Goal: Navigation & Orientation: Find specific page/section

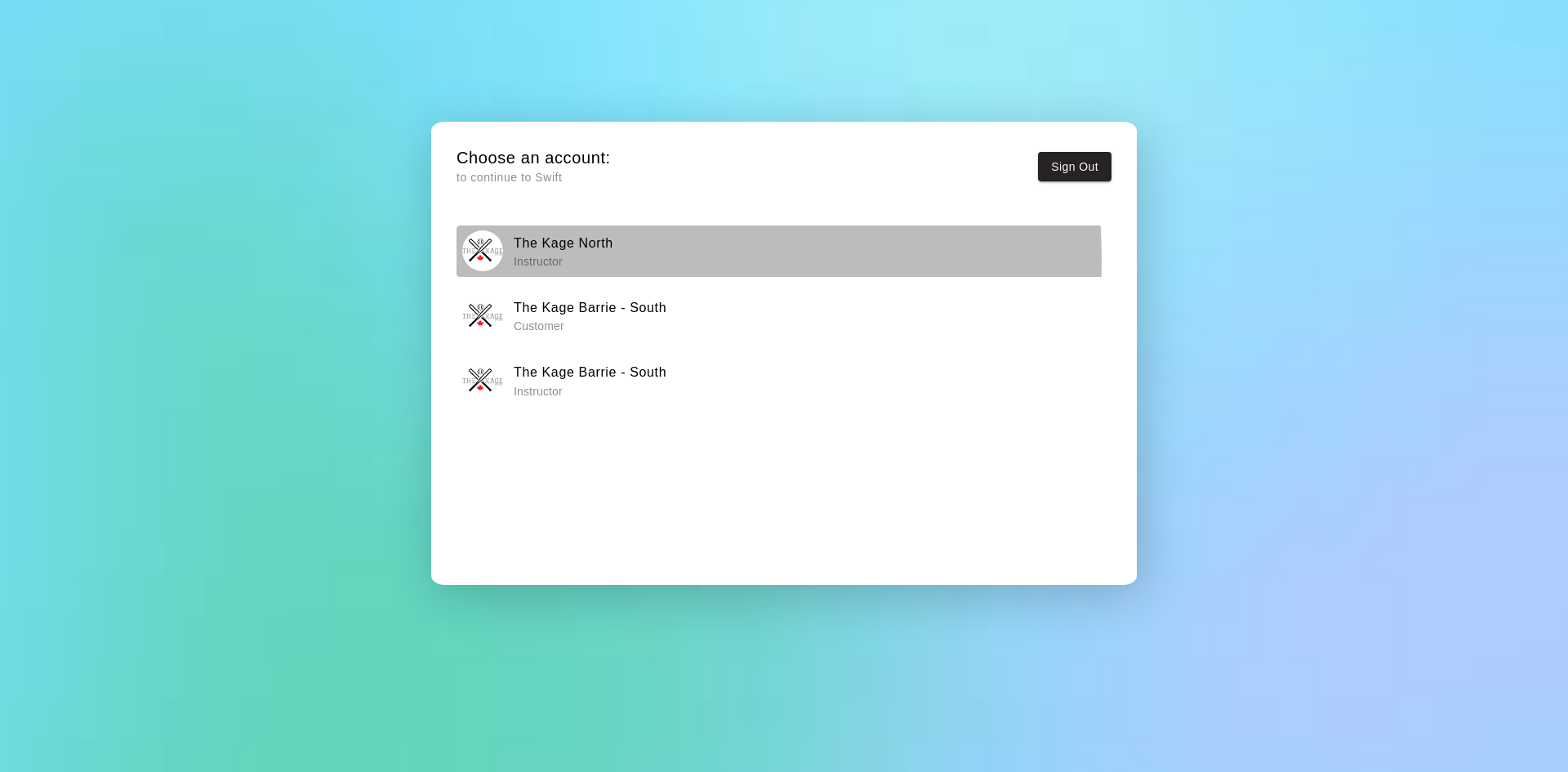
click at [568, 261] on p "Instructor" at bounding box center [564, 262] width 100 height 16
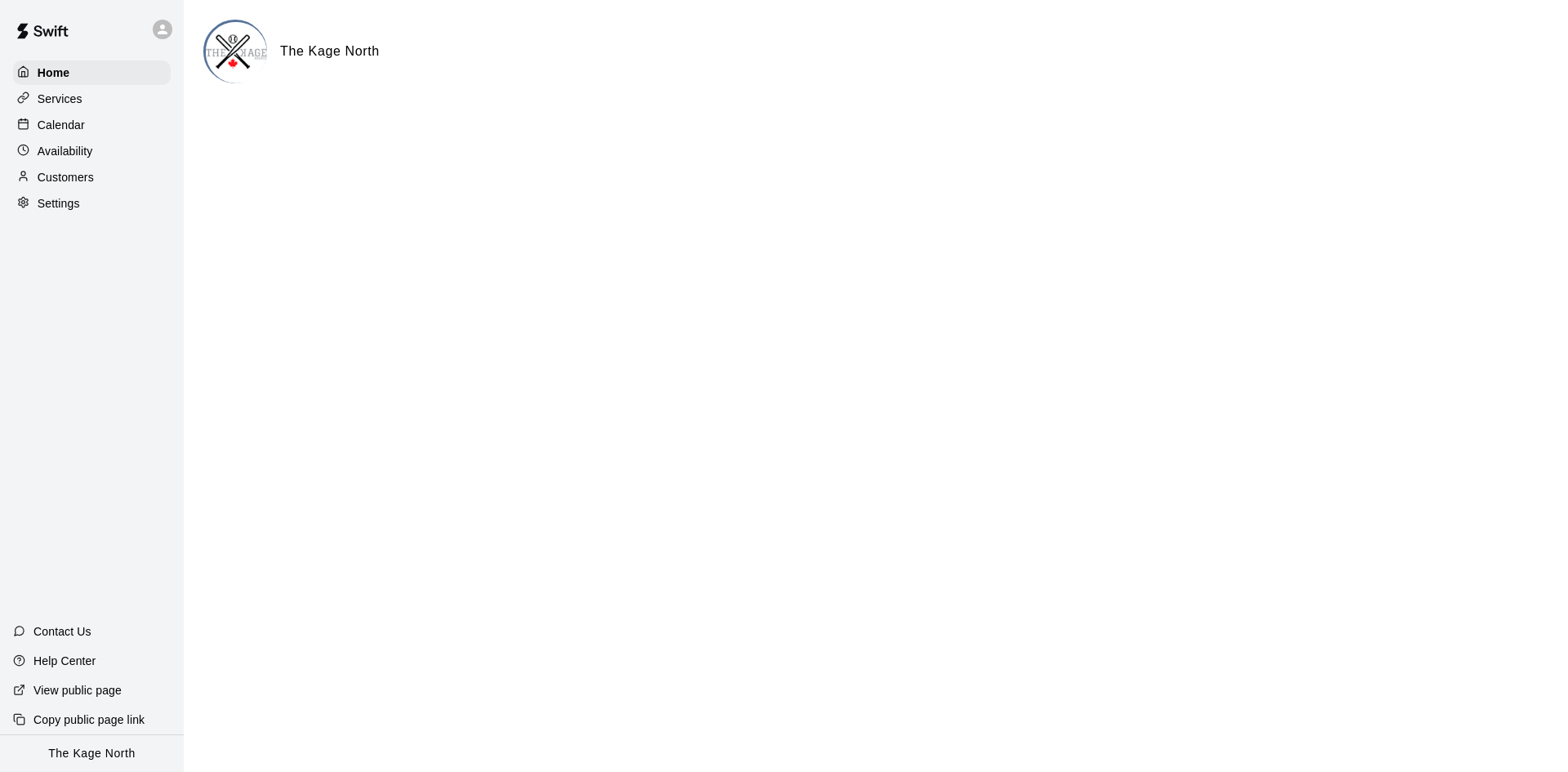
click at [104, 137] on div "Calendar" at bounding box center [92, 125] width 158 height 25
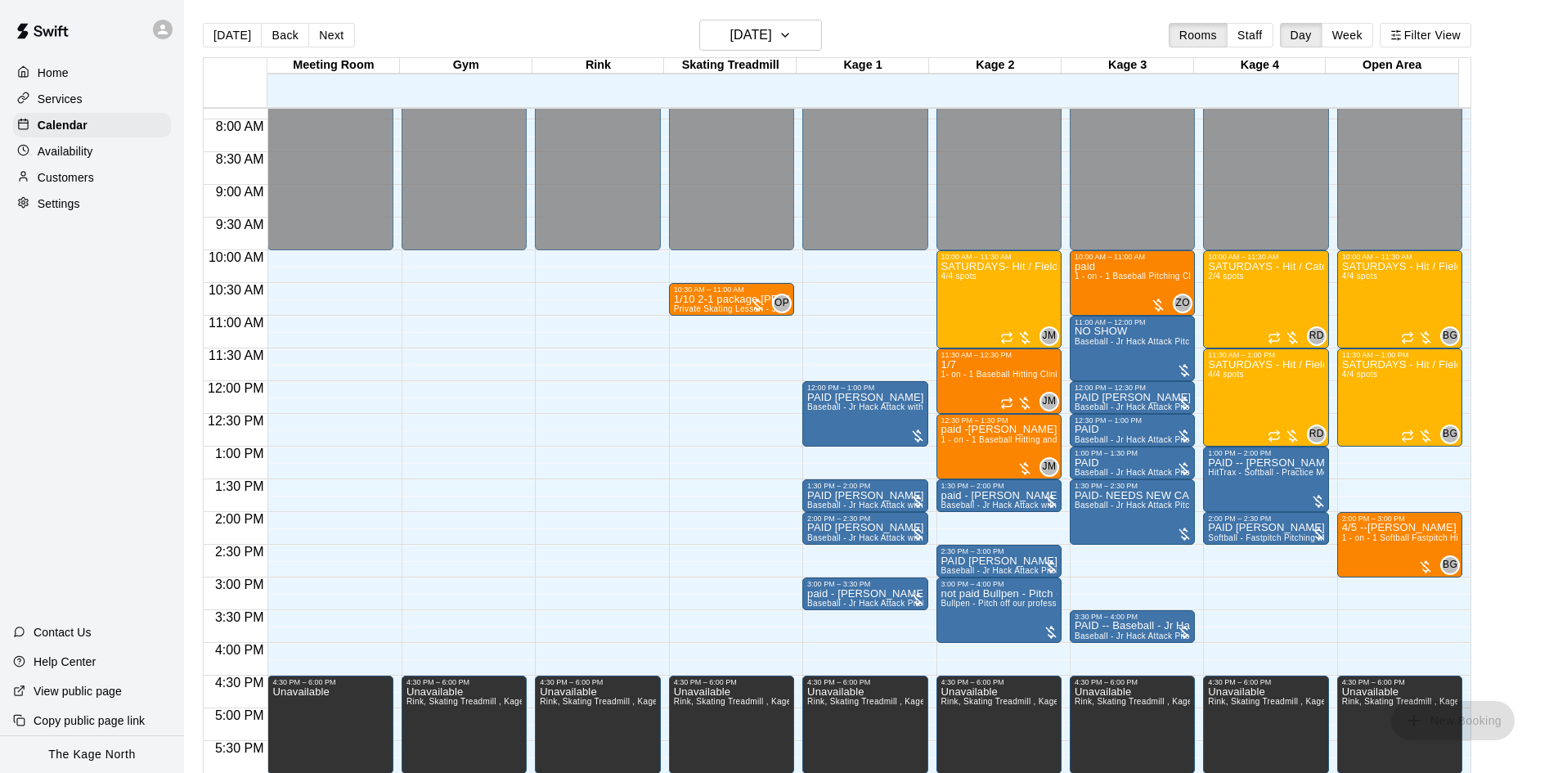
scroll to position [511, 0]
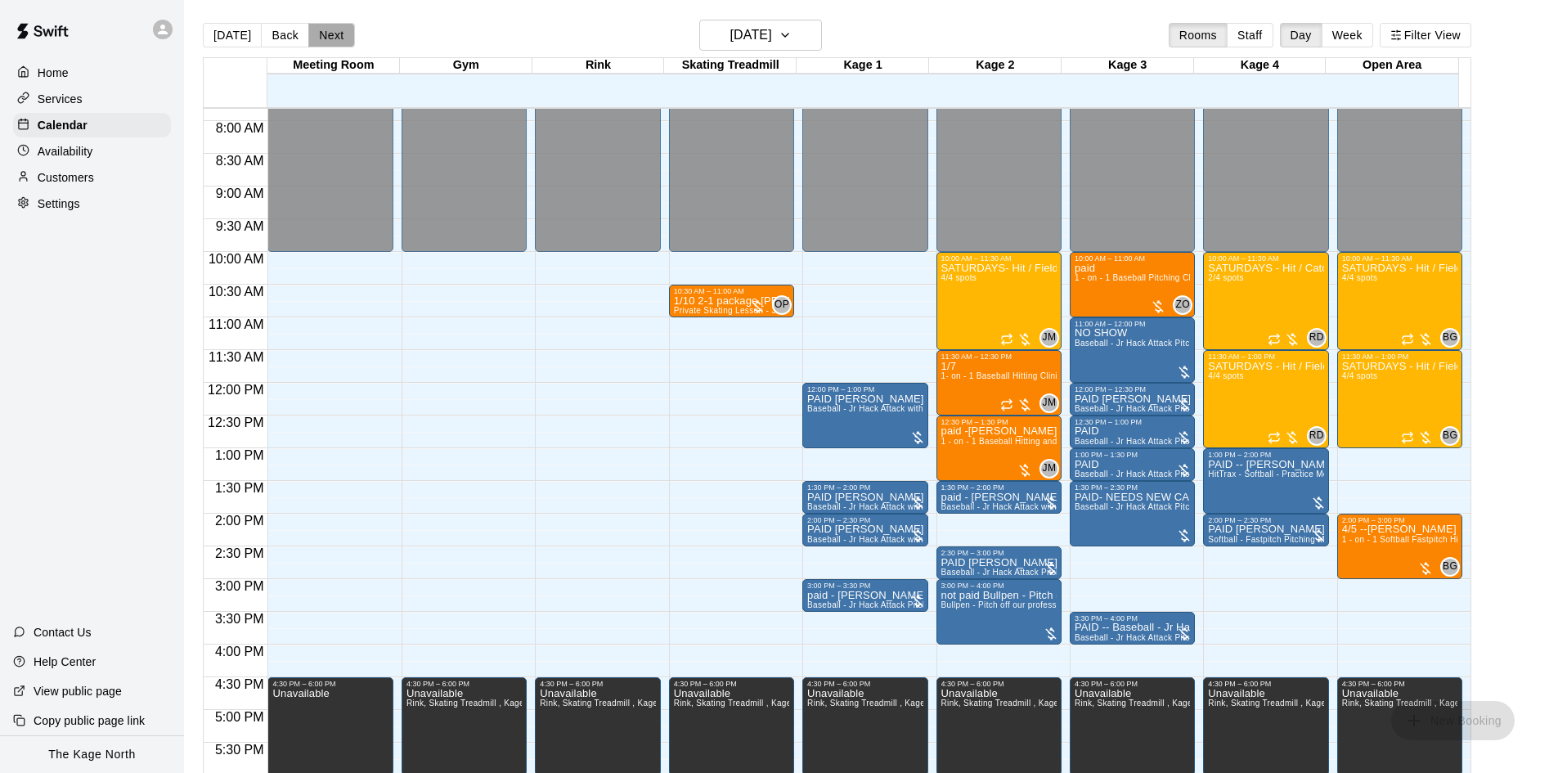
click at [329, 35] on button "Next" at bounding box center [331, 35] width 46 height 25
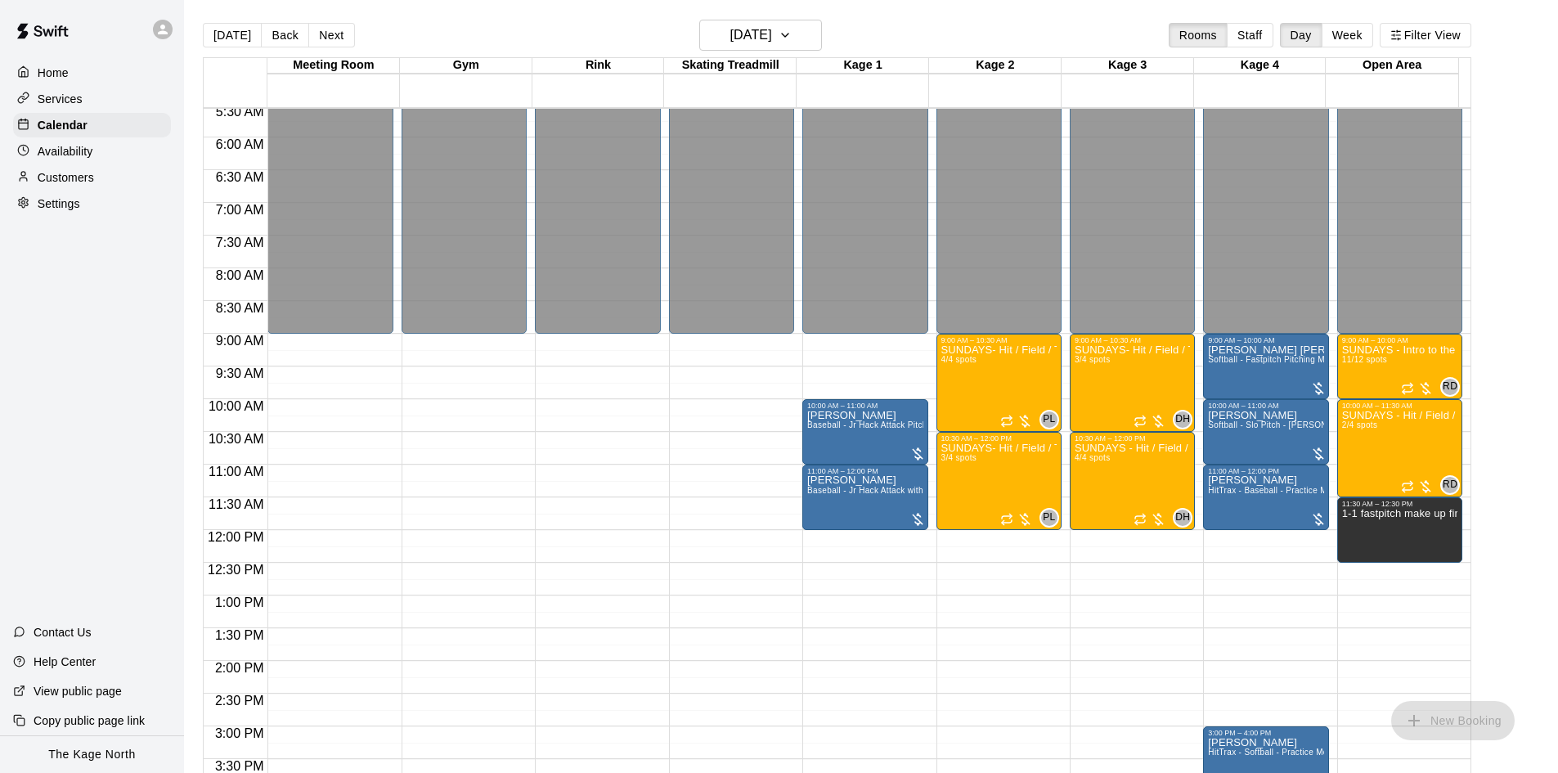
scroll to position [348, 0]
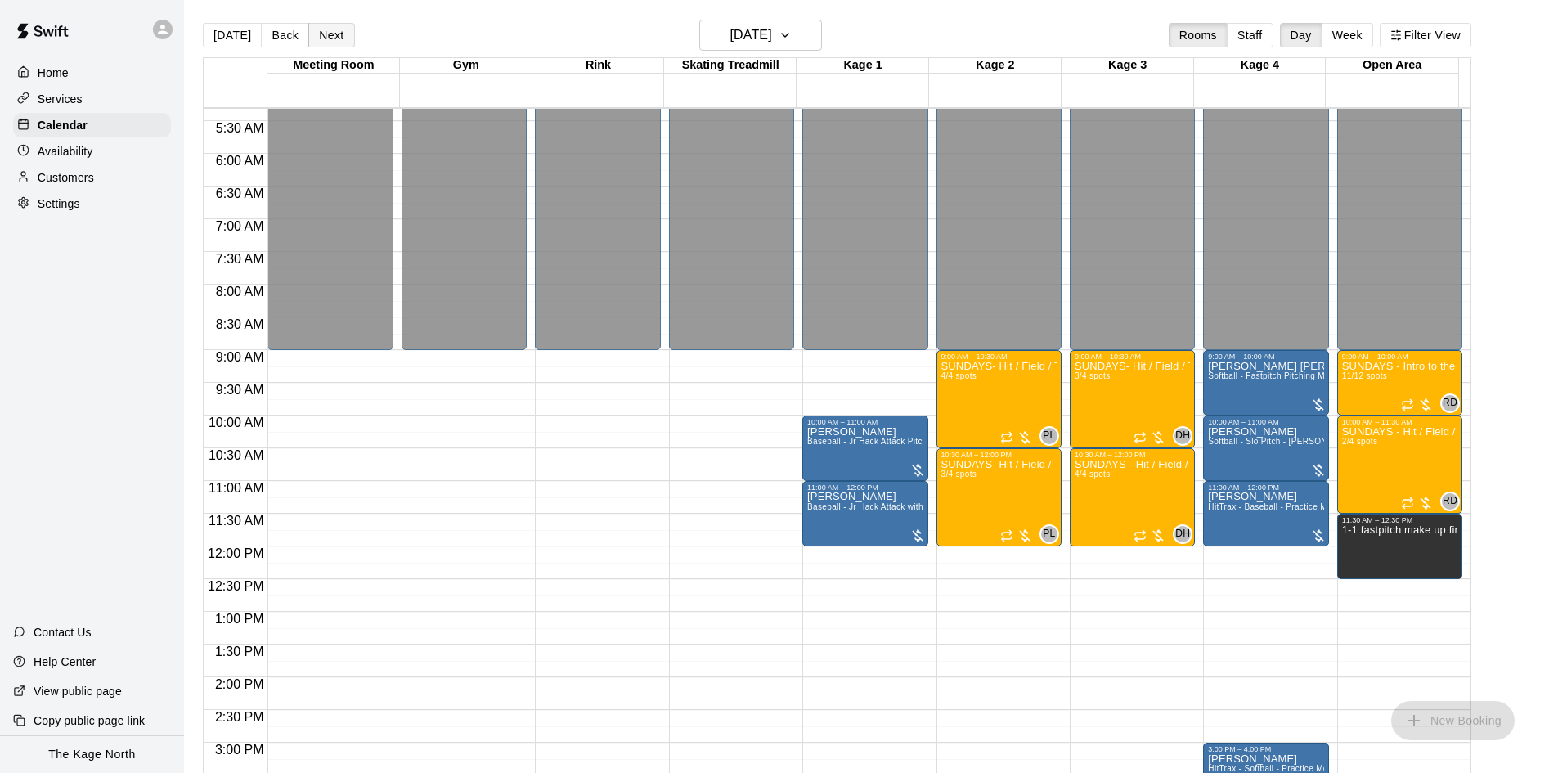
click at [332, 35] on button "Next" at bounding box center [331, 35] width 46 height 25
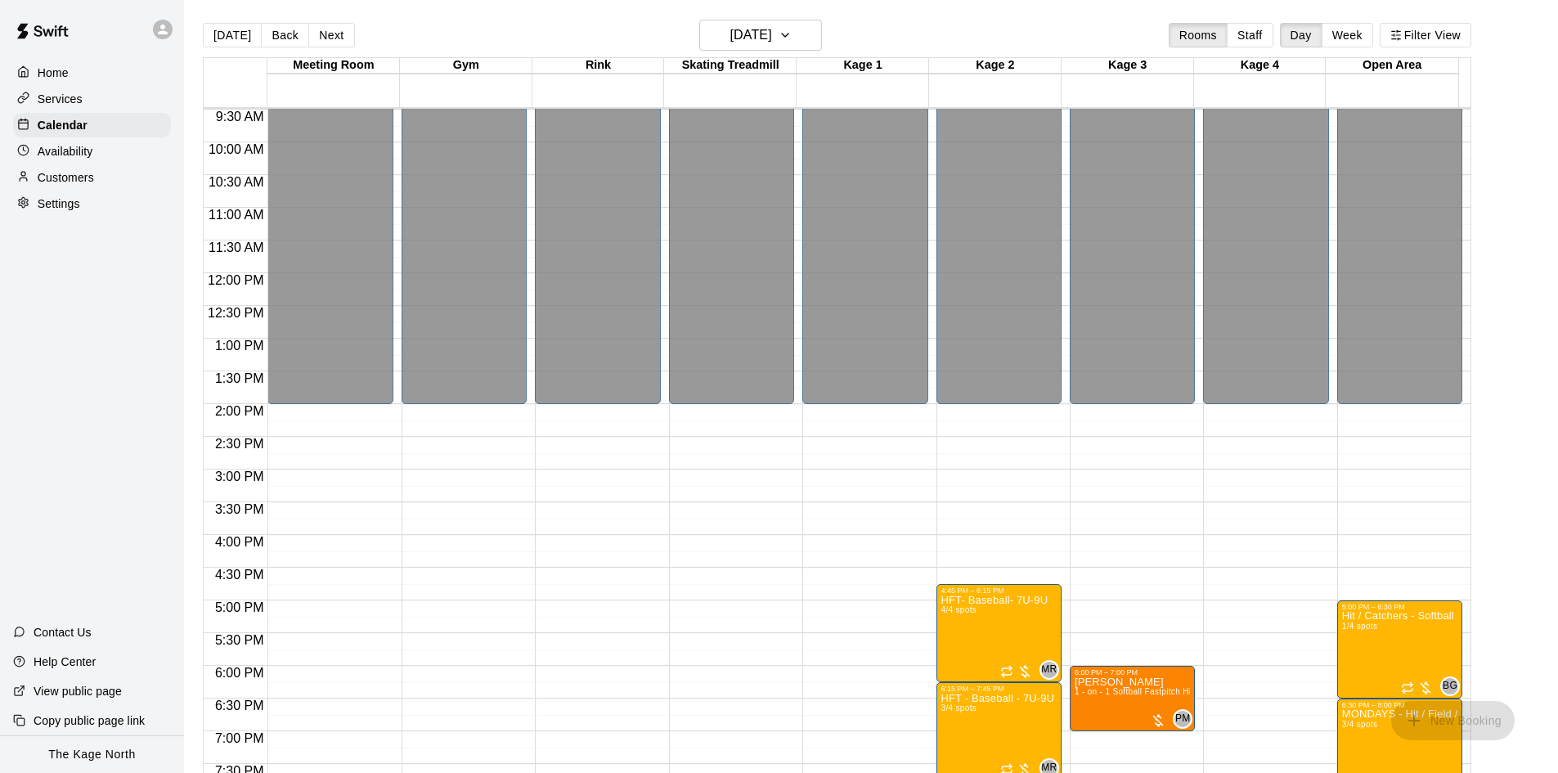
scroll to position [757, 0]
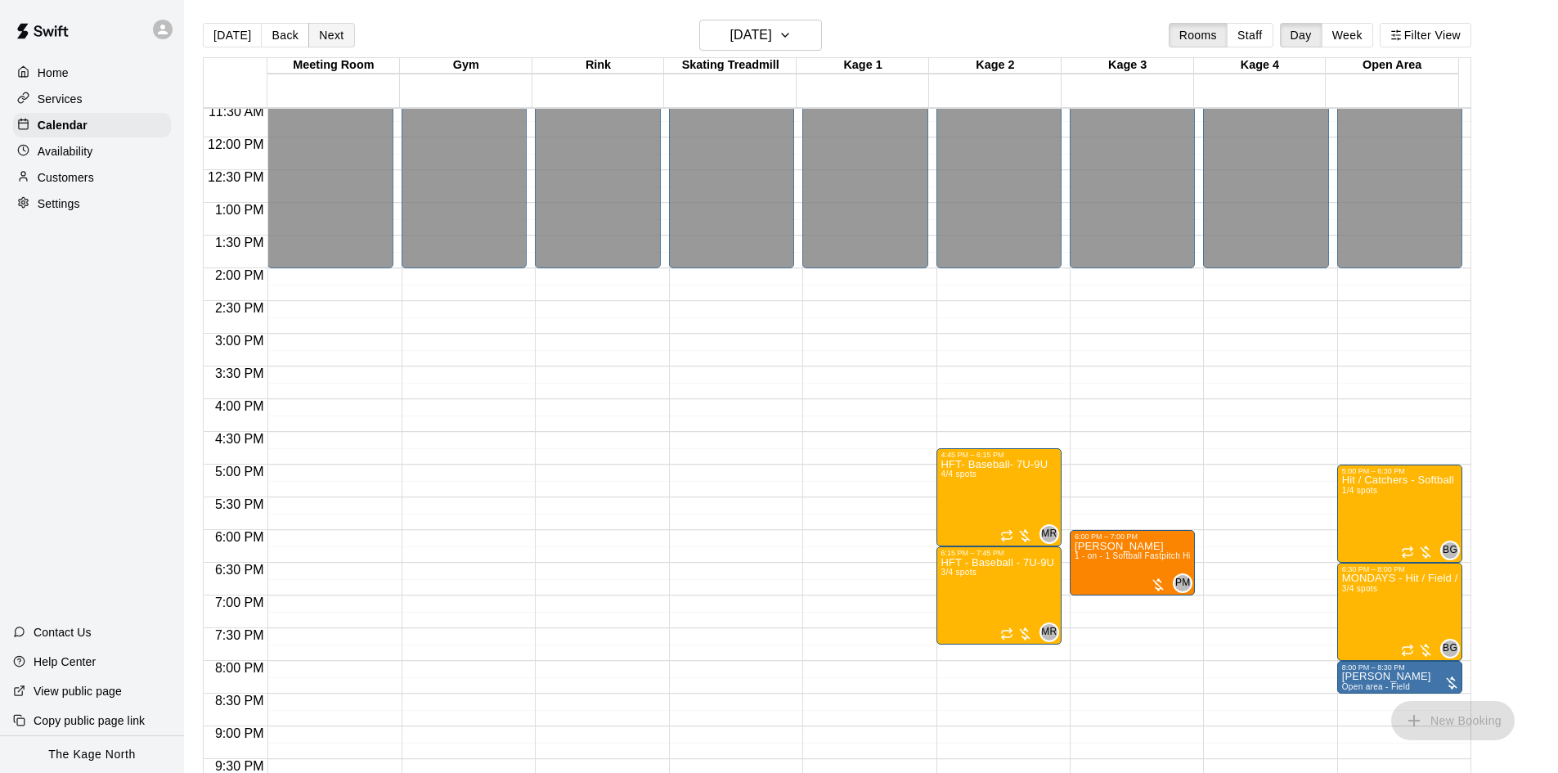
click at [331, 38] on button "Next" at bounding box center [331, 35] width 46 height 25
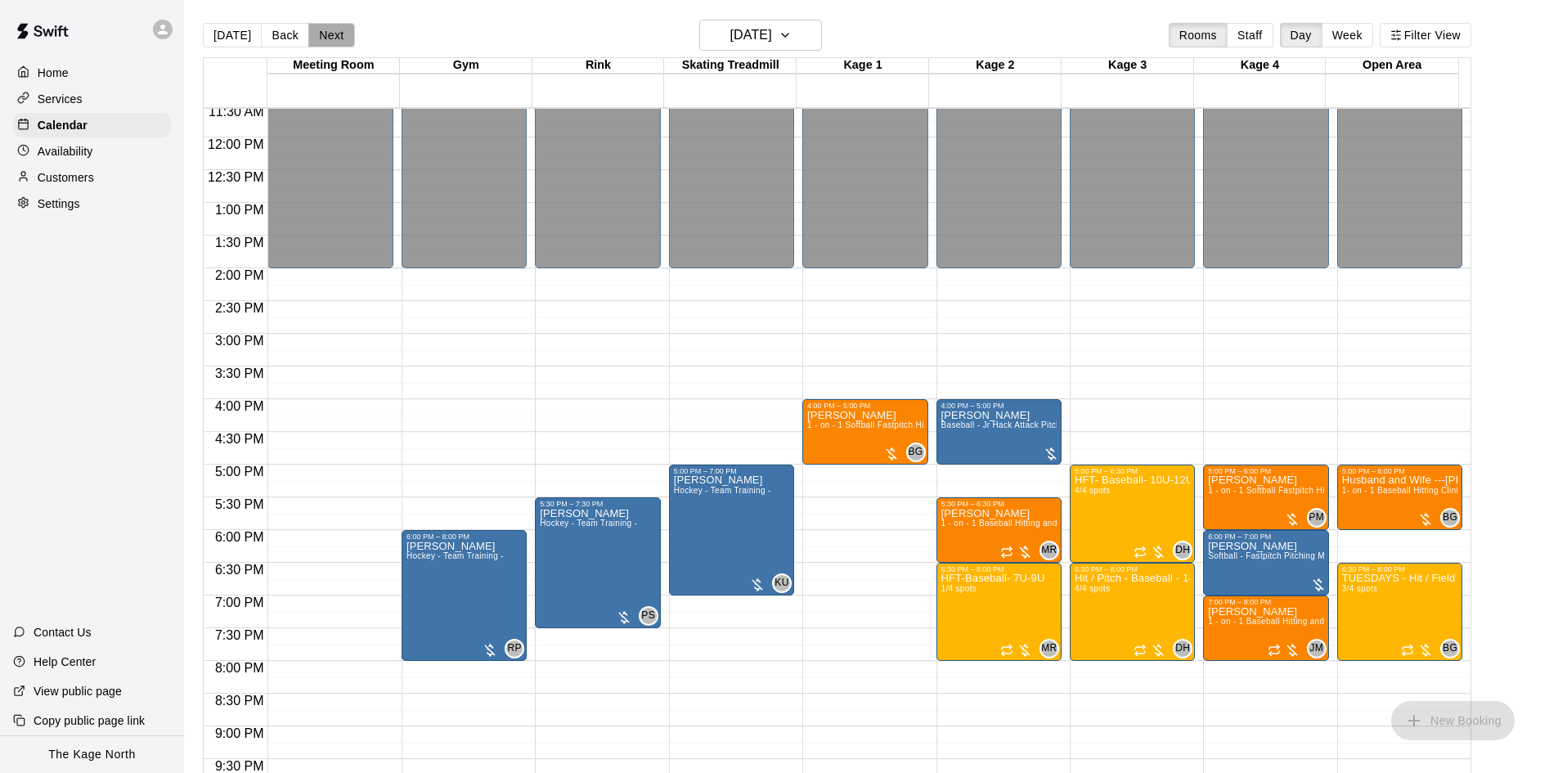
click at [337, 31] on button "Next" at bounding box center [331, 35] width 46 height 25
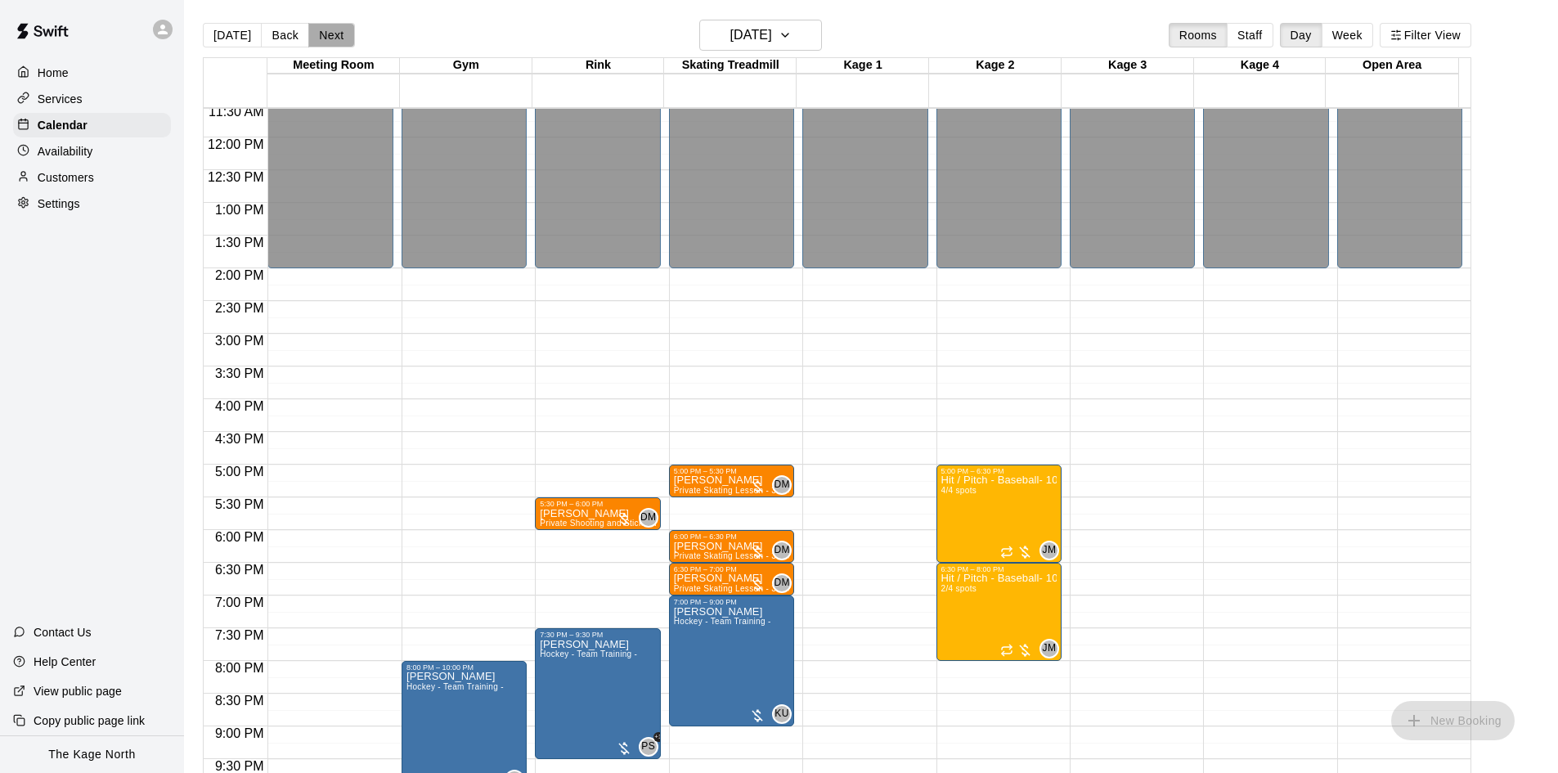
click at [331, 38] on button "Next" at bounding box center [331, 35] width 46 height 25
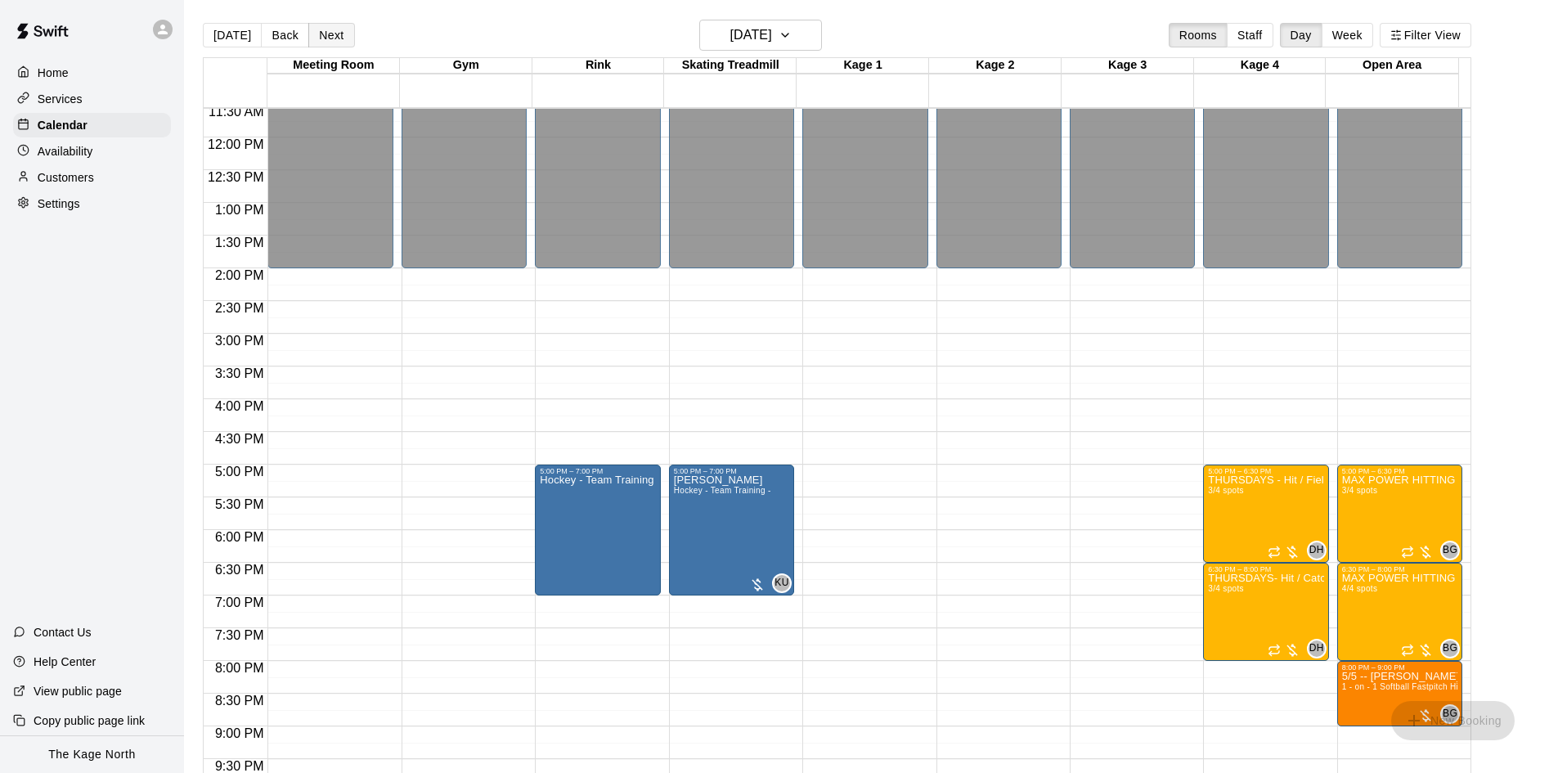
click at [338, 36] on button "Next" at bounding box center [331, 35] width 46 height 25
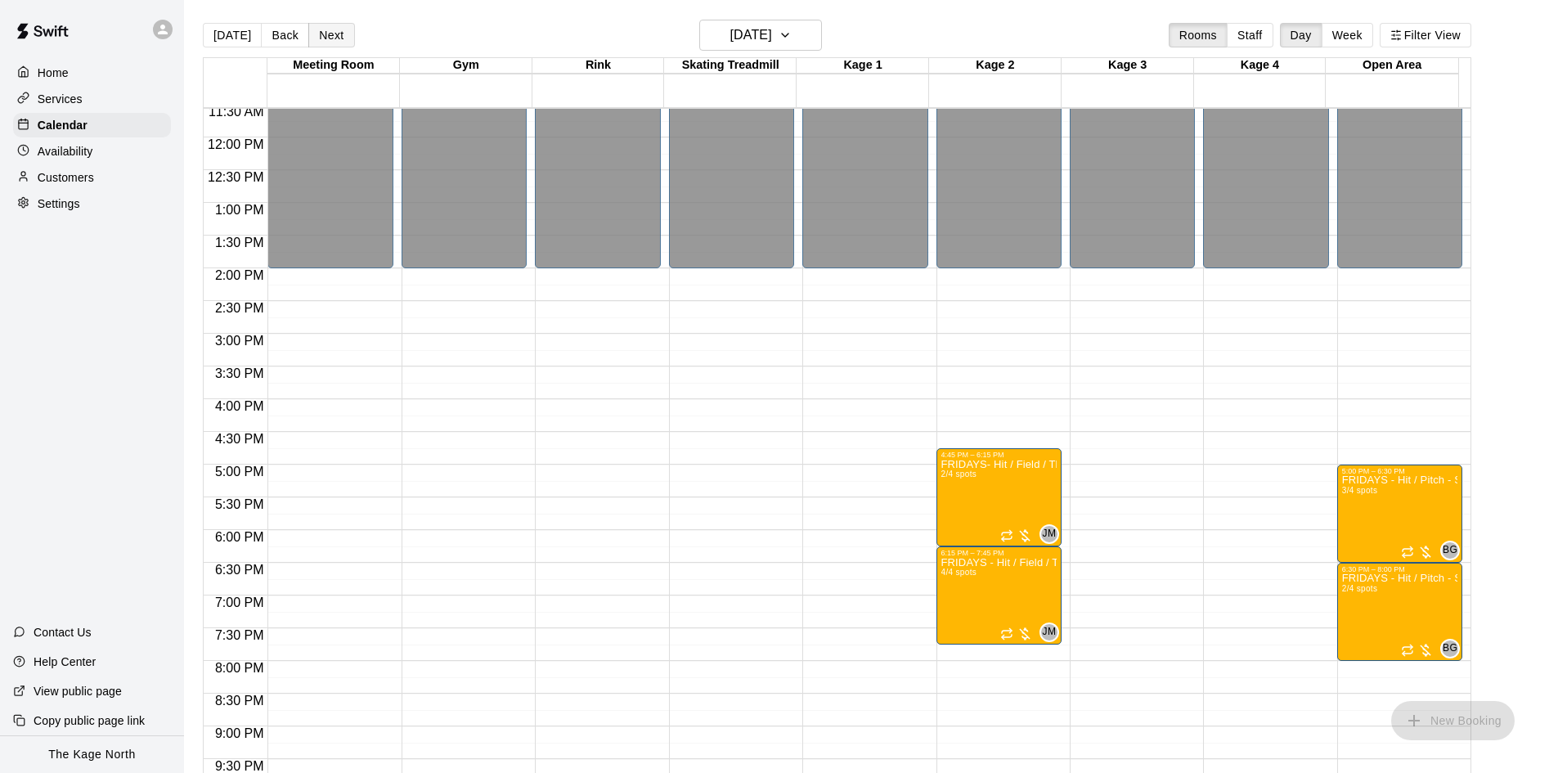
click at [336, 36] on button "Next" at bounding box center [331, 35] width 46 height 25
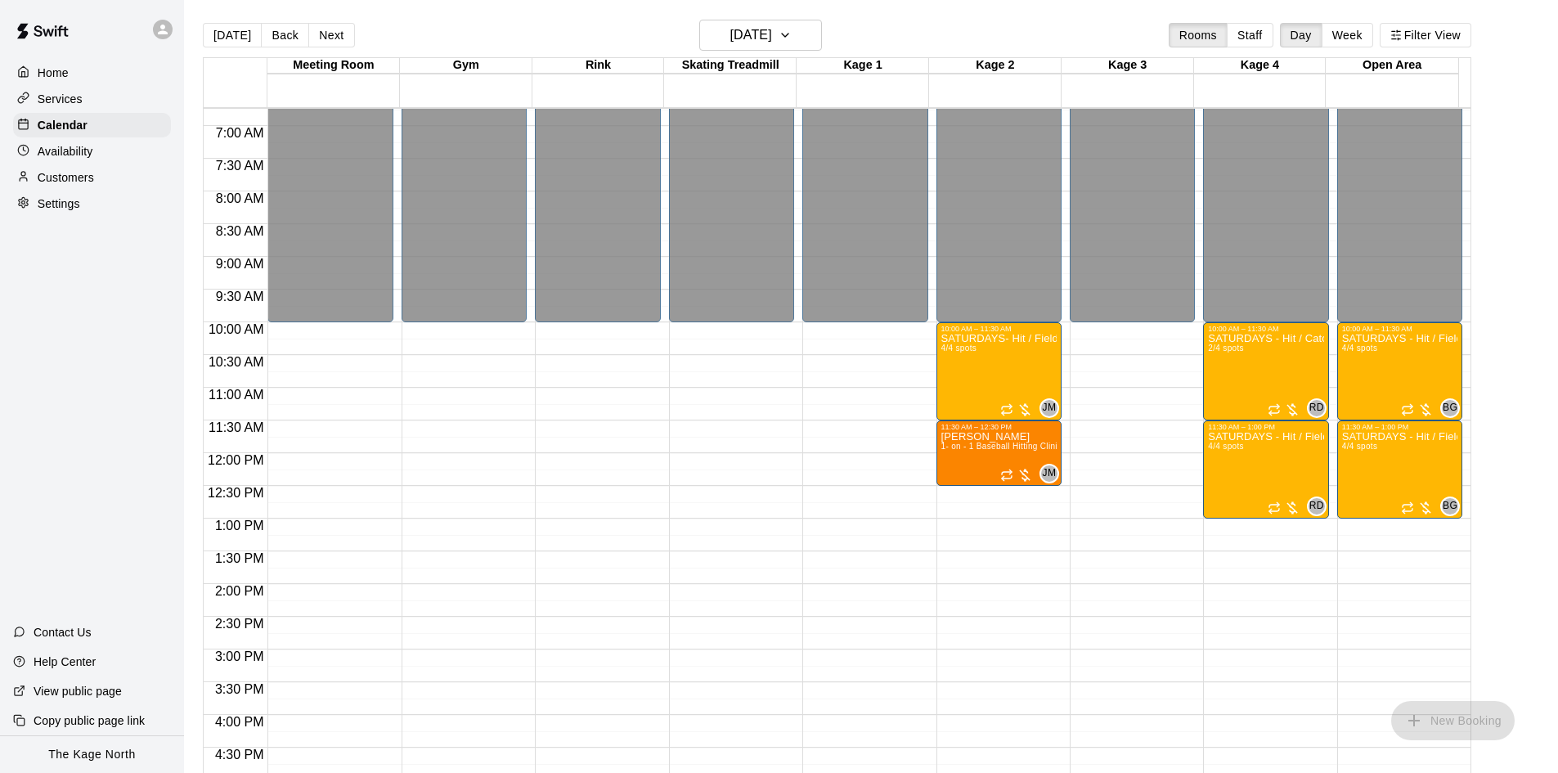
scroll to position [429, 0]
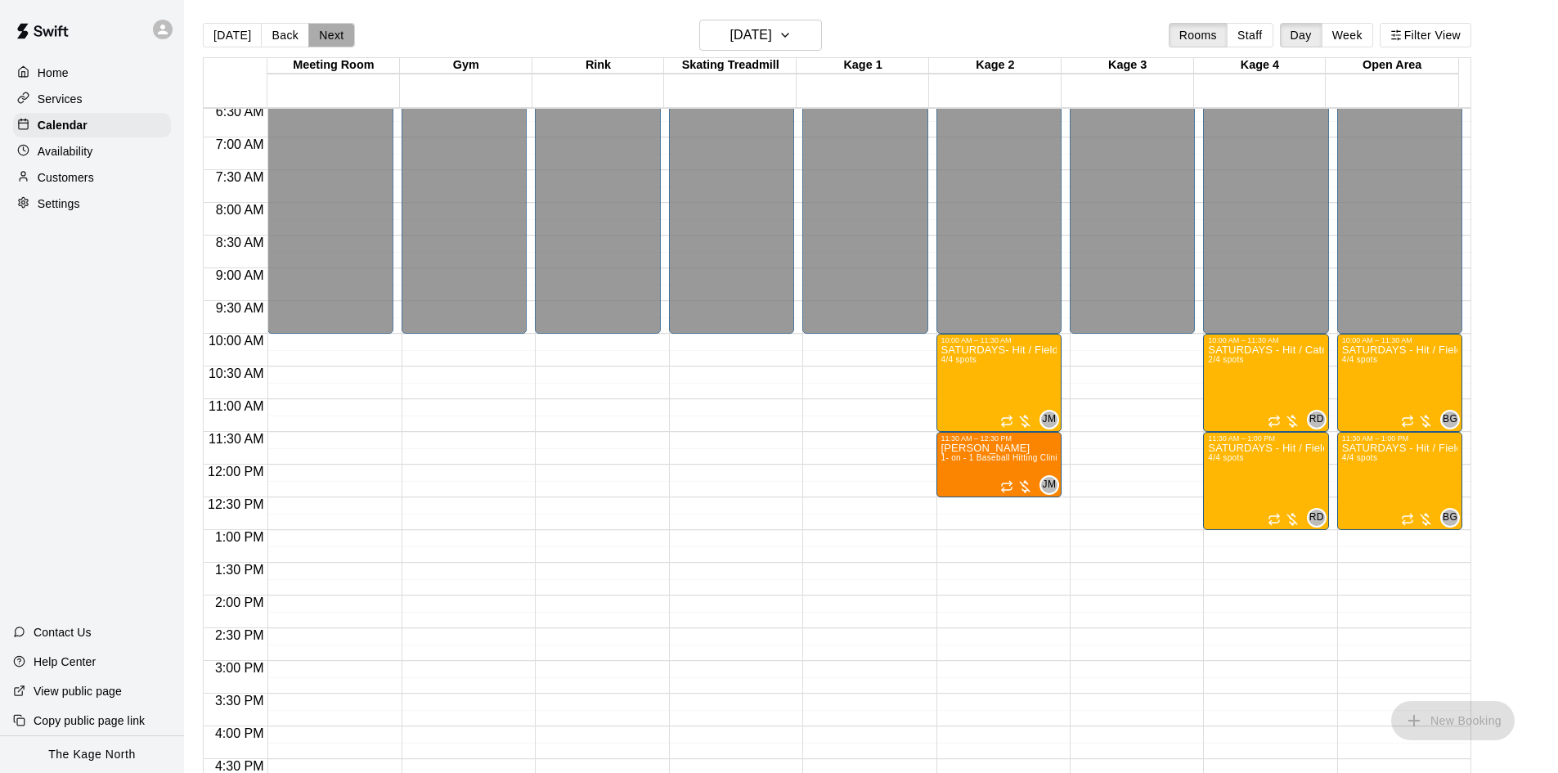
click at [339, 40] on button "Next" at bounding box center [331, 35] width 46 height 25
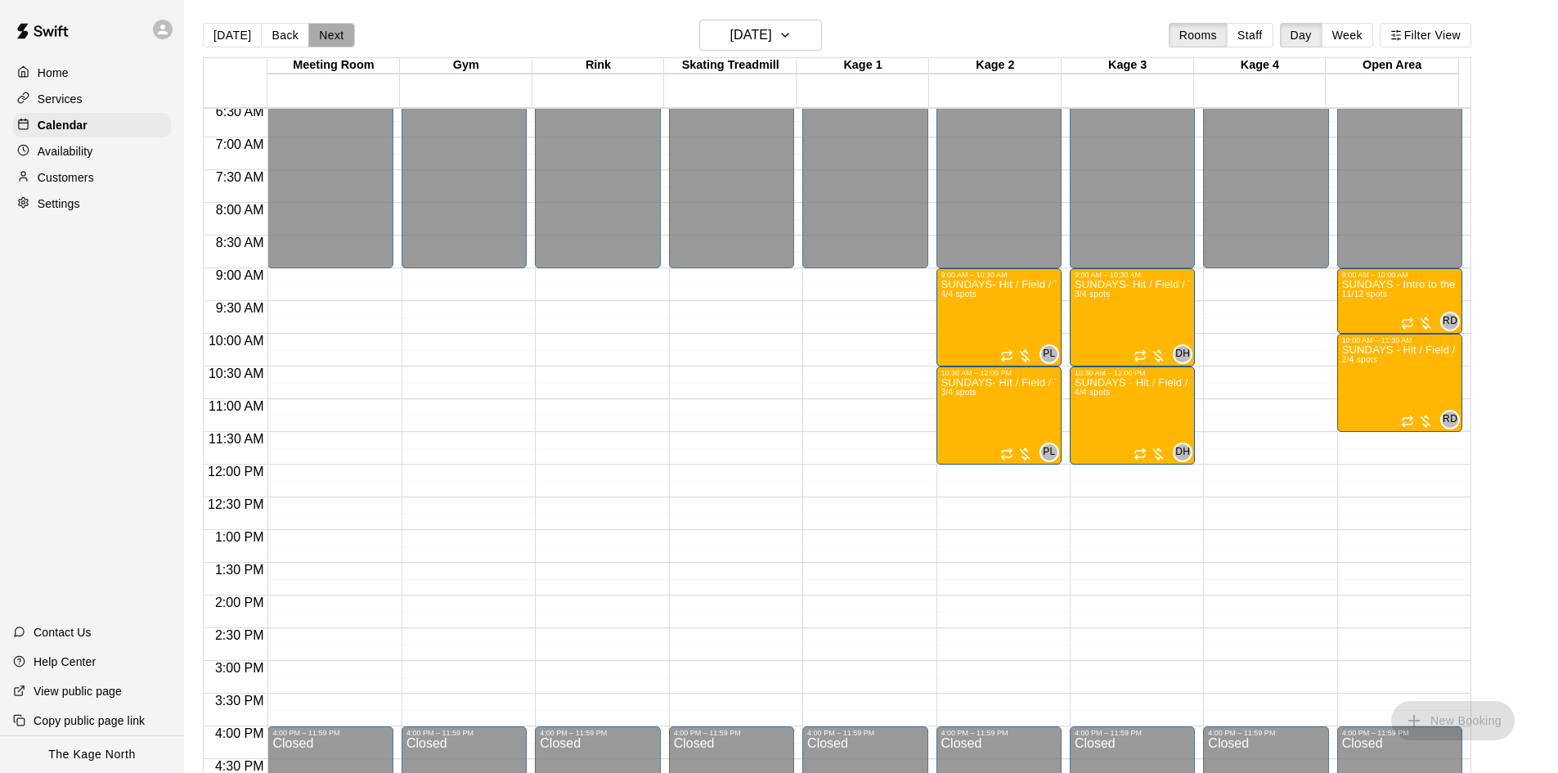
click at [337, 40] on button "Next" at bounding box center [331, 35] width 46 height 25
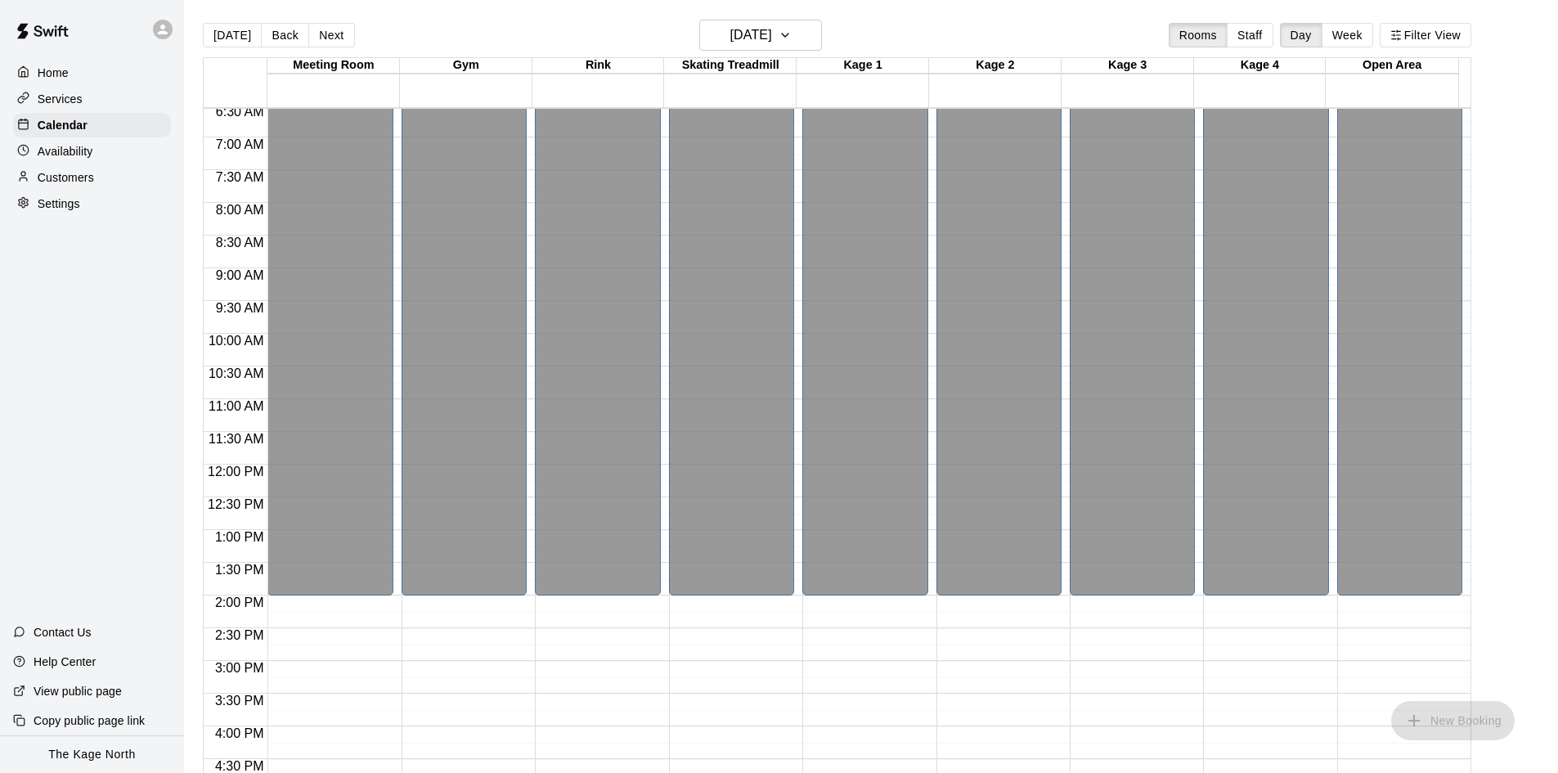
click at [336, 41] on button "Next" at bounding box center [331, 35] width 46 height 25
click at [336, 42] on button "Next" at bounding box center [331, 35] width 46 height 25
click at [336, 43] on button "Next" at bounding box center [331, 35] width 46 height 25
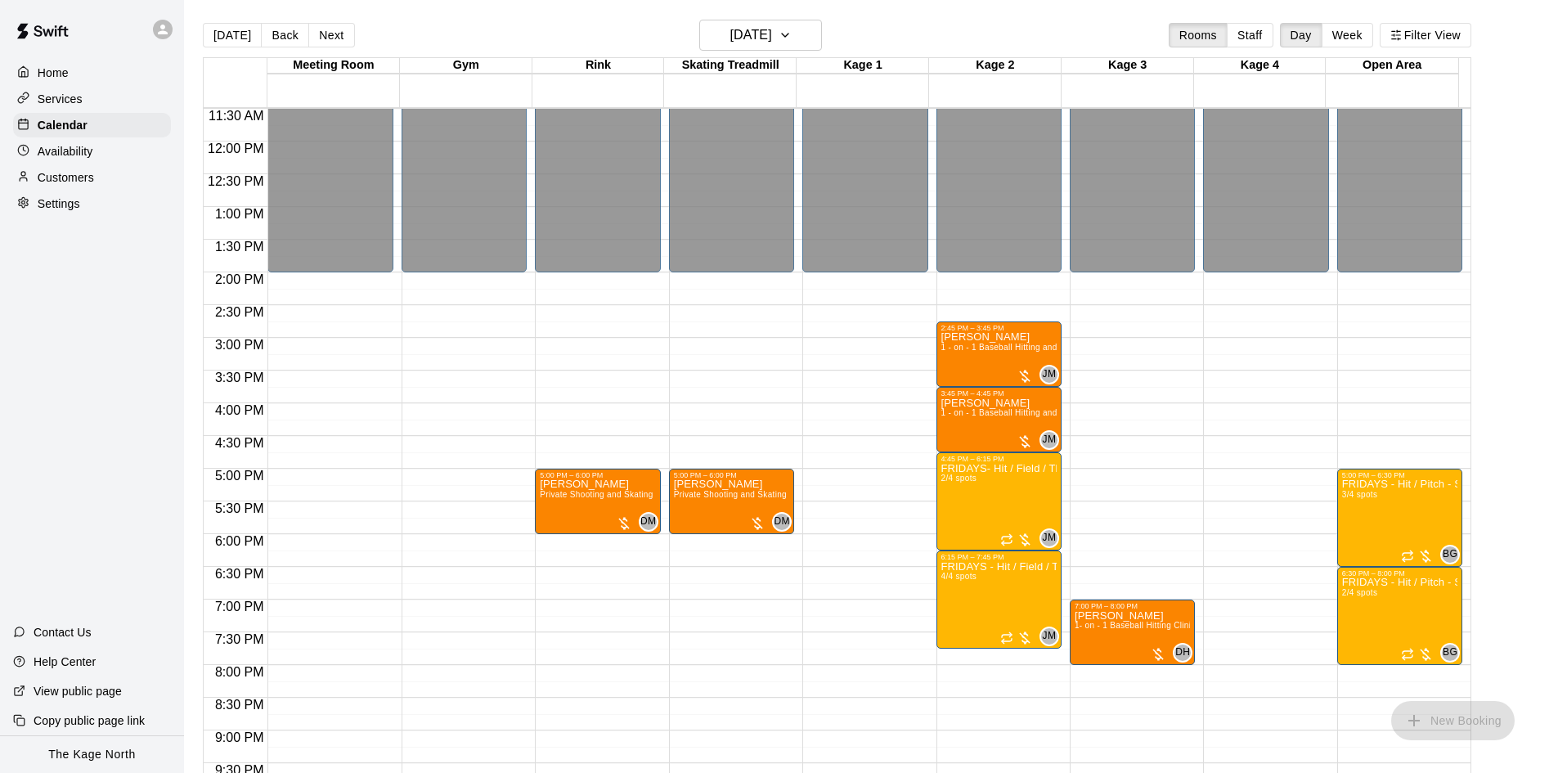
scroll to position [757, 0]
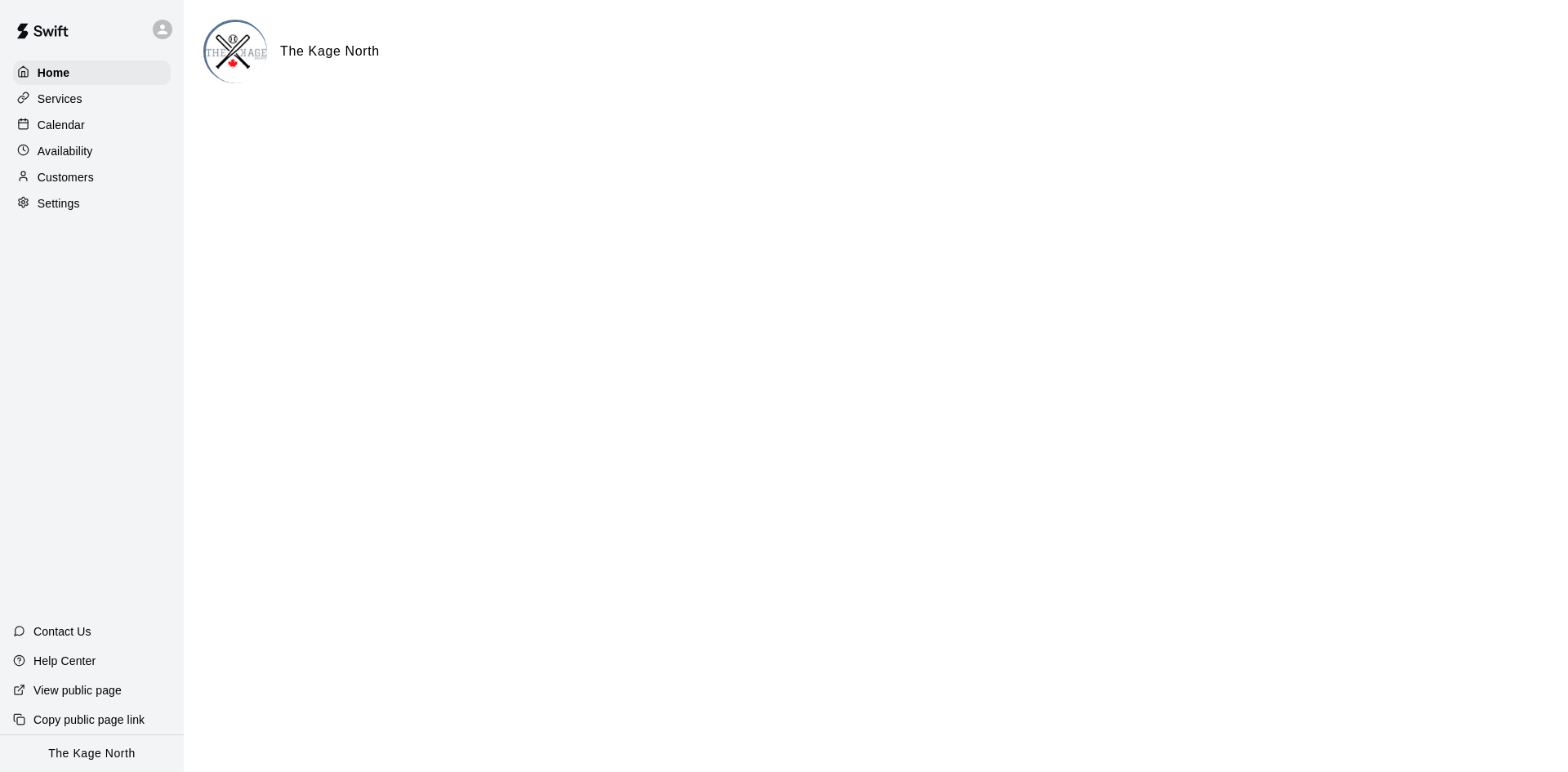
click at [74, 204] on p "Settings" at bounding box center [59, 204] width 43 height 16
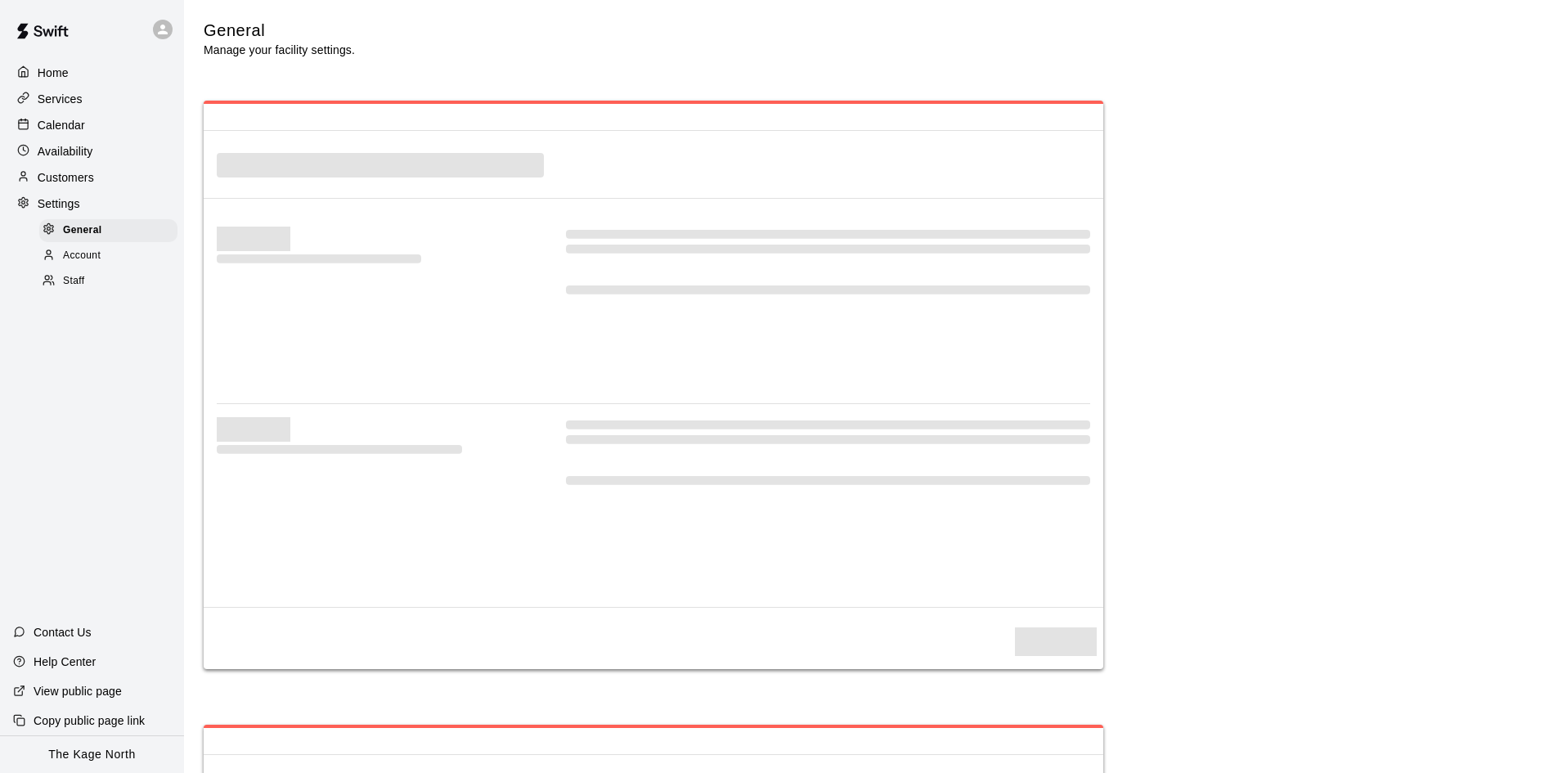
select select "**"
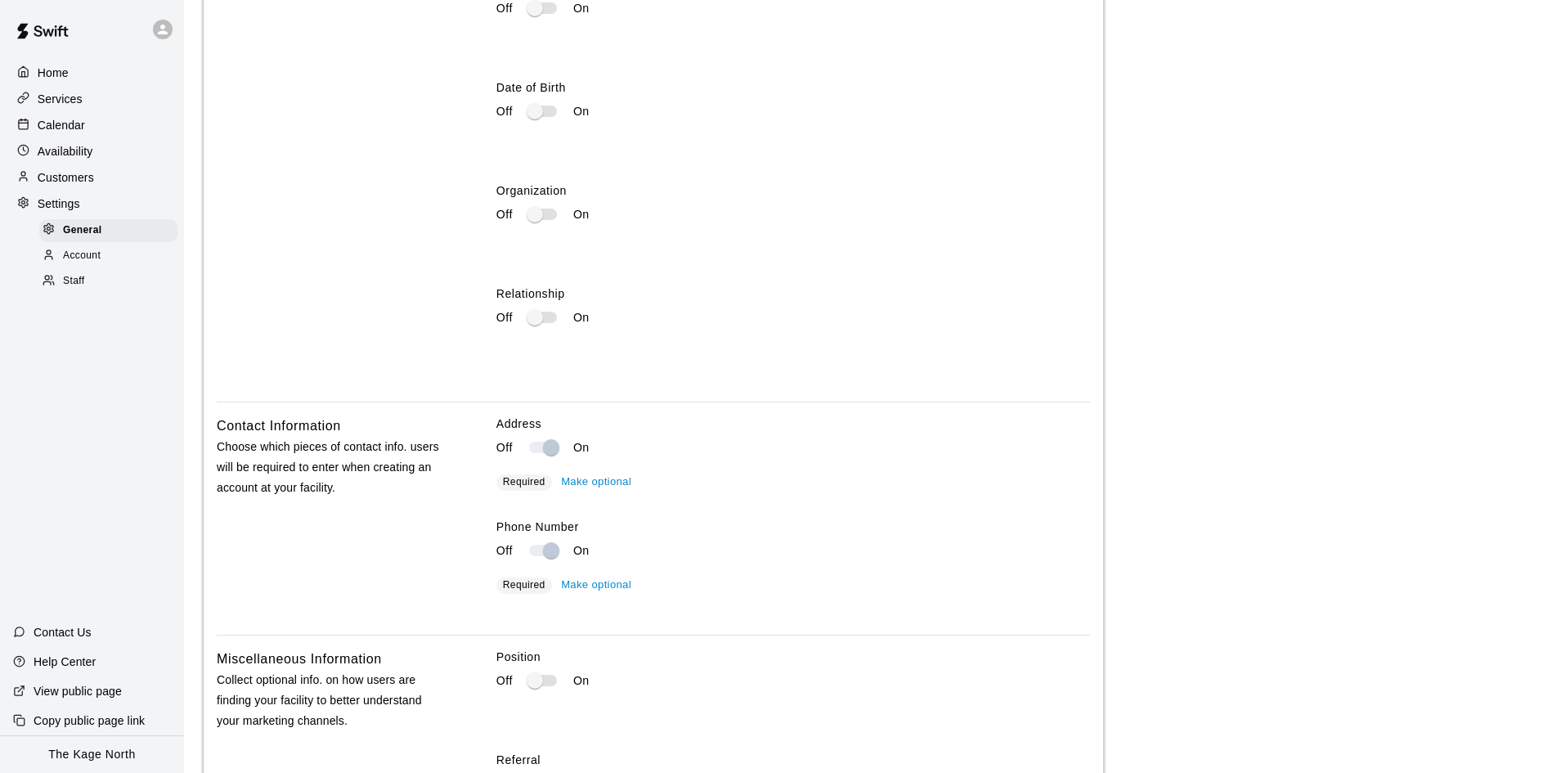
scroll to position [2402, 0]
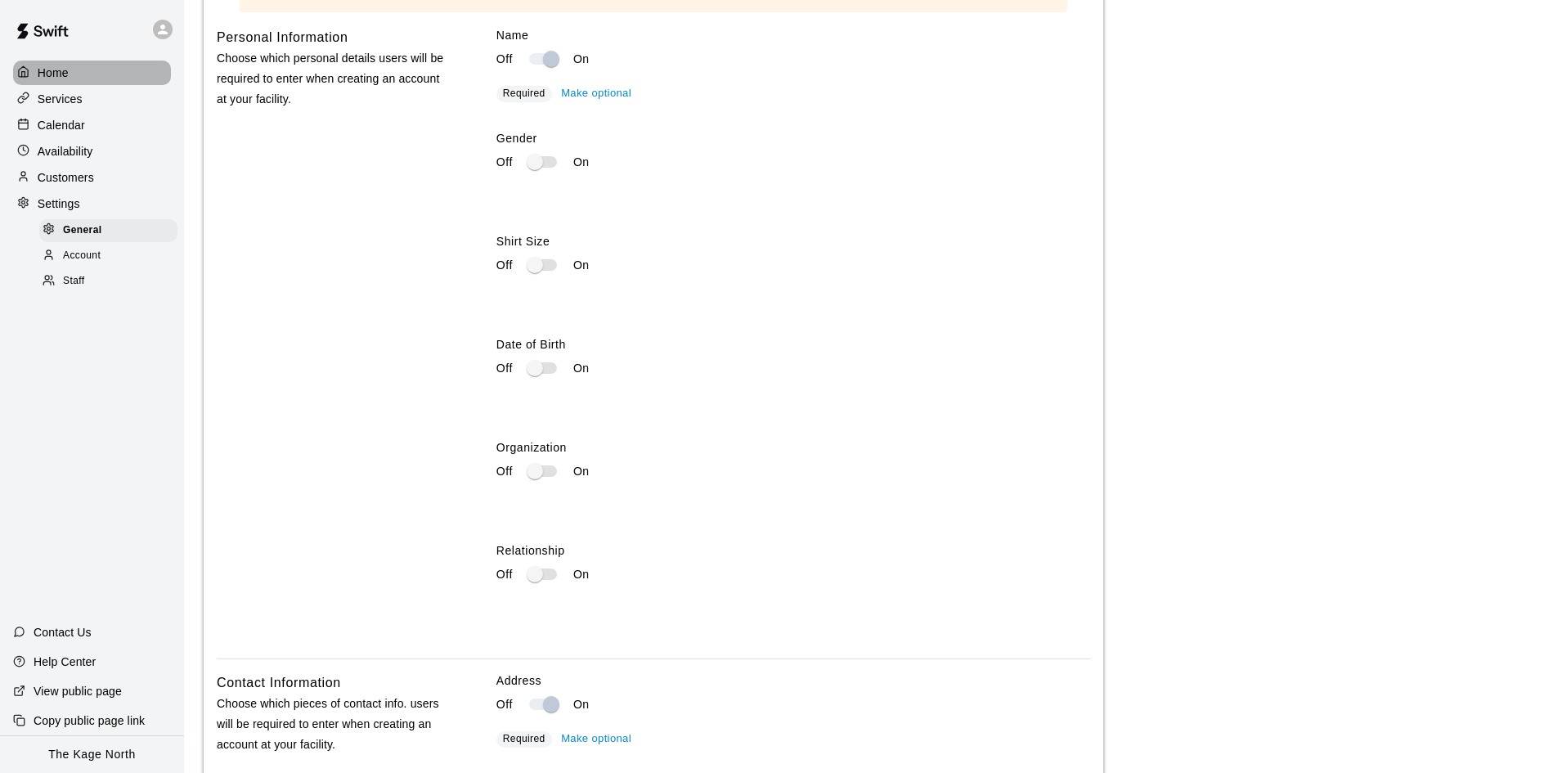
click at [56, 70] on p "Home" at bounding box center [53, 73] width 31 height 16
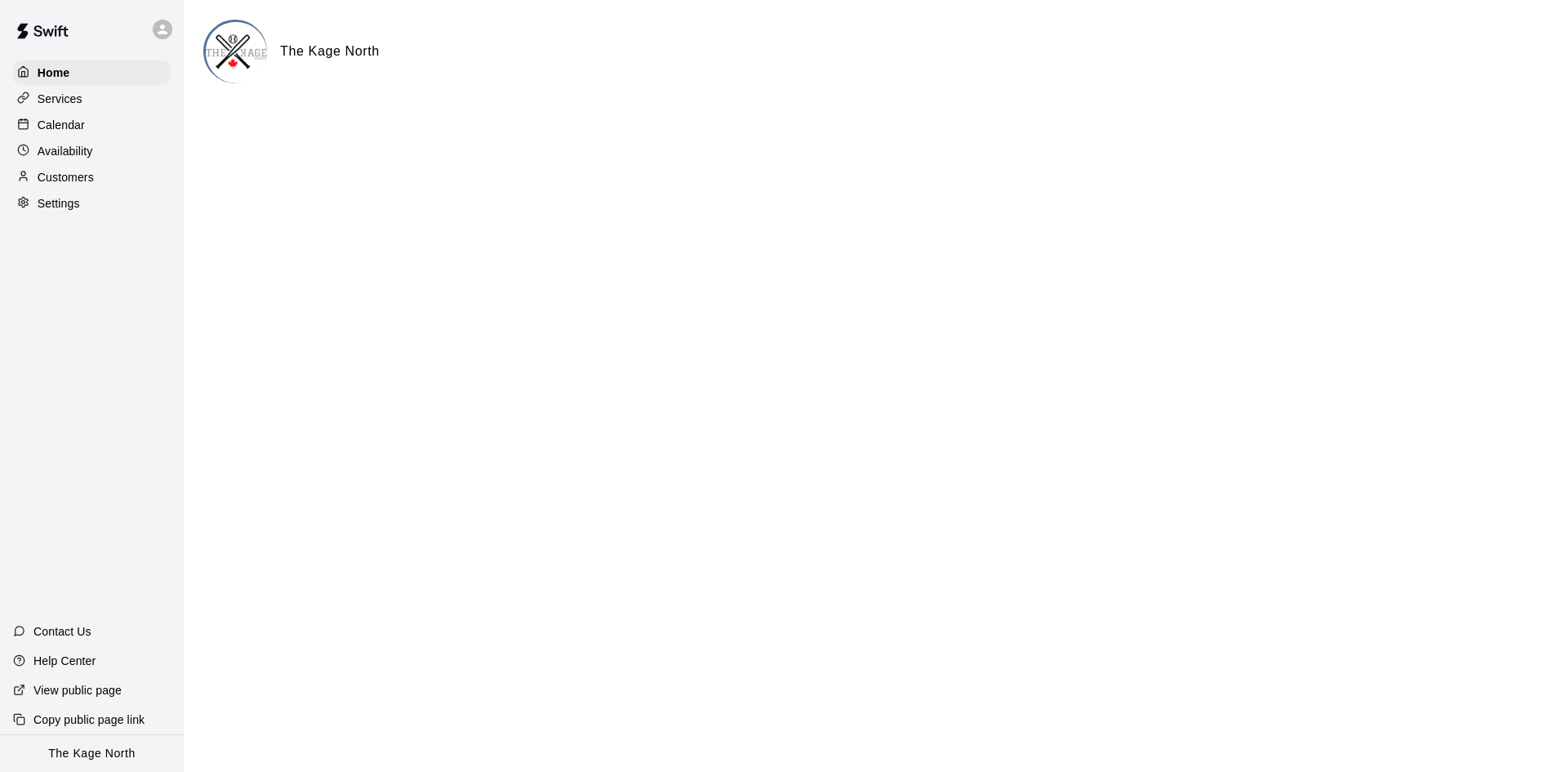
click at [73, 128] on p "Calendar" at bounding box center [61, 125] width 47 height 16
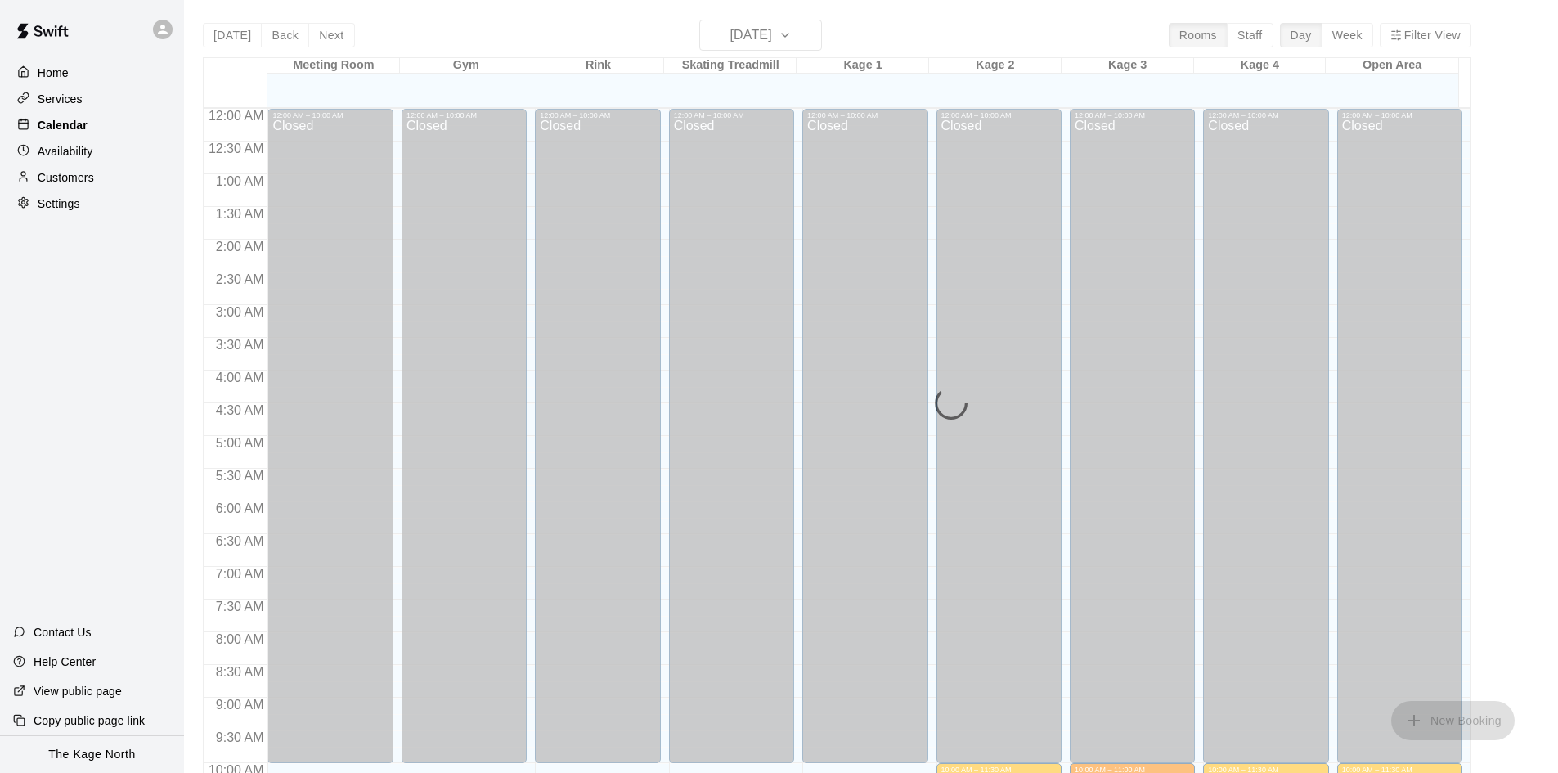
scroll to position [838, 0]
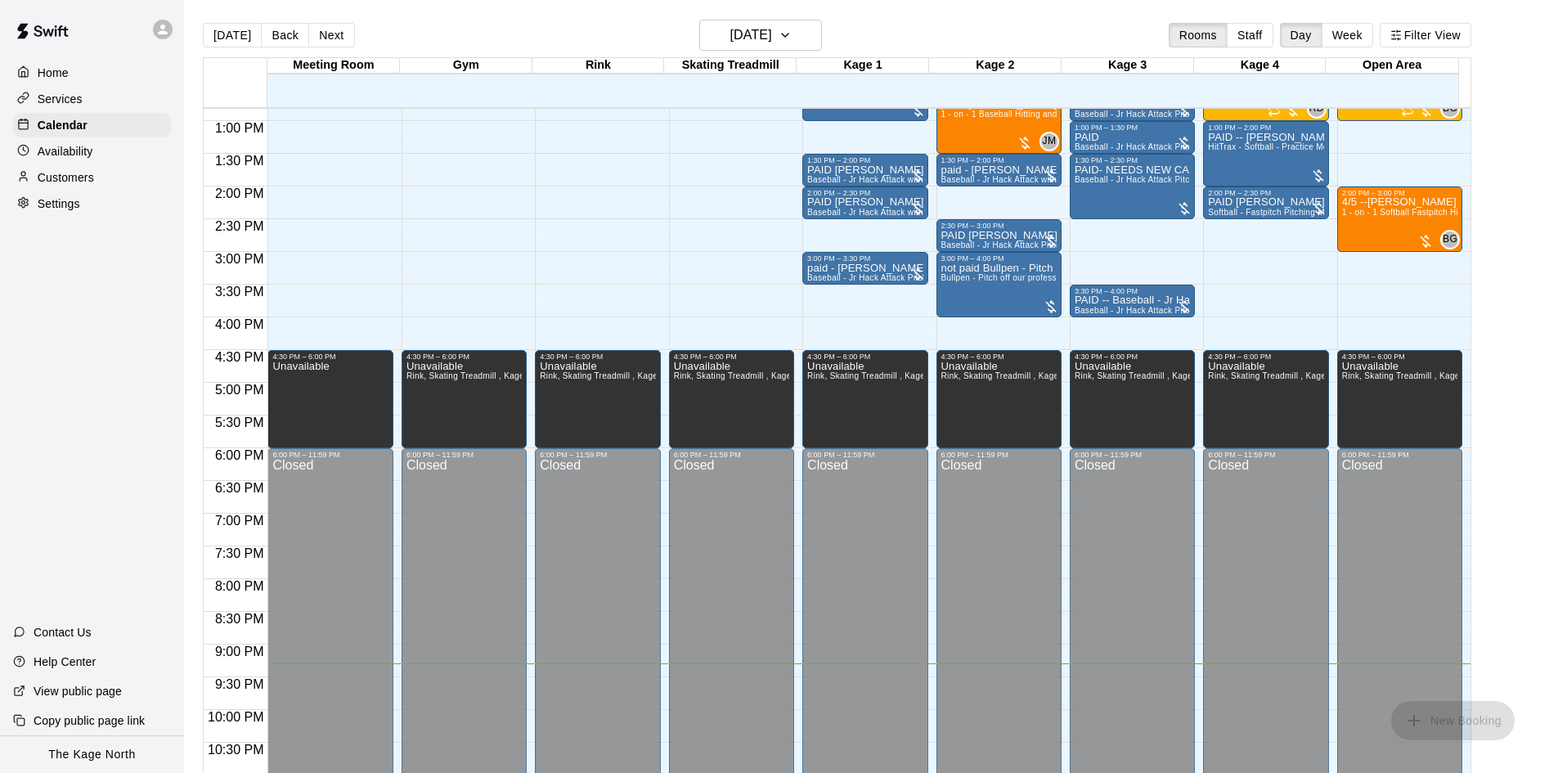
click at [166, 29] on icon at bounding box center [162, 29] width 15 height 15
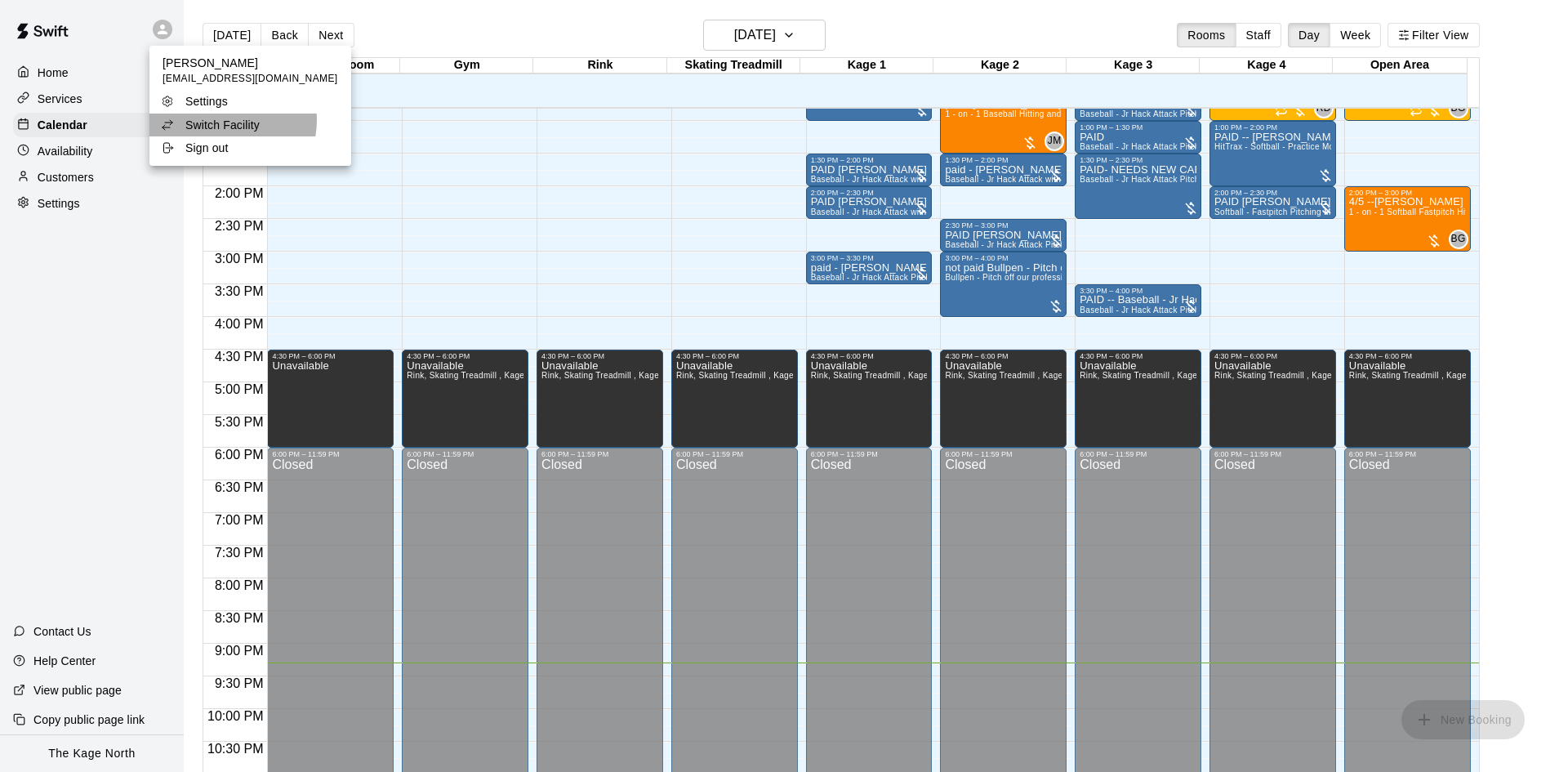
click at [213, 120] on p "Switch Facility" at bounding box center [223, 125] width 74 height 16
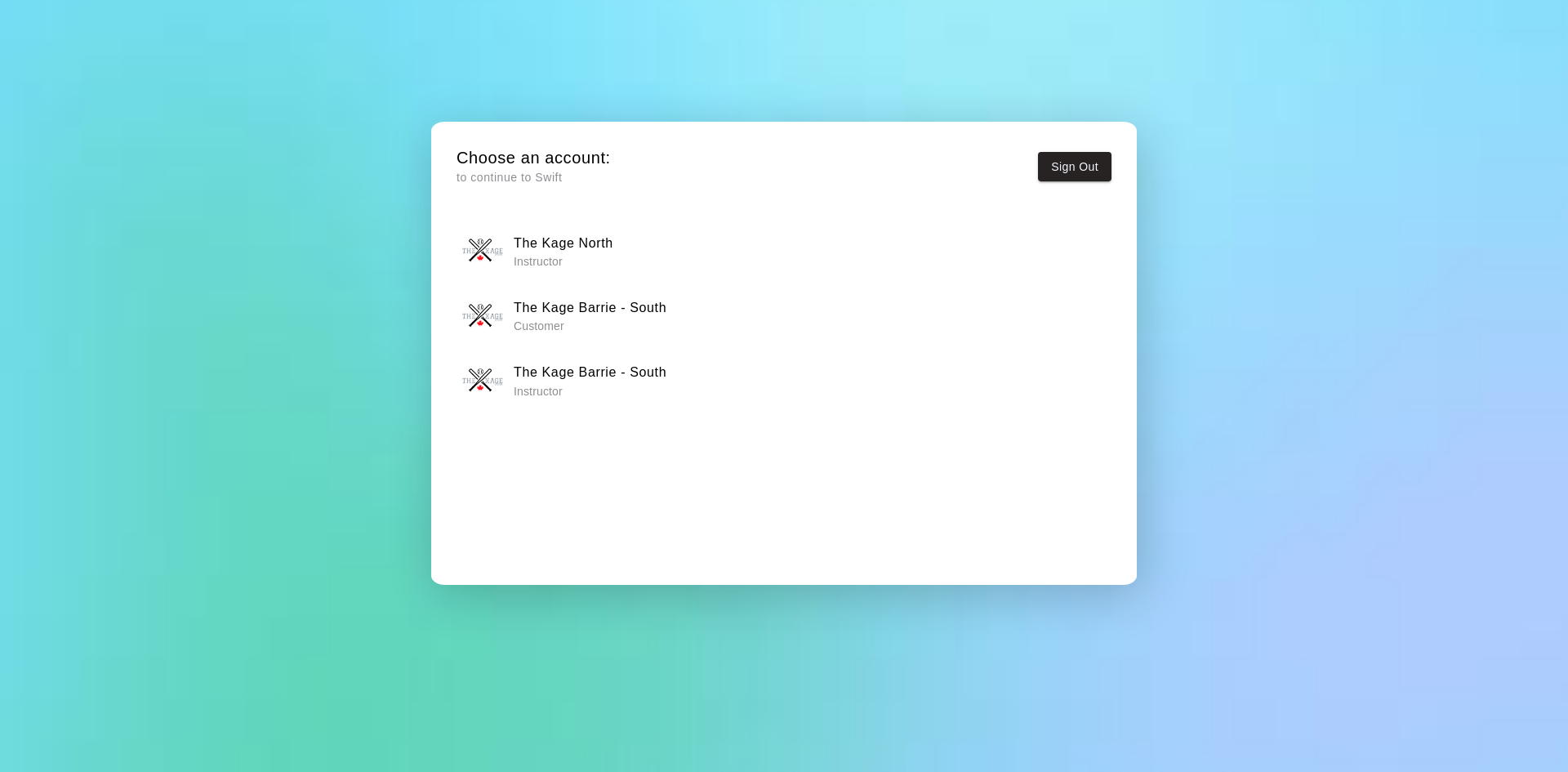
click at [635, 315] on h6 "The Kage Barrie - South" at bounding box center [590, 308] width 153 height 21
click at [546, 379] on h6 "The Kage Barrie - South" at bounding box center [590, 372] width 153 height 21
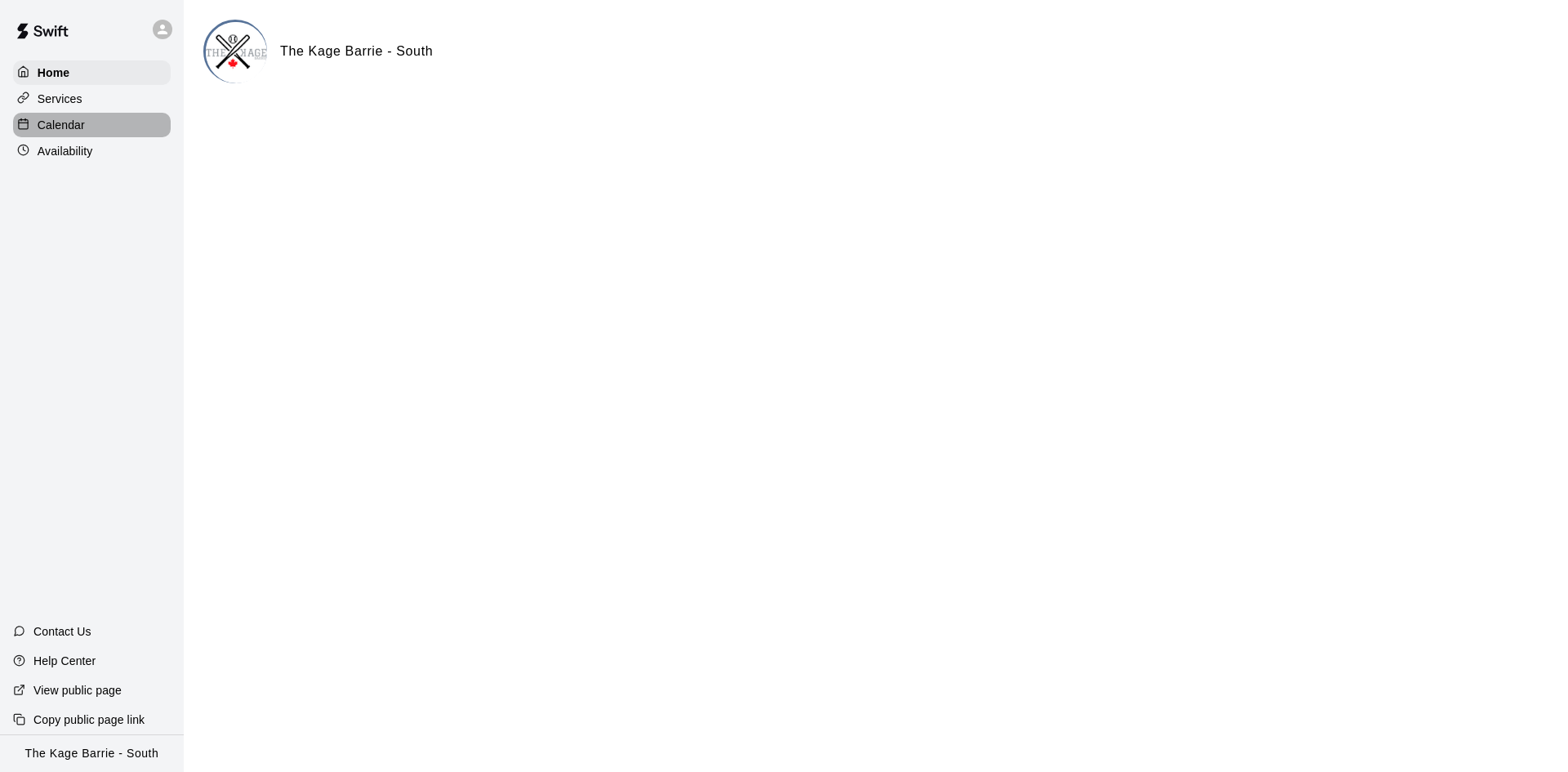
click at [92, 126] on div "Calendar" at bounding box center [92, 125] width 158 height 25
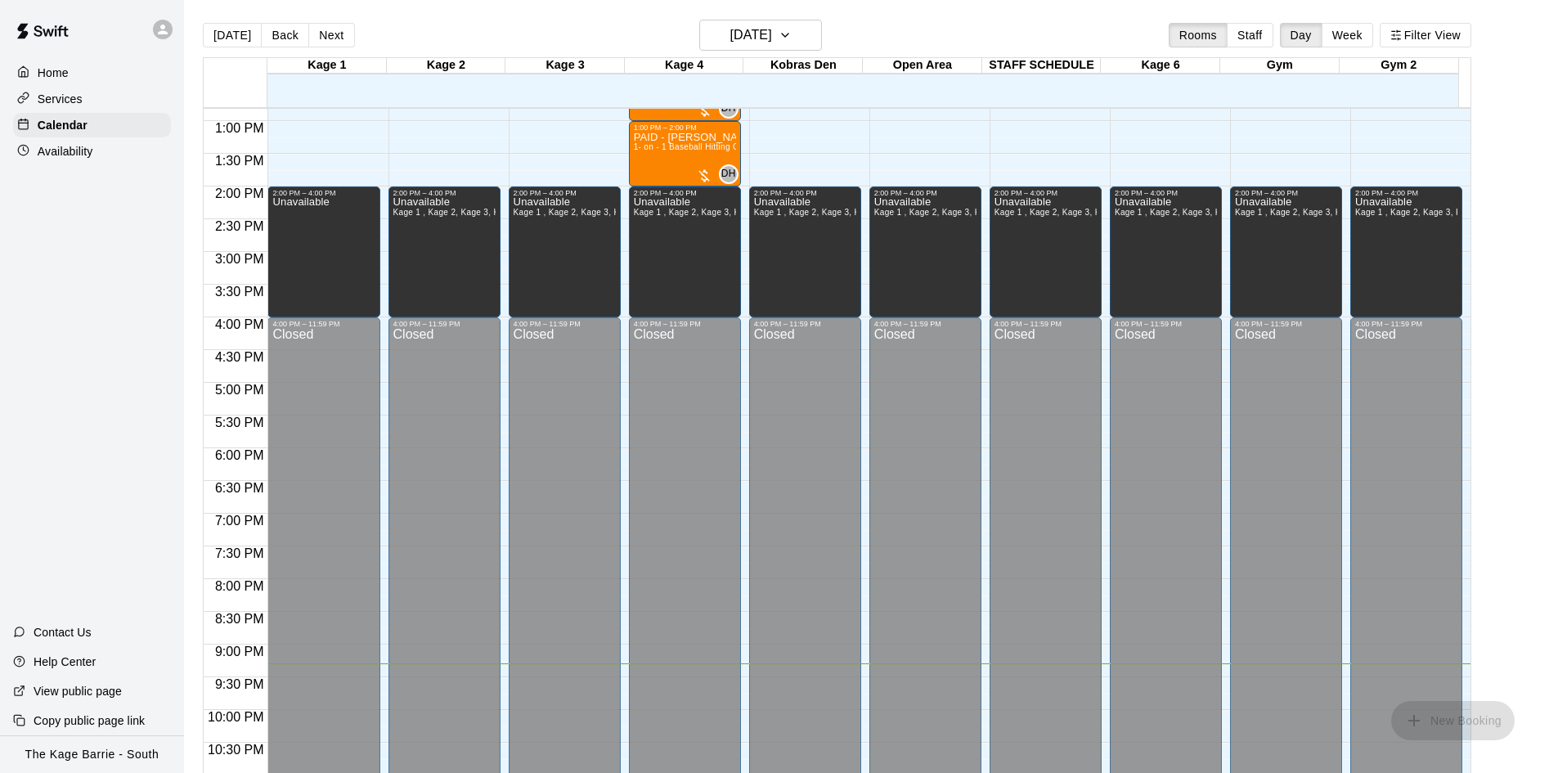
scroll to position [511, 0]
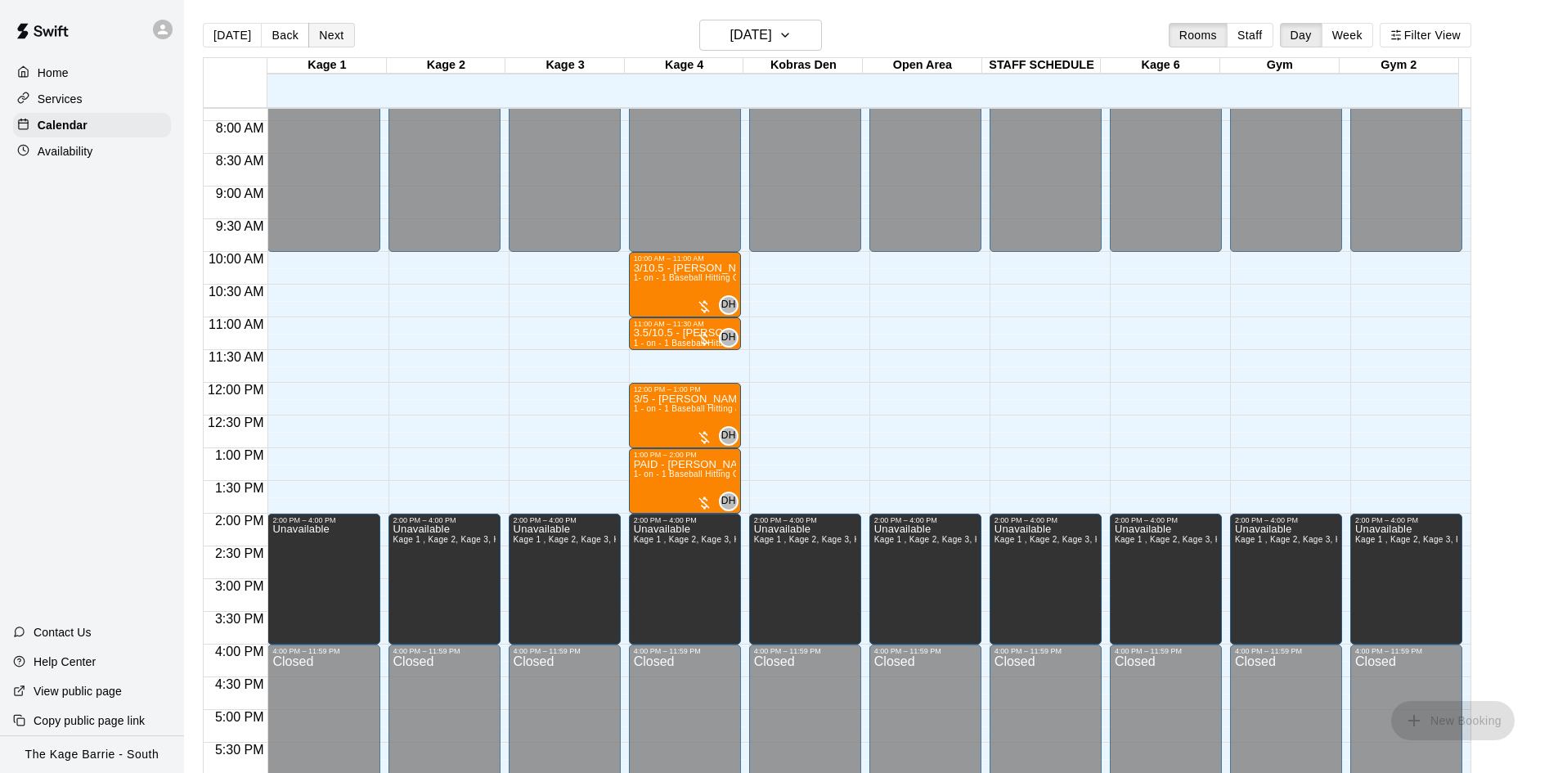
click at [337, 36] on button "Next" at bounding box center [331, 35] width 46 height 25
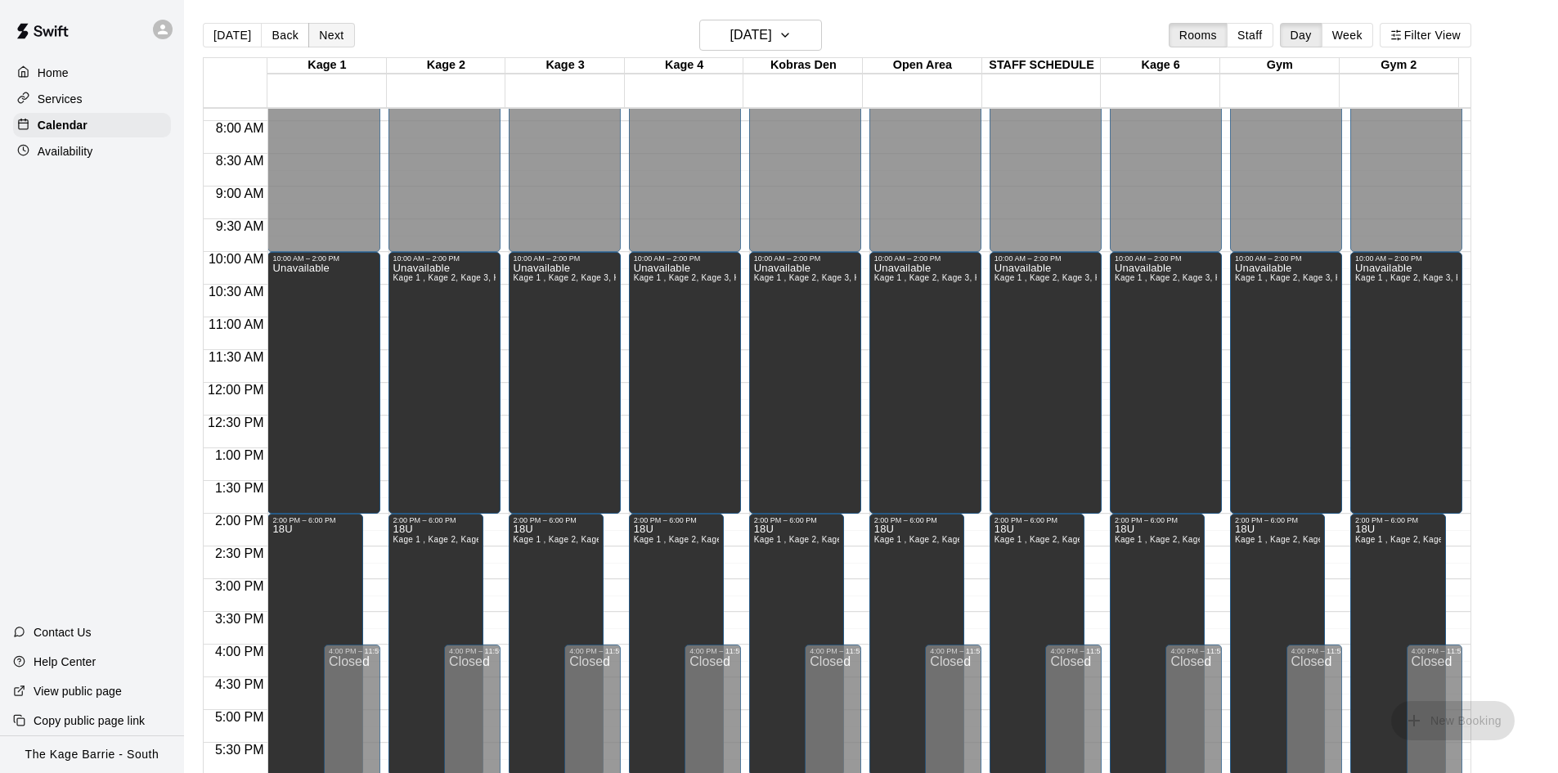
click at [328, 36] on button "Next" at bounding box center [331, 35] width 46 height 25
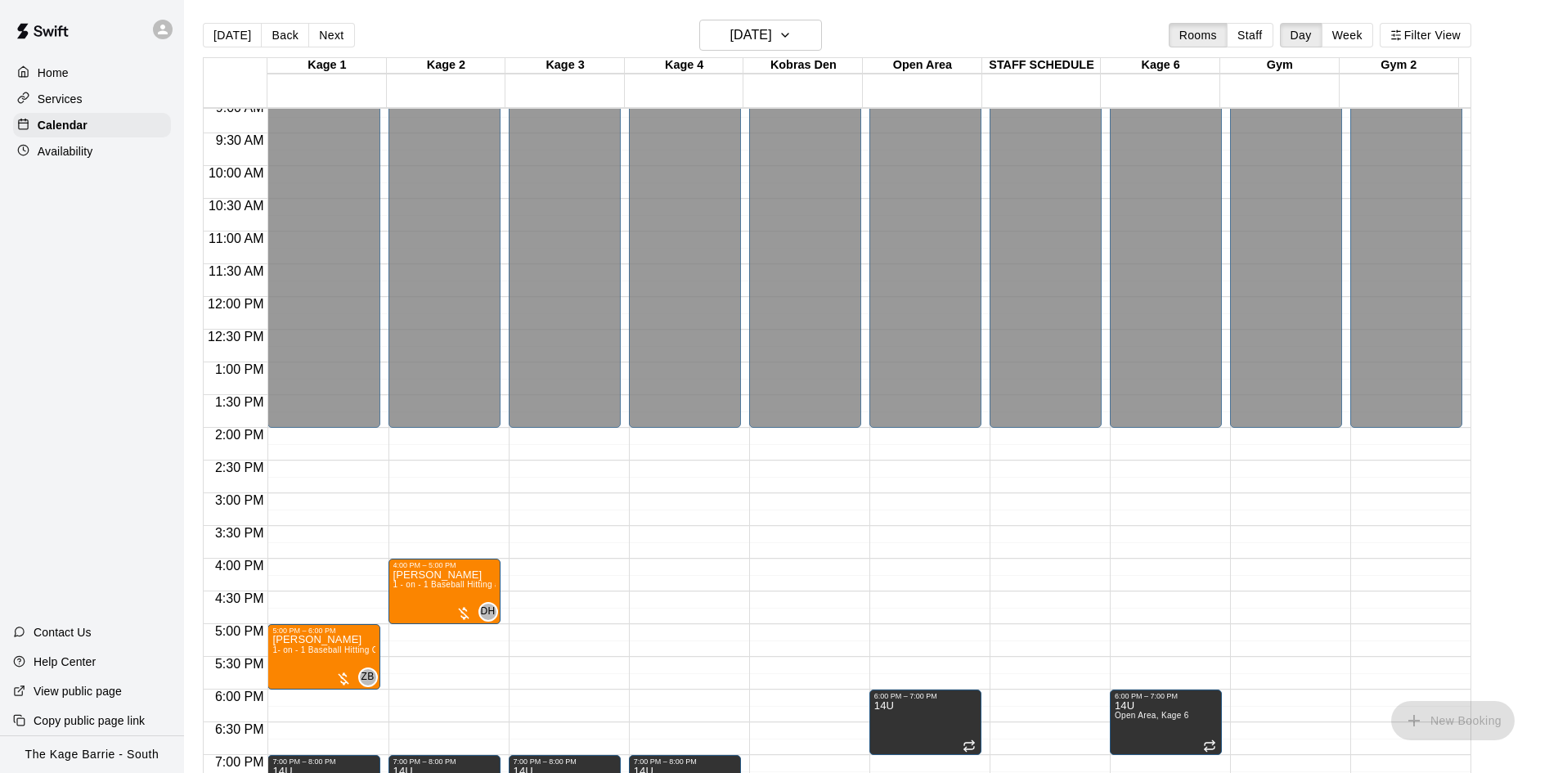
scroll to position [675, 0]
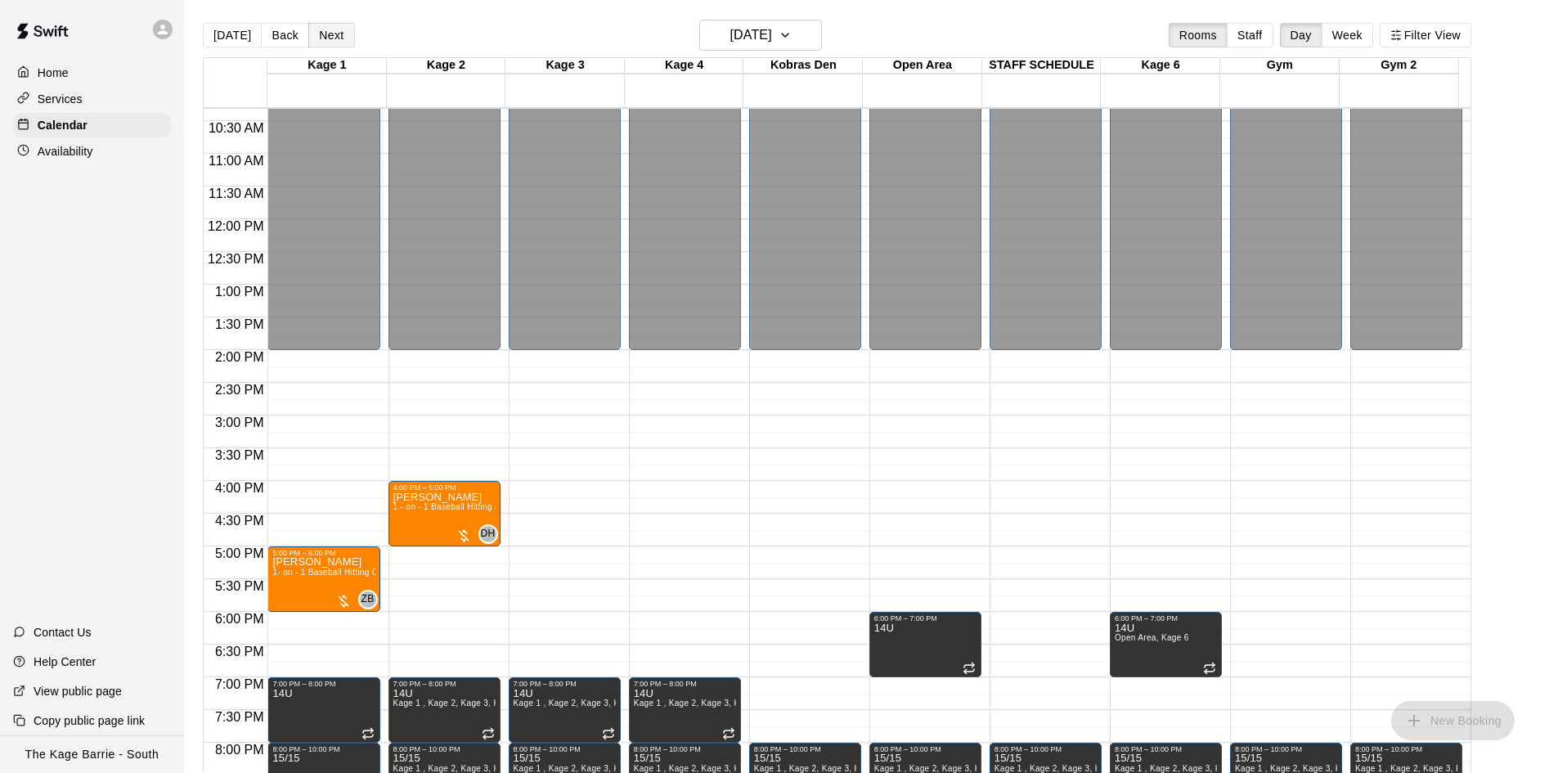
click at [330, 33] on button "Next" at bounding box center [331, 35] width 46 height 25
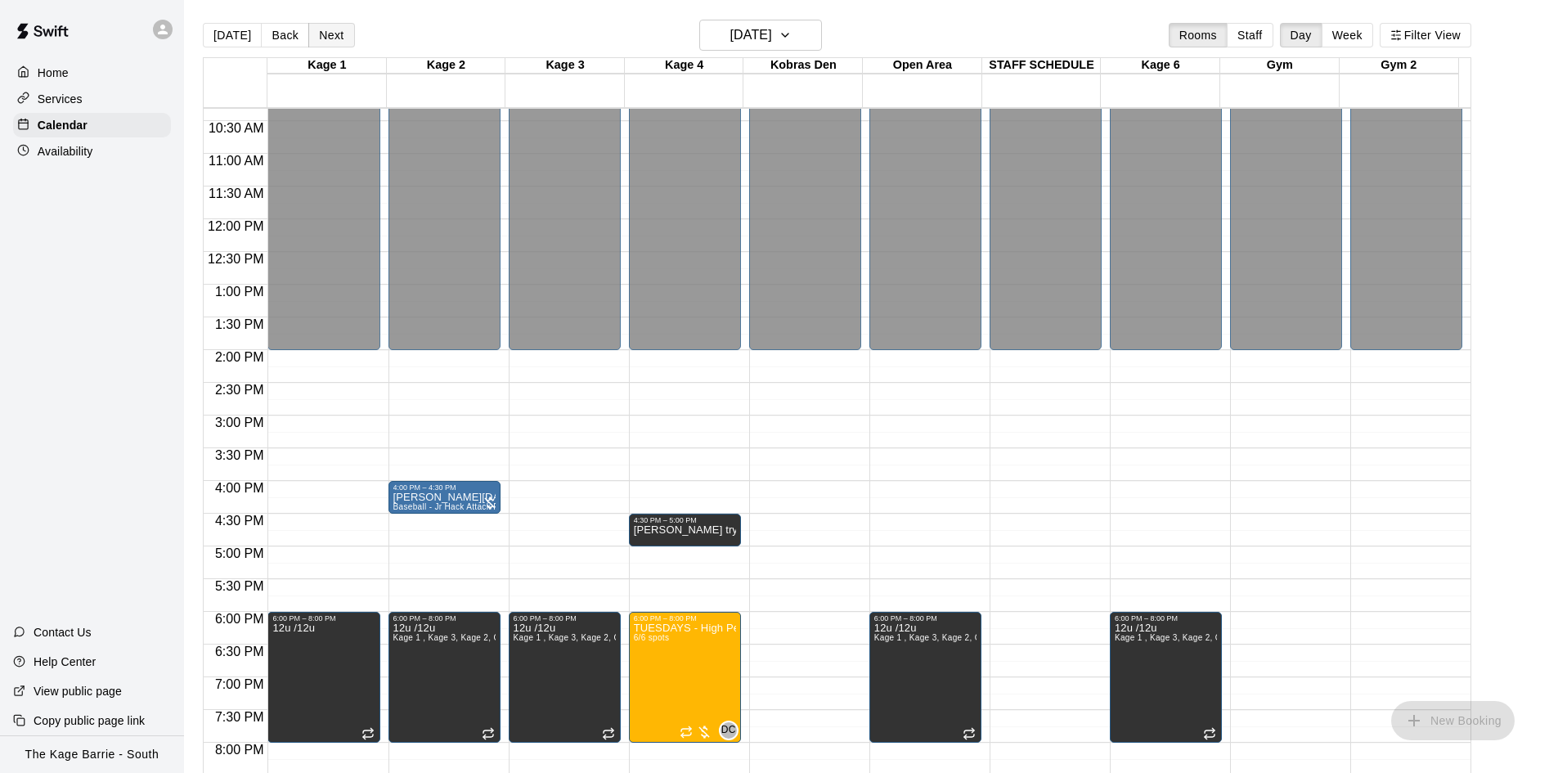
click at [330, 33] on button "Next" at bounding box center [331, 35] width 46 height 25
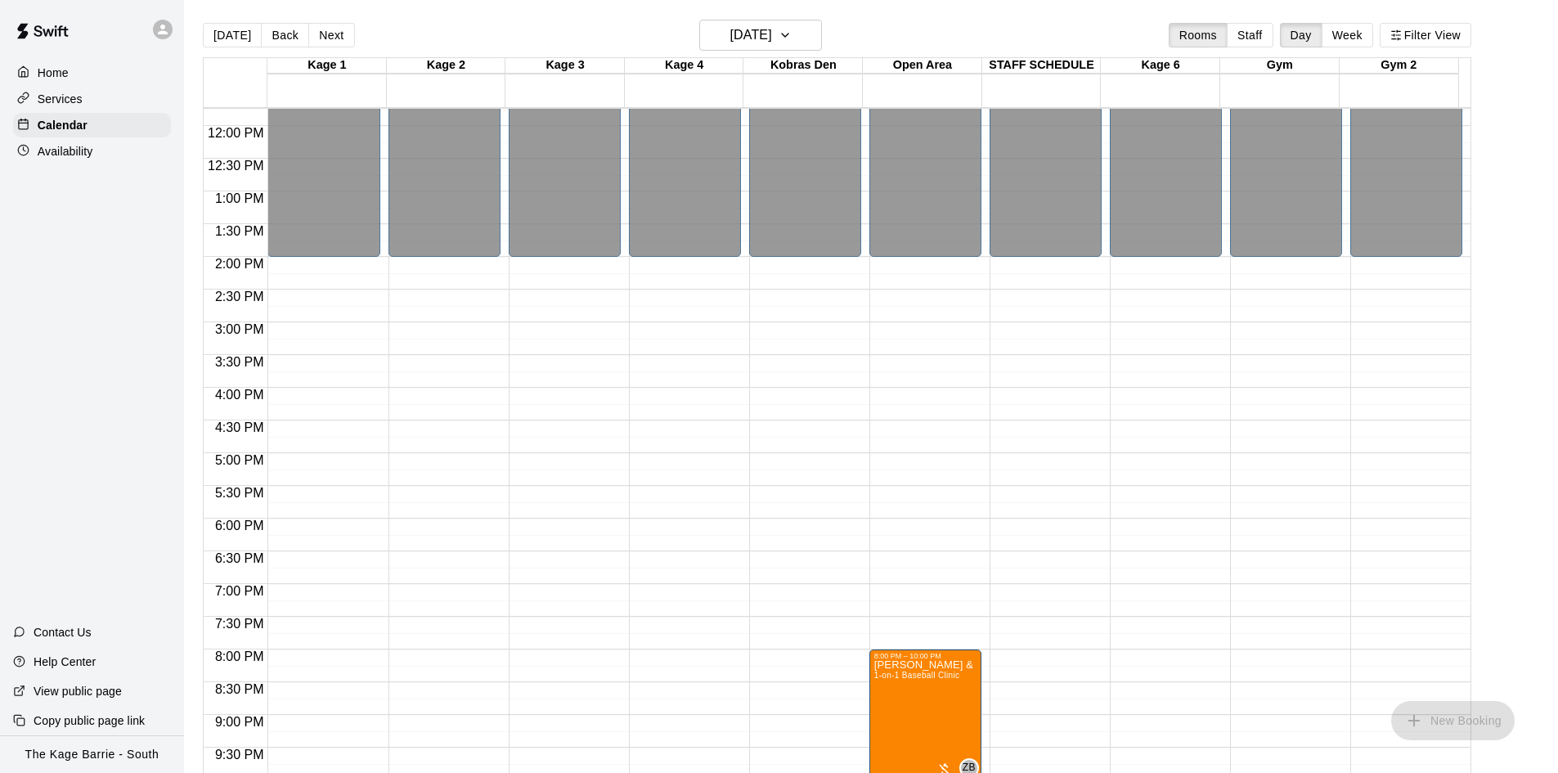
scroll to position [889, 0]
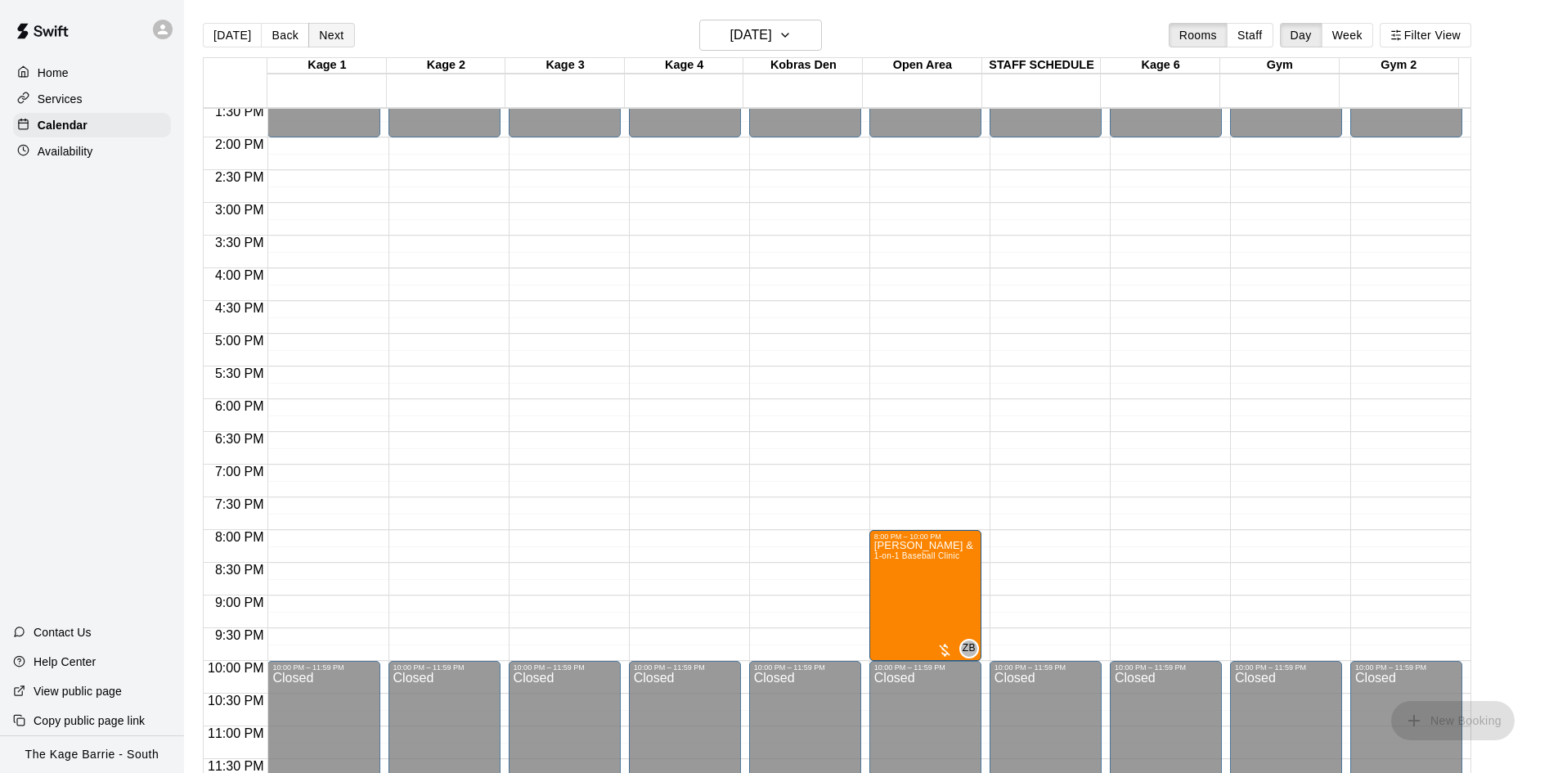
click at [339, 41] on button "Next" at bounding box center [331, 35] width 46 height 25
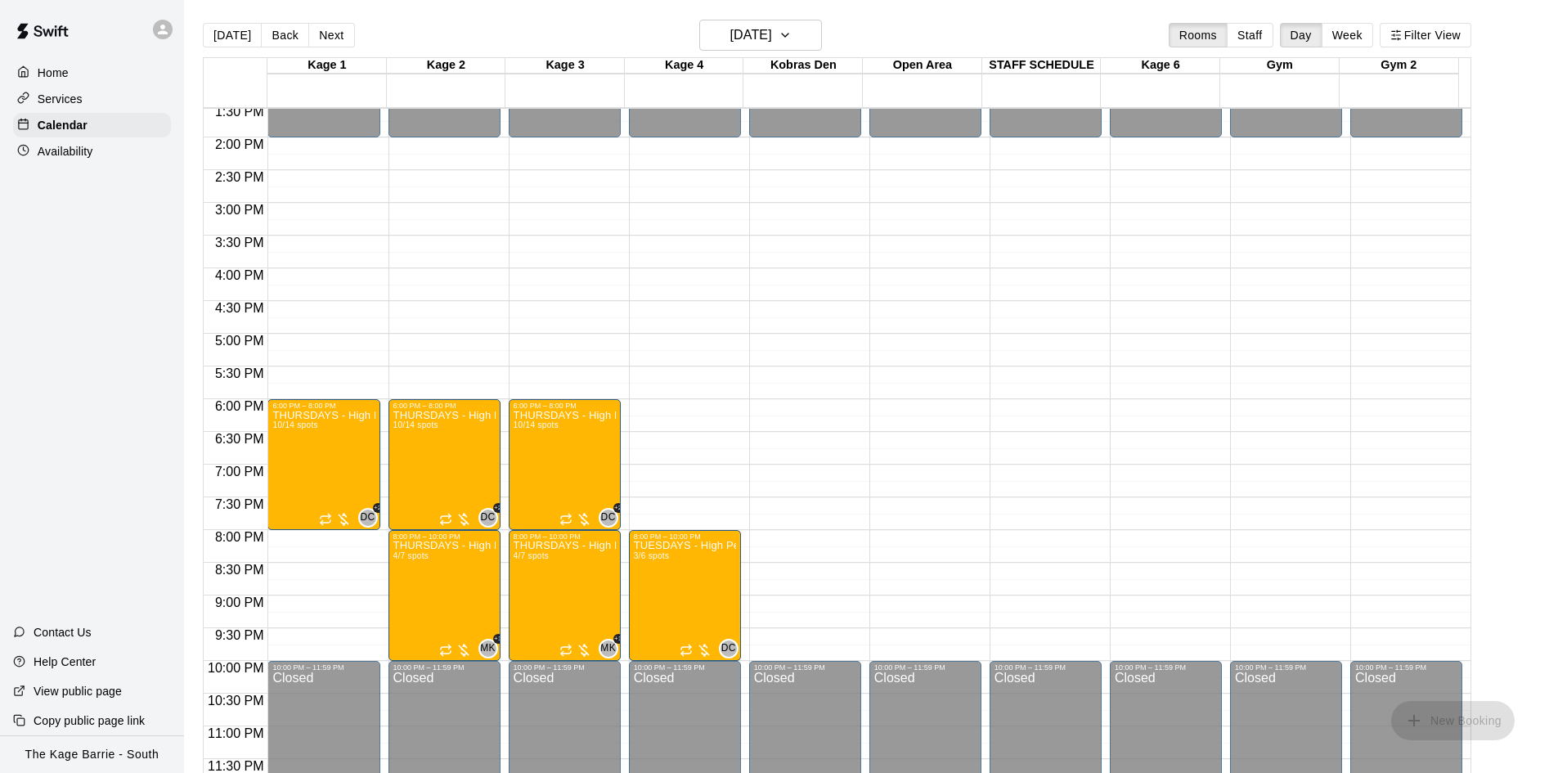
click at [340, 40] on button "Next" at bounding box center [331, 35] width 46 height 25
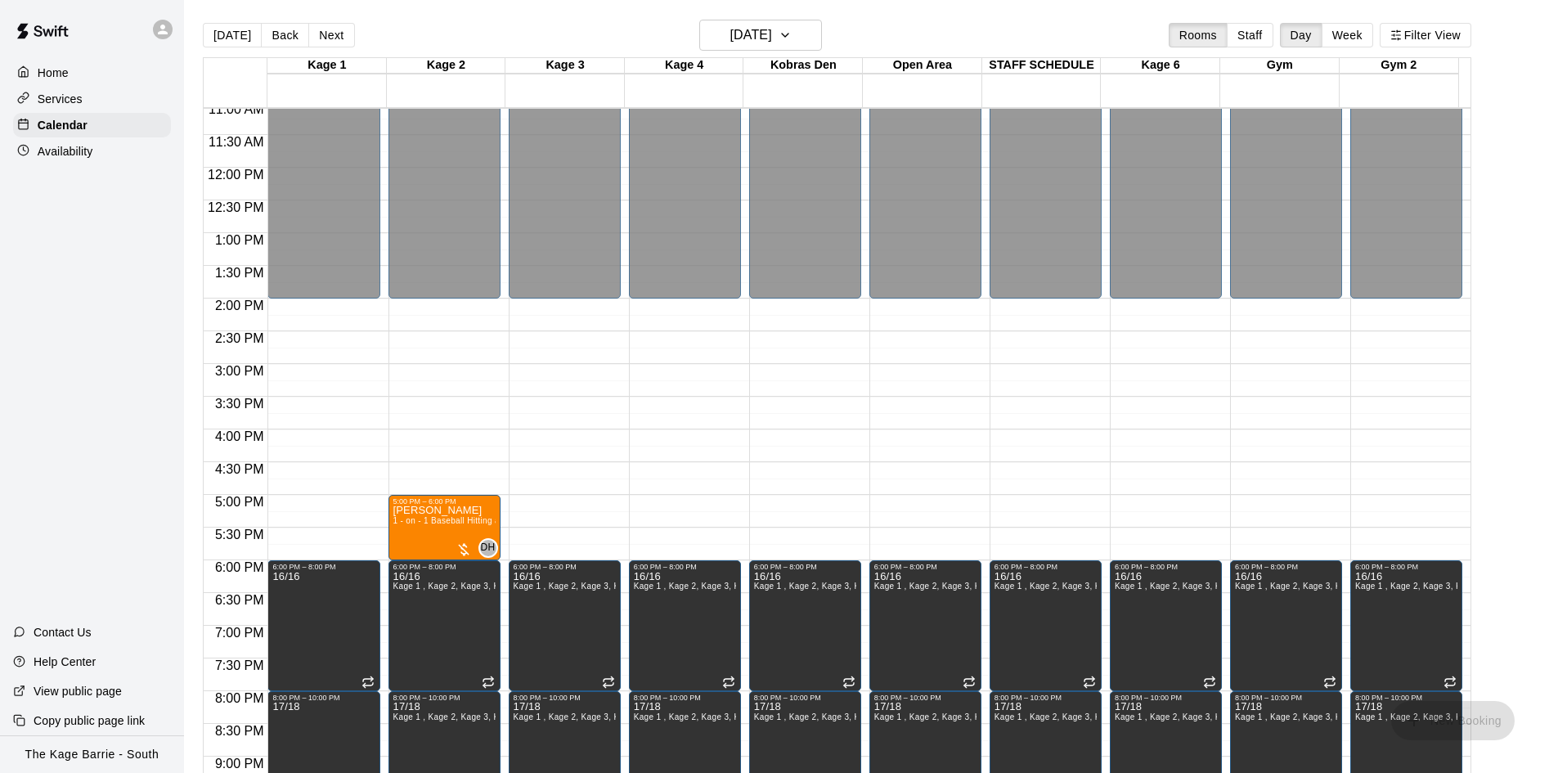
scroll to position [726, 0]
click at [329, 31] on button "Next" at bounding box center [331, 35] width 46 height 25
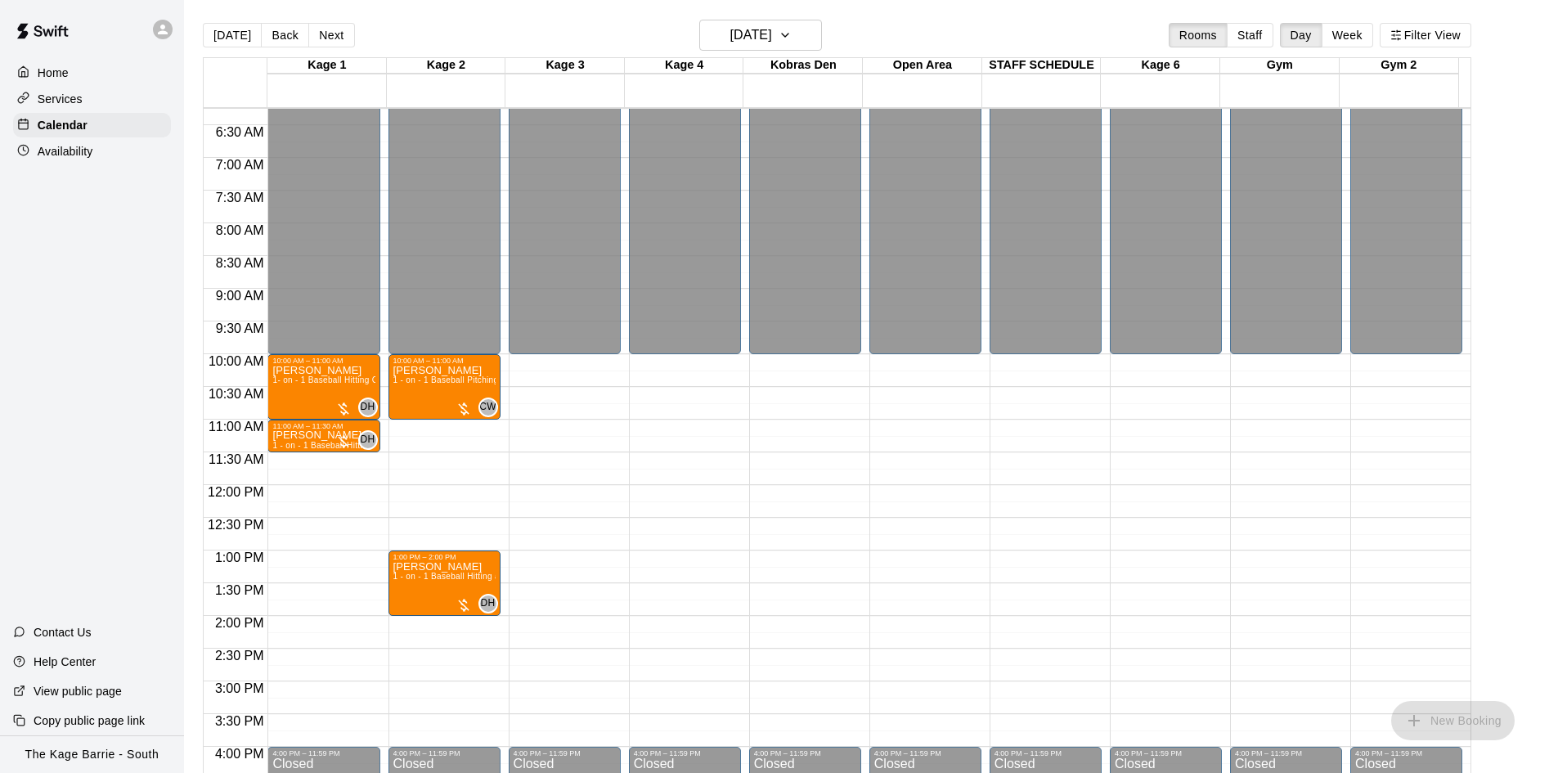
scroll to position [398, 0]
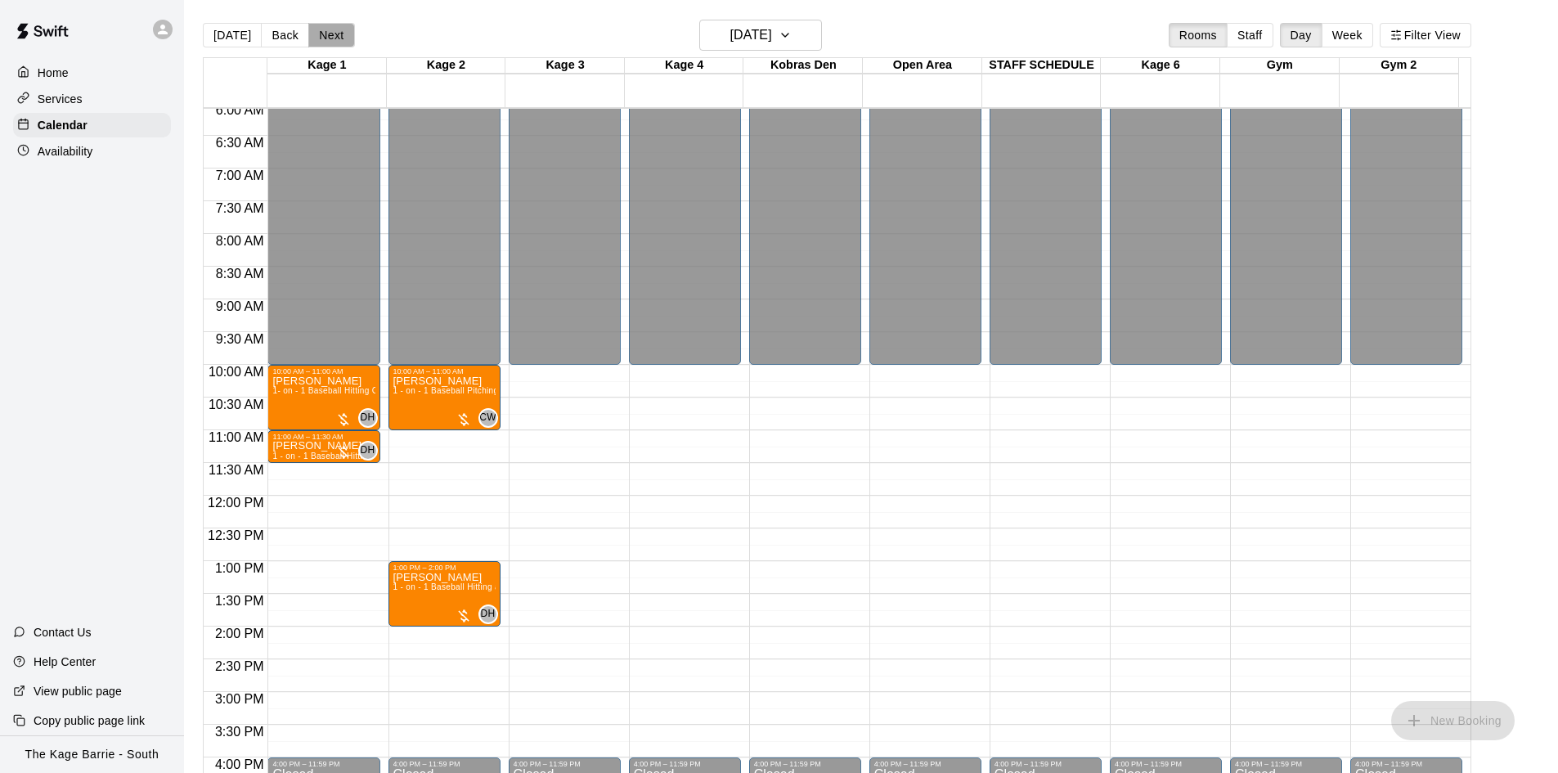
click at [330, 38] on button "Next" at bounding box center [331, 35] width 46 height 25
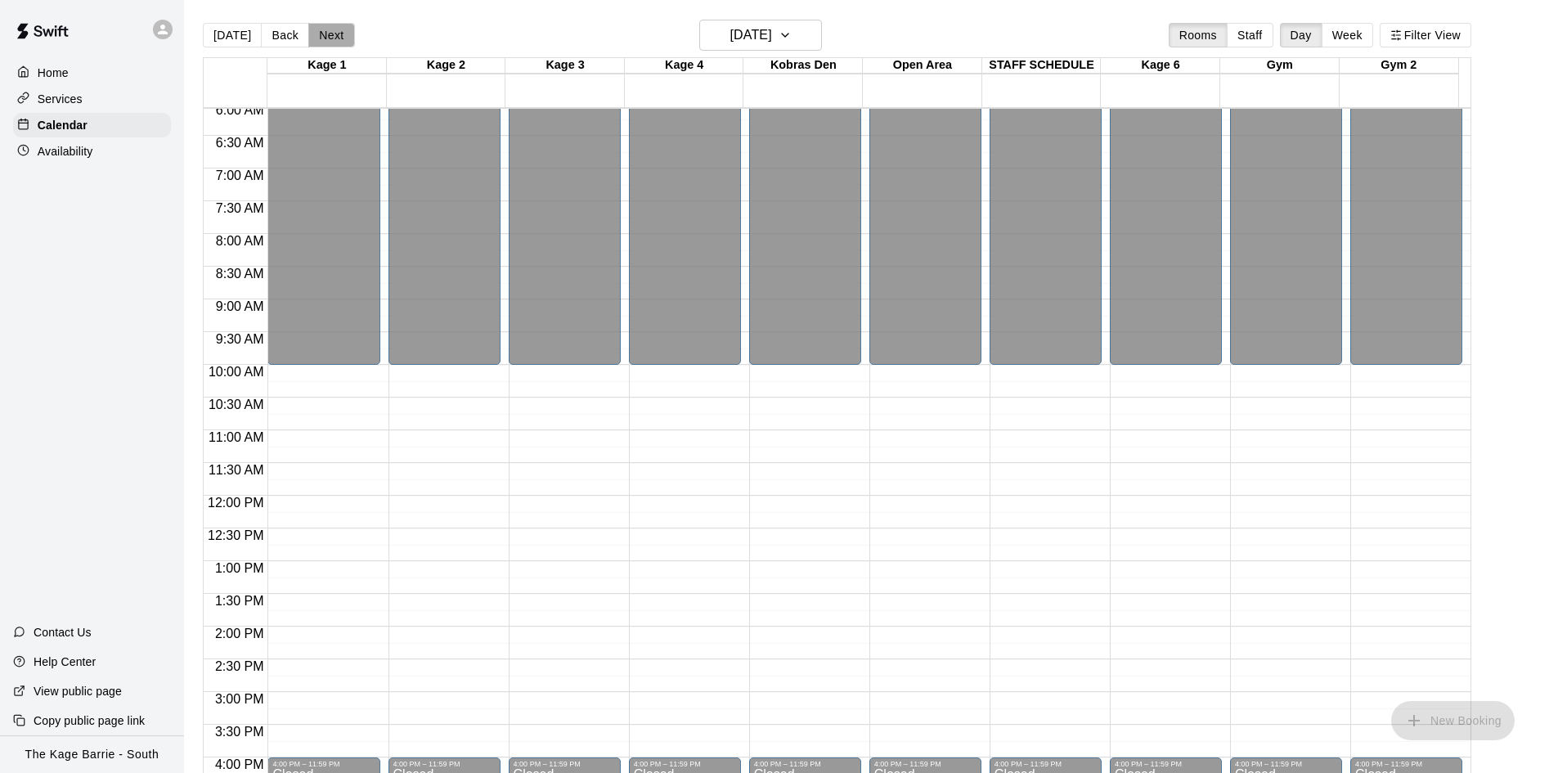
click at [327, 37] on button "Next" at bounding box center [331, 35] width 46 height 25
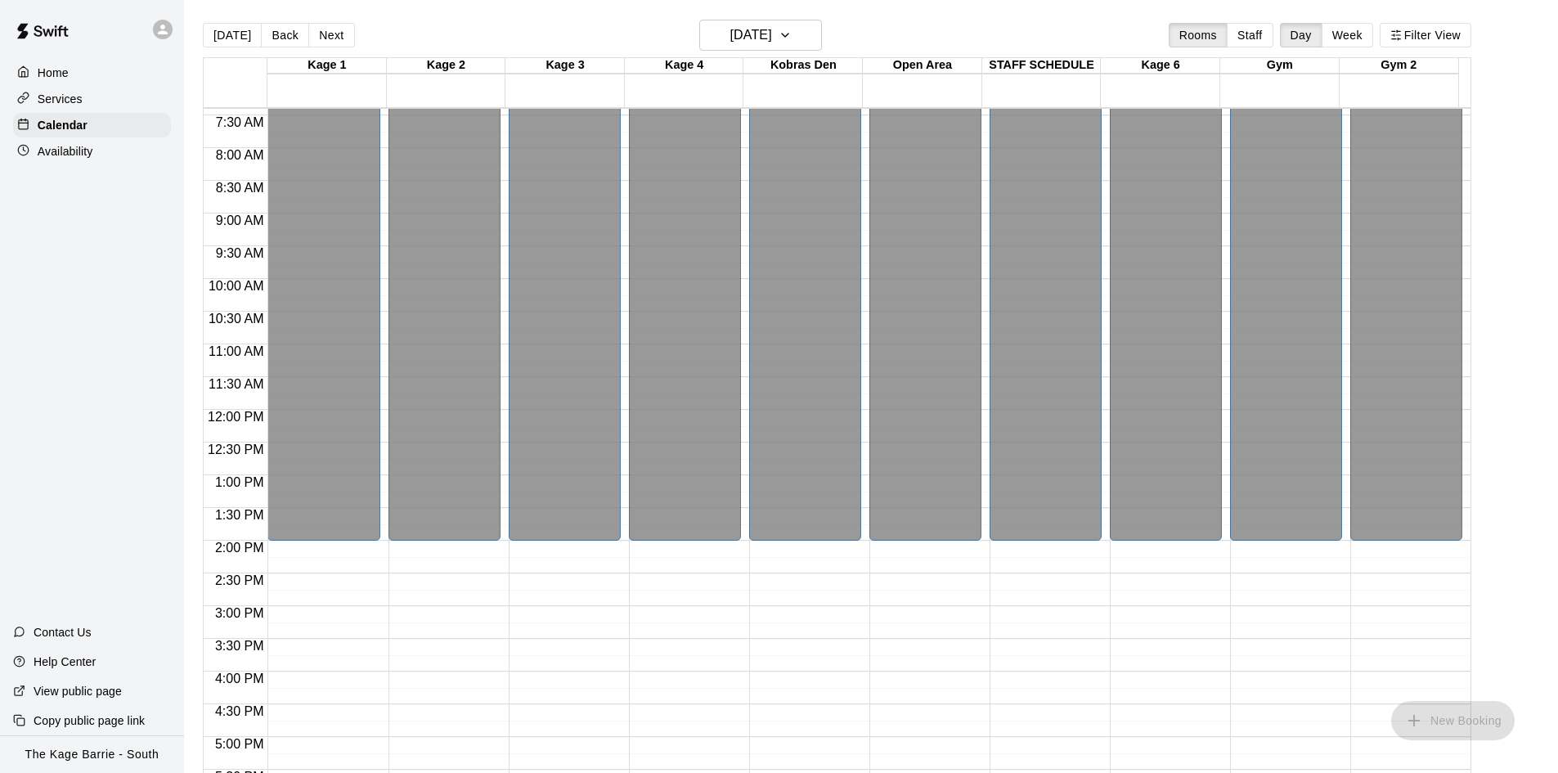
scroll to position [644, 0]
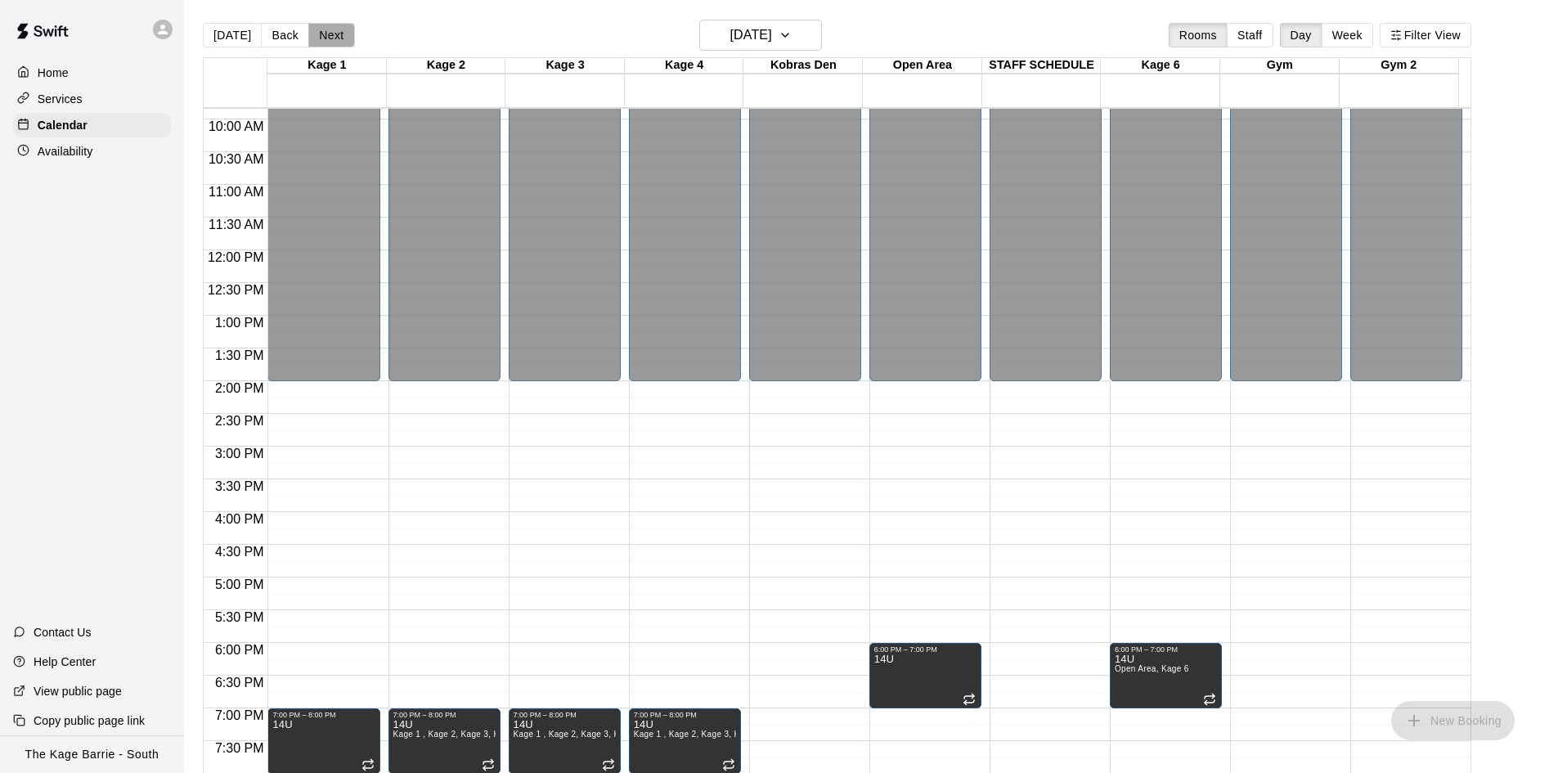
click at [326, 29] on button "Next" at bounding box center [331, 35] width 46 height 25
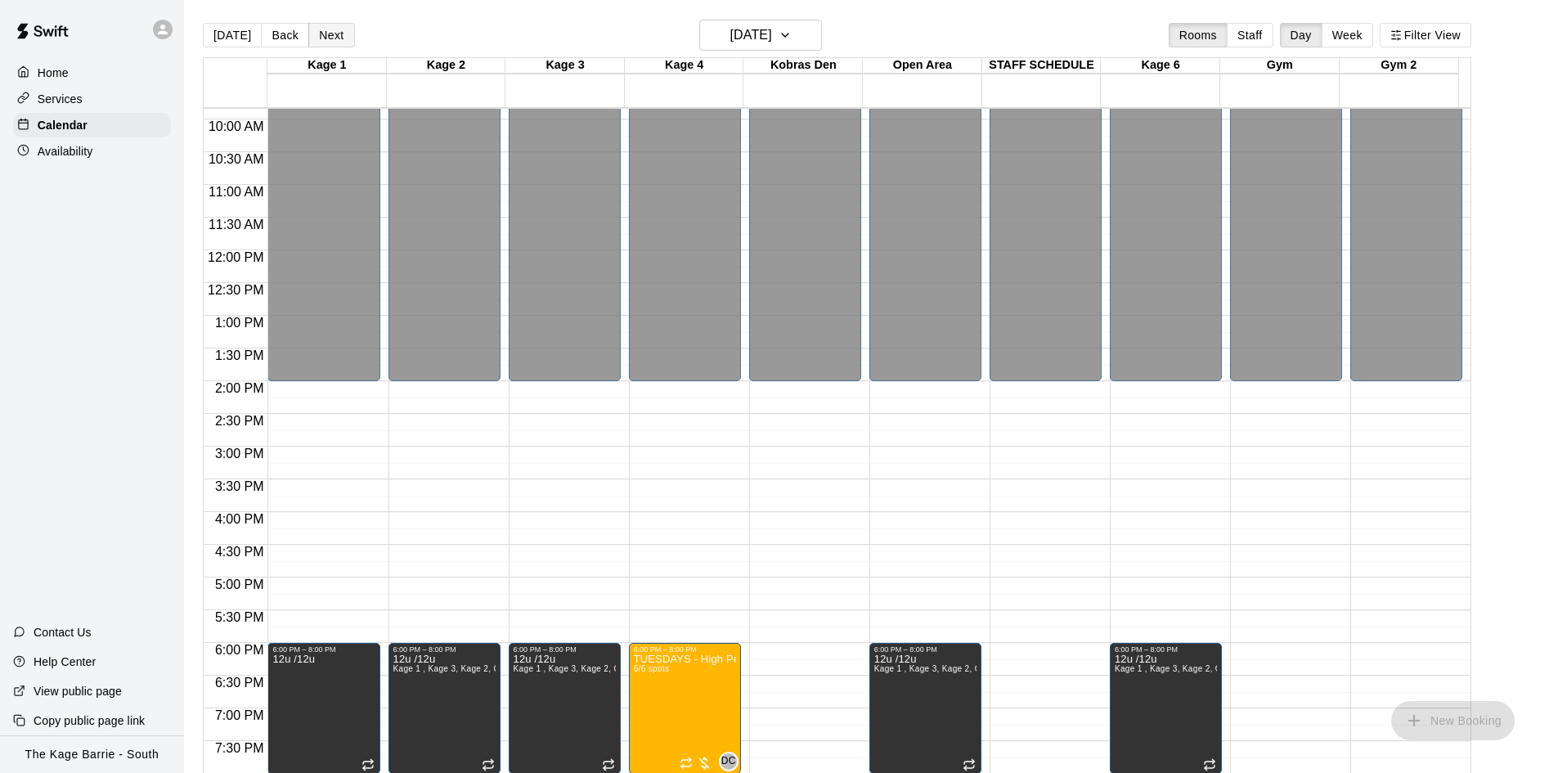
click at [326, 29] on button "Next" at bounding box center [331, 35] width 46 height 25
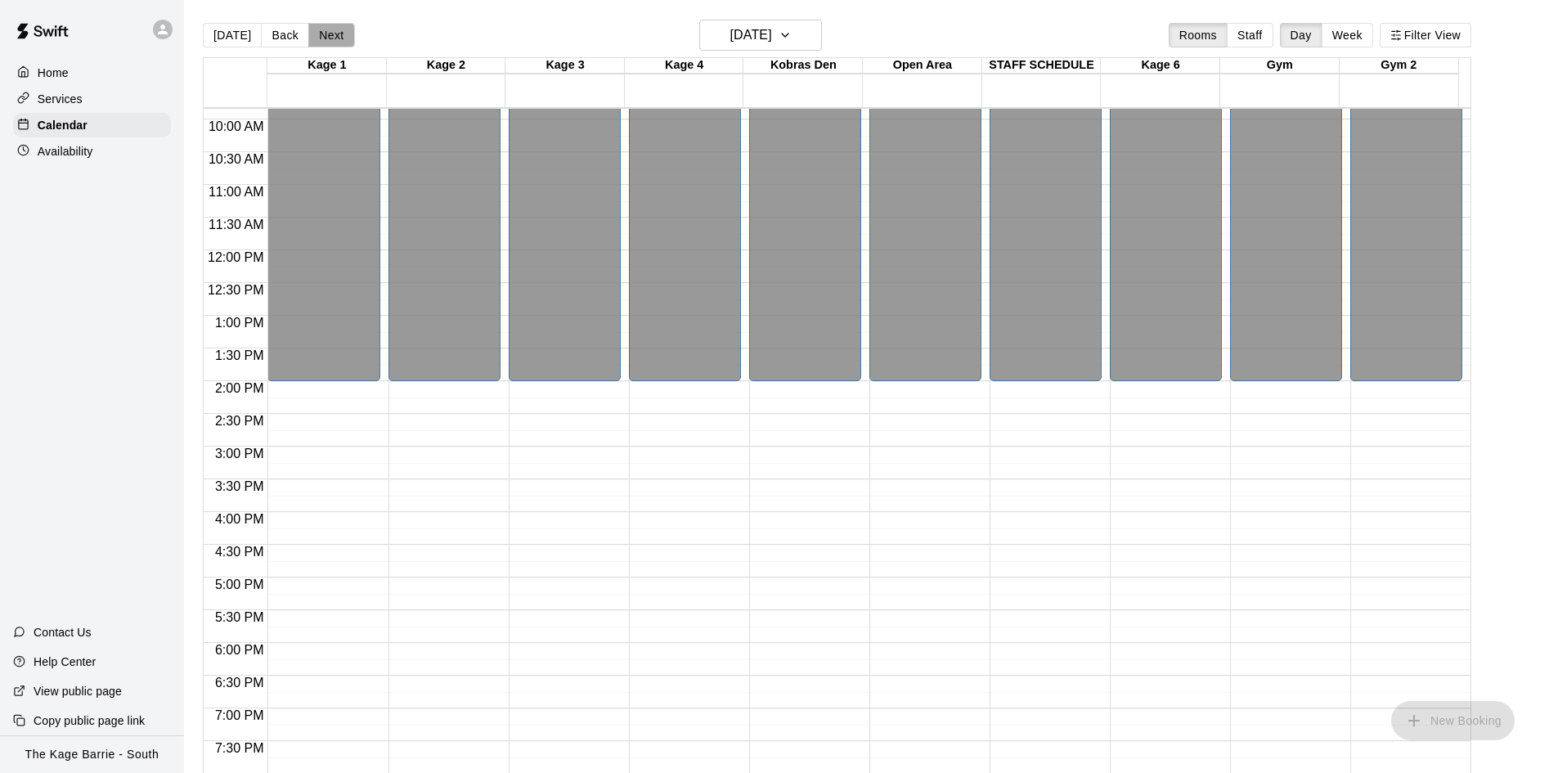
click at [326, 29] on button "Next" at bounding box center [331, 35] width 46 height 25
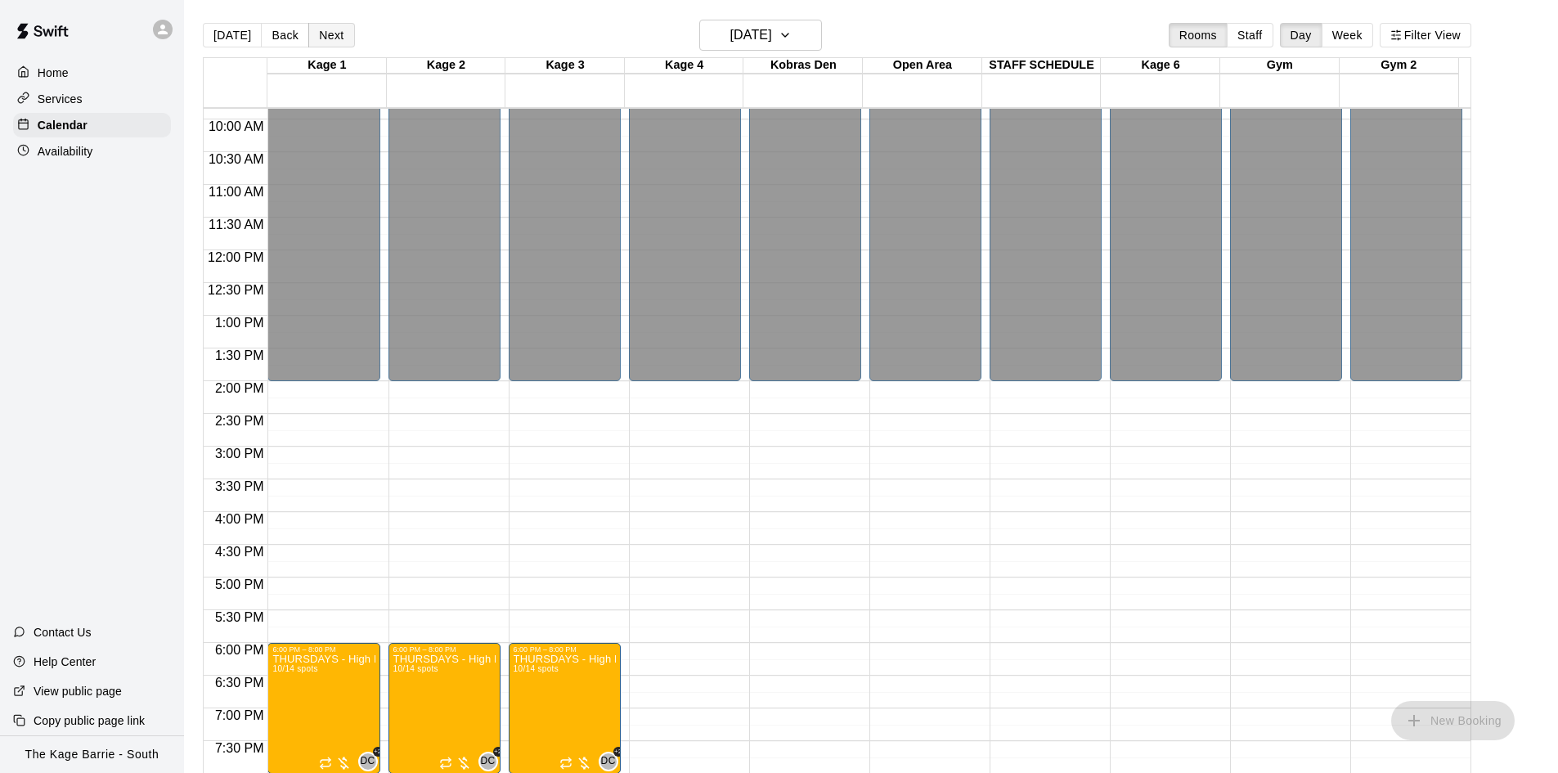
click at [326, 29] on button "Next" at bounding box center [331, 35] width 46 height 25
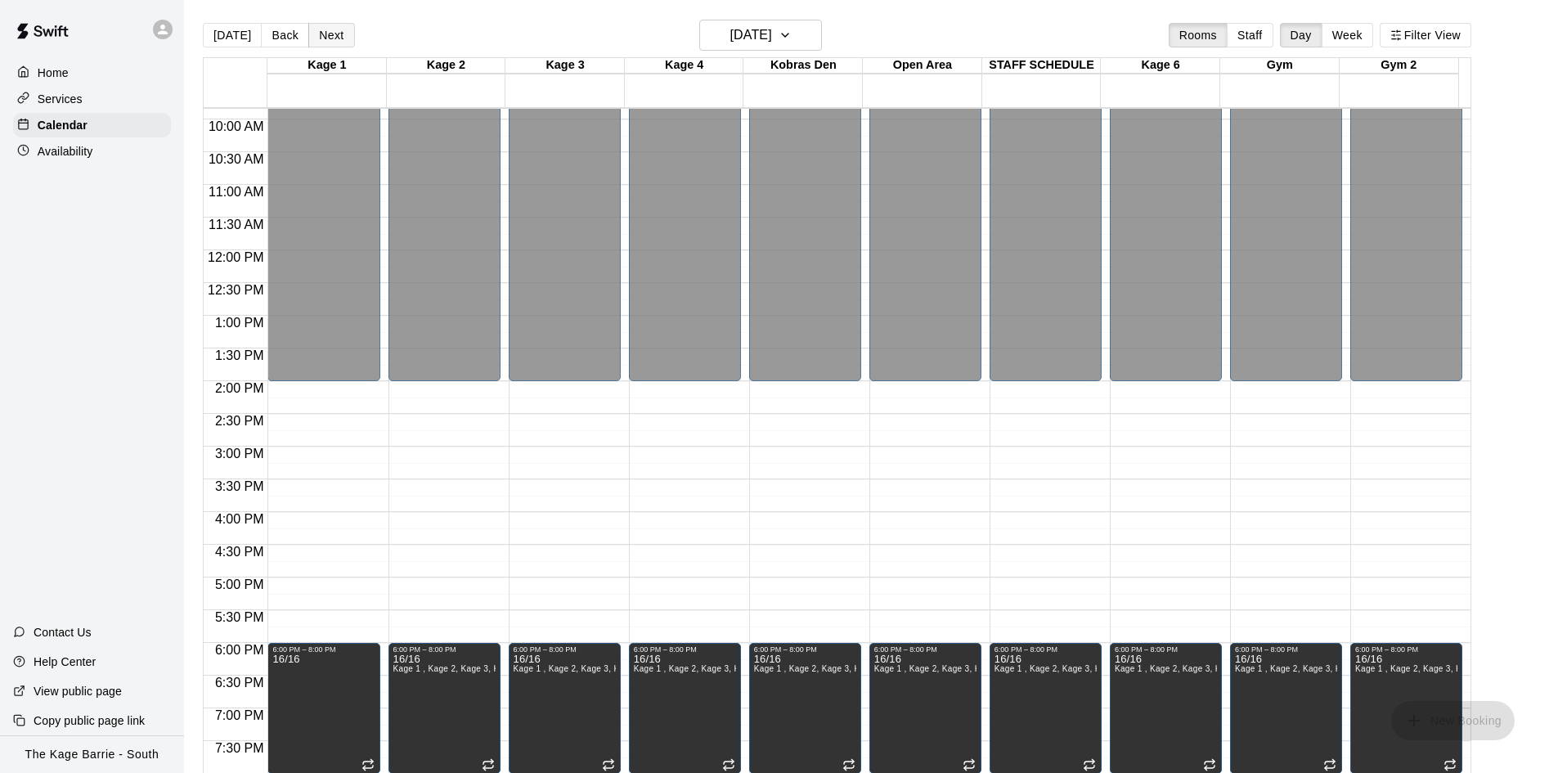
click at [326, 29] on button "Next" at bounding box center [331, 35] width 46 height 25
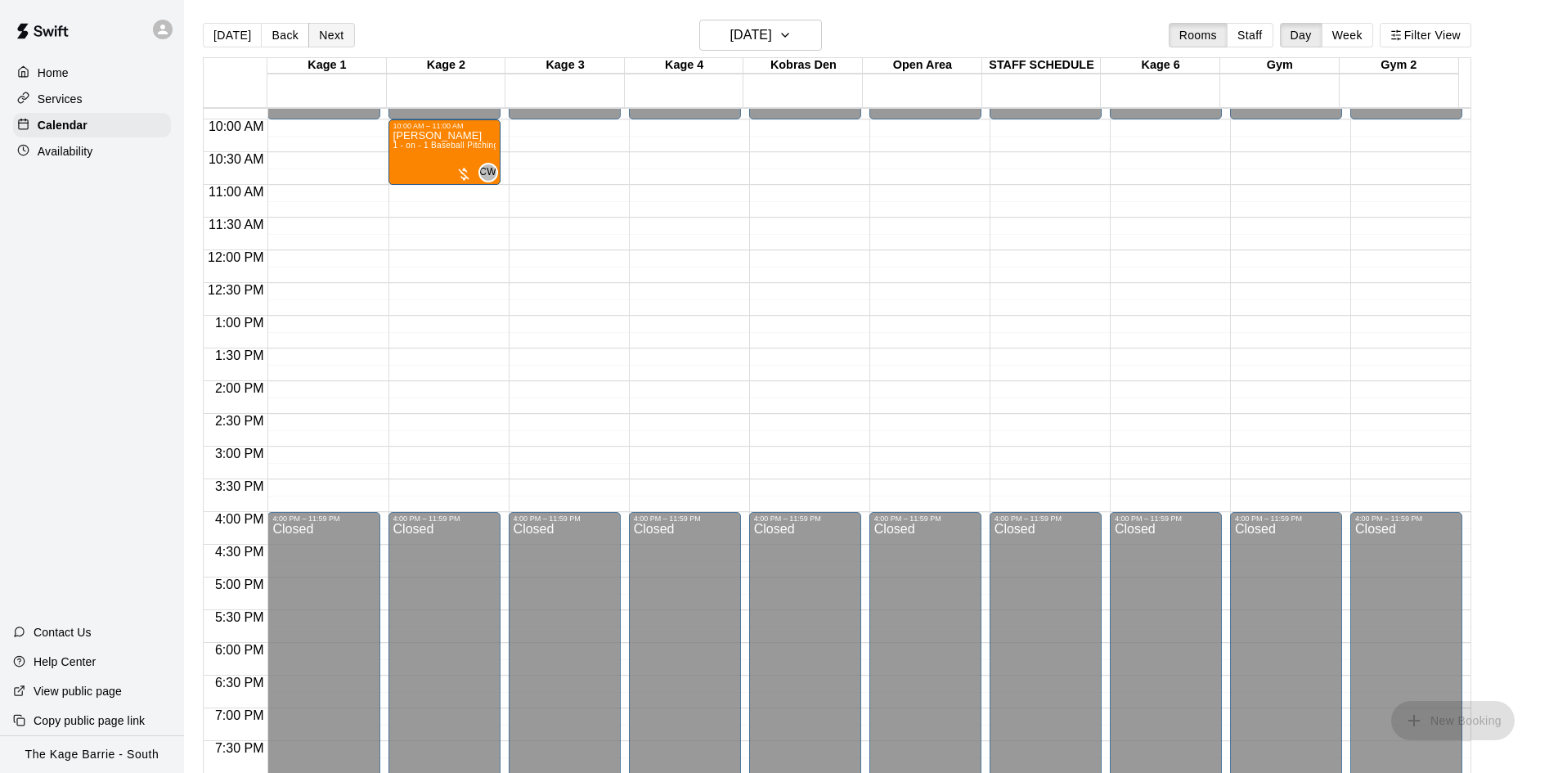
click at [326, 29] on button "Next" at bounding box center [331, 35] width 46 height 25
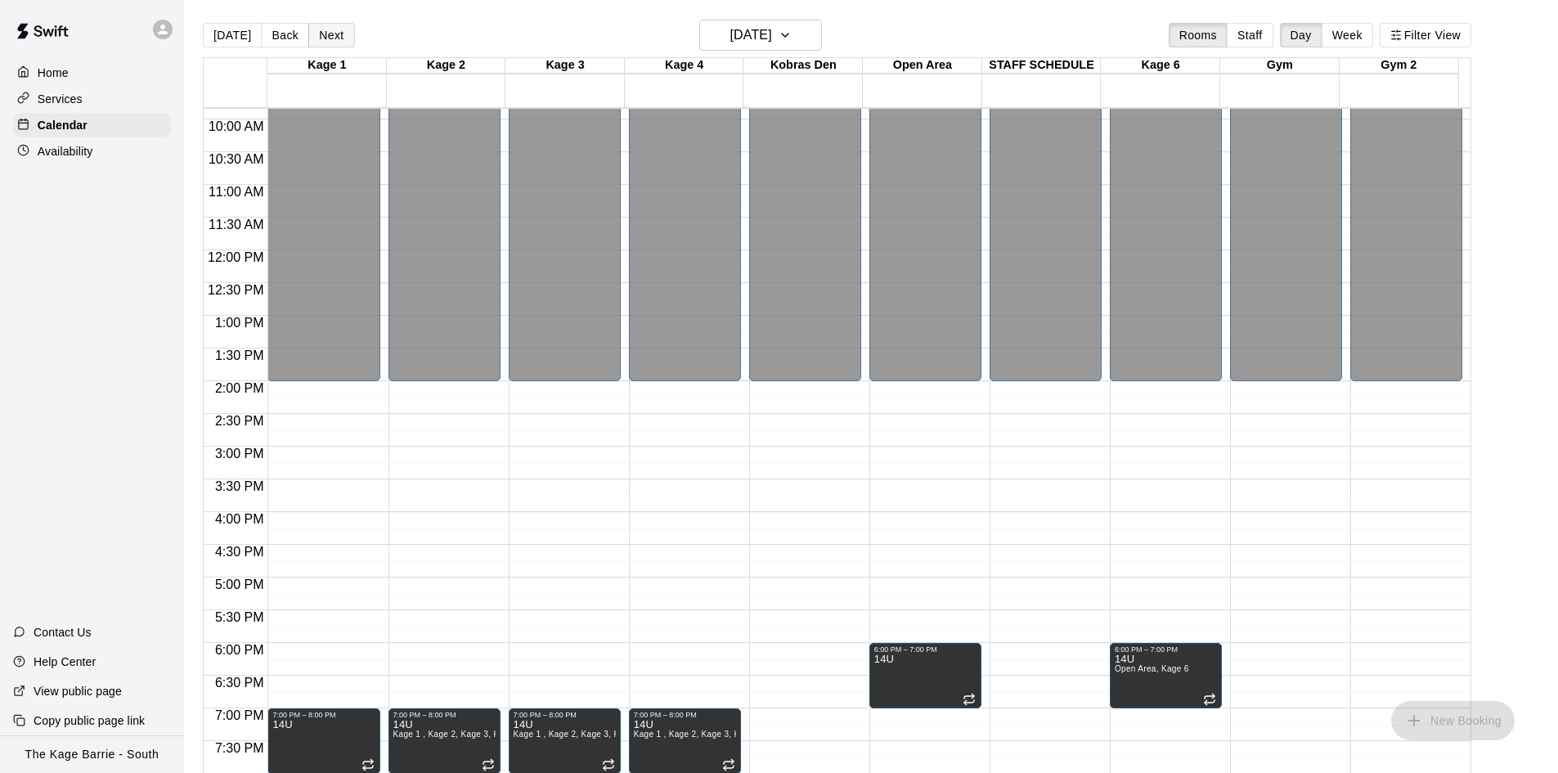
click at [326, 29] on button "Next" at bounding box center [331, 35] width 46 height 25
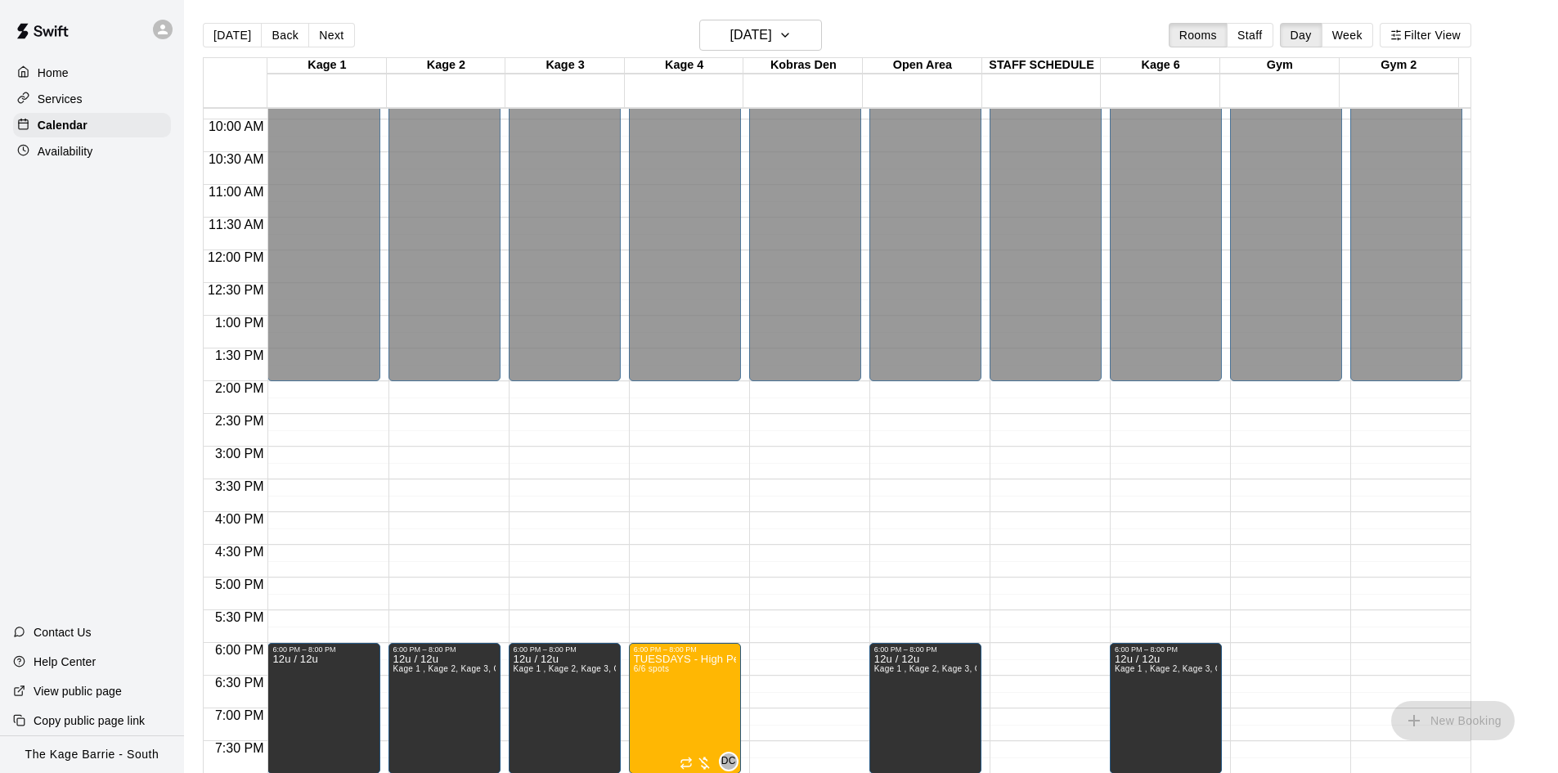
click at [326, 34] on button "Next" at bounding box center [331, 35] width 46 height 25
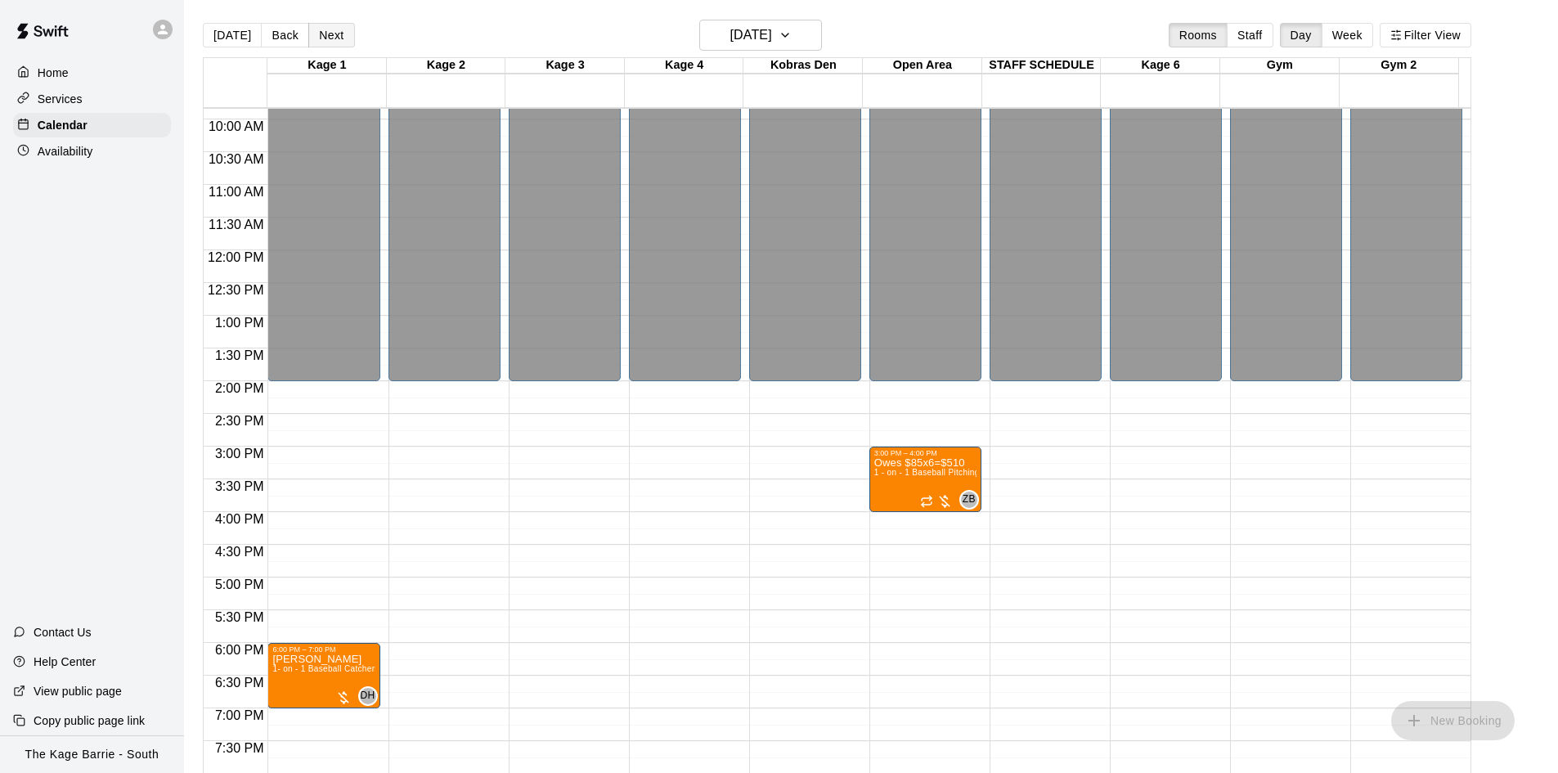
click at [328, 33] on button "Next" at bounding box center [331, 35] width 46 height 25
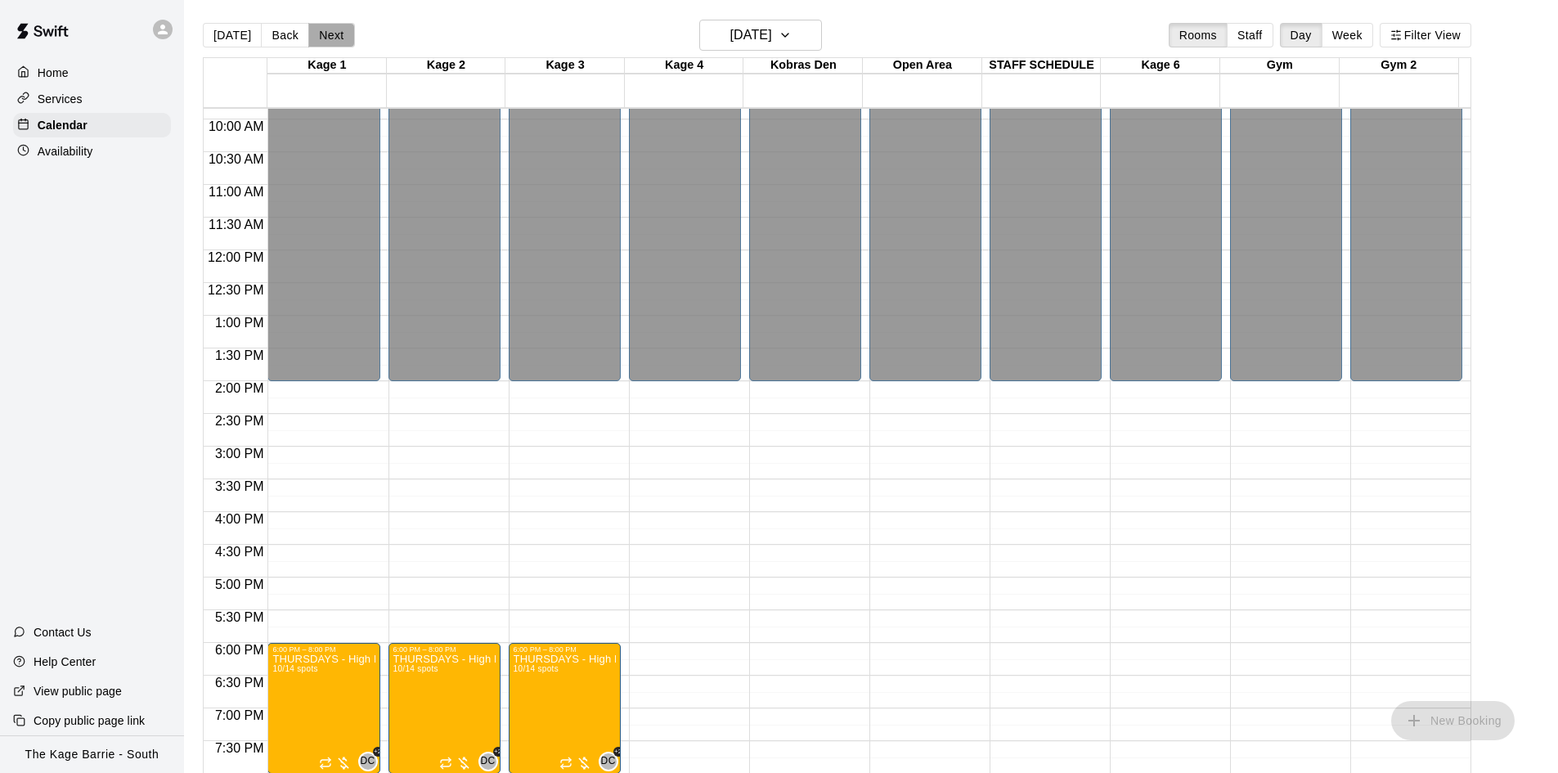
click at [328, 33] on button "Next" at bounding box center [331, 35] width 46 height 25
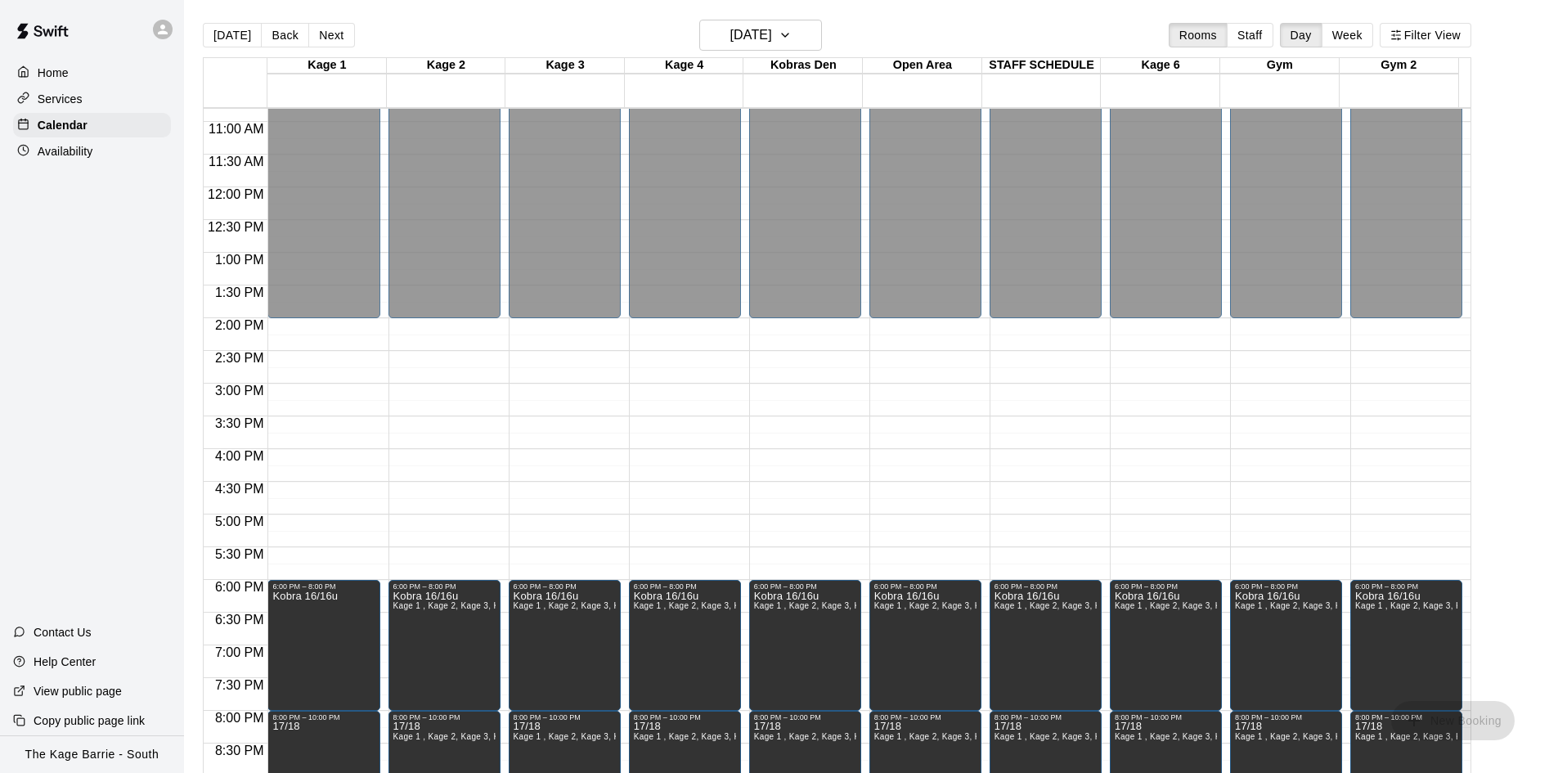
scroll to position [726, 0]
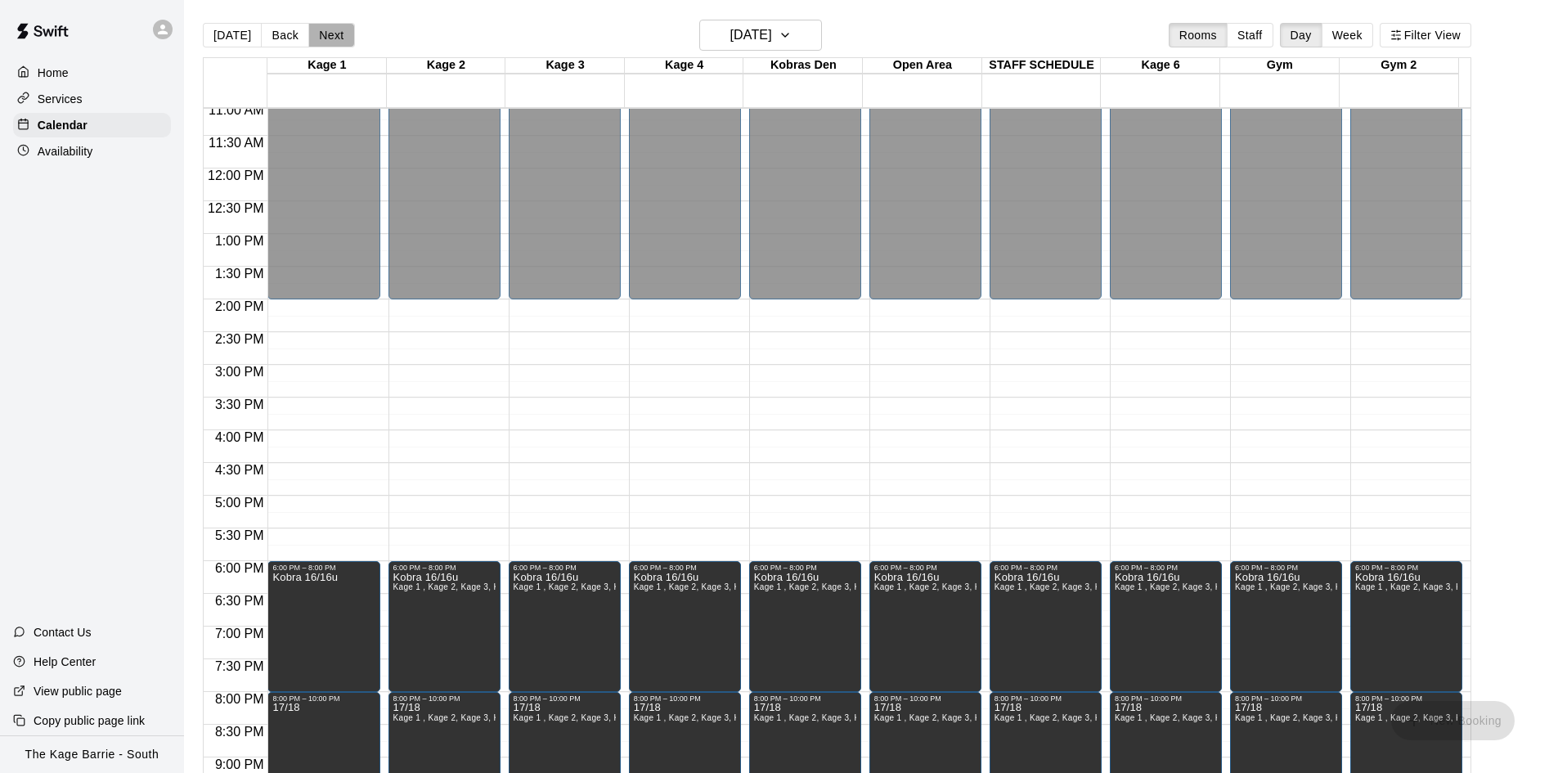
click at [335, 29] on button "Next" at bounding box center [331, 35] width 46 height 25
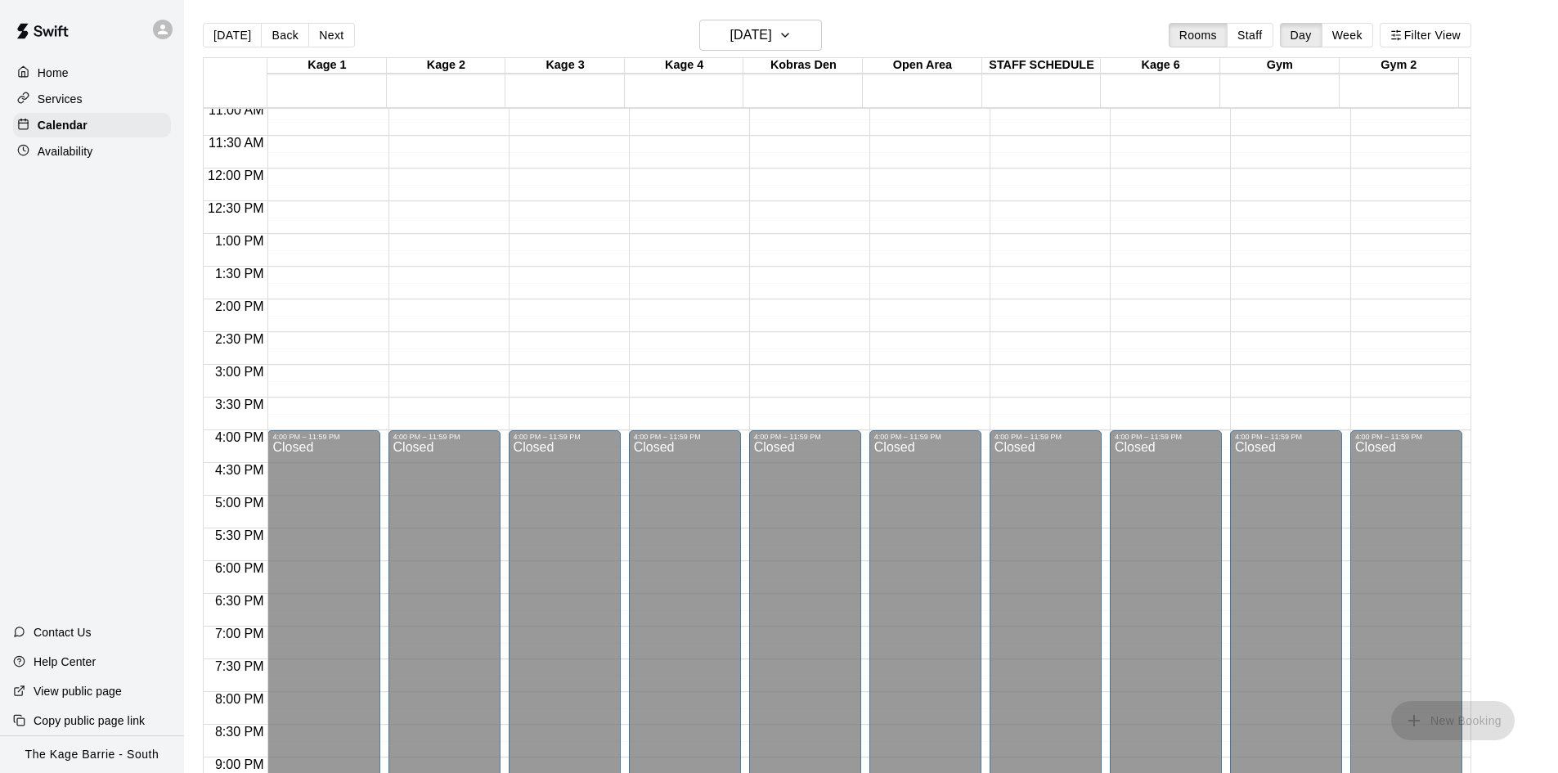
click at [331, 33] on button "Next" at bounding box center [331, 35] width 46 height 25
click at [330, 35] on button "Next" at bounding box center [331, 35] width 46 height 25
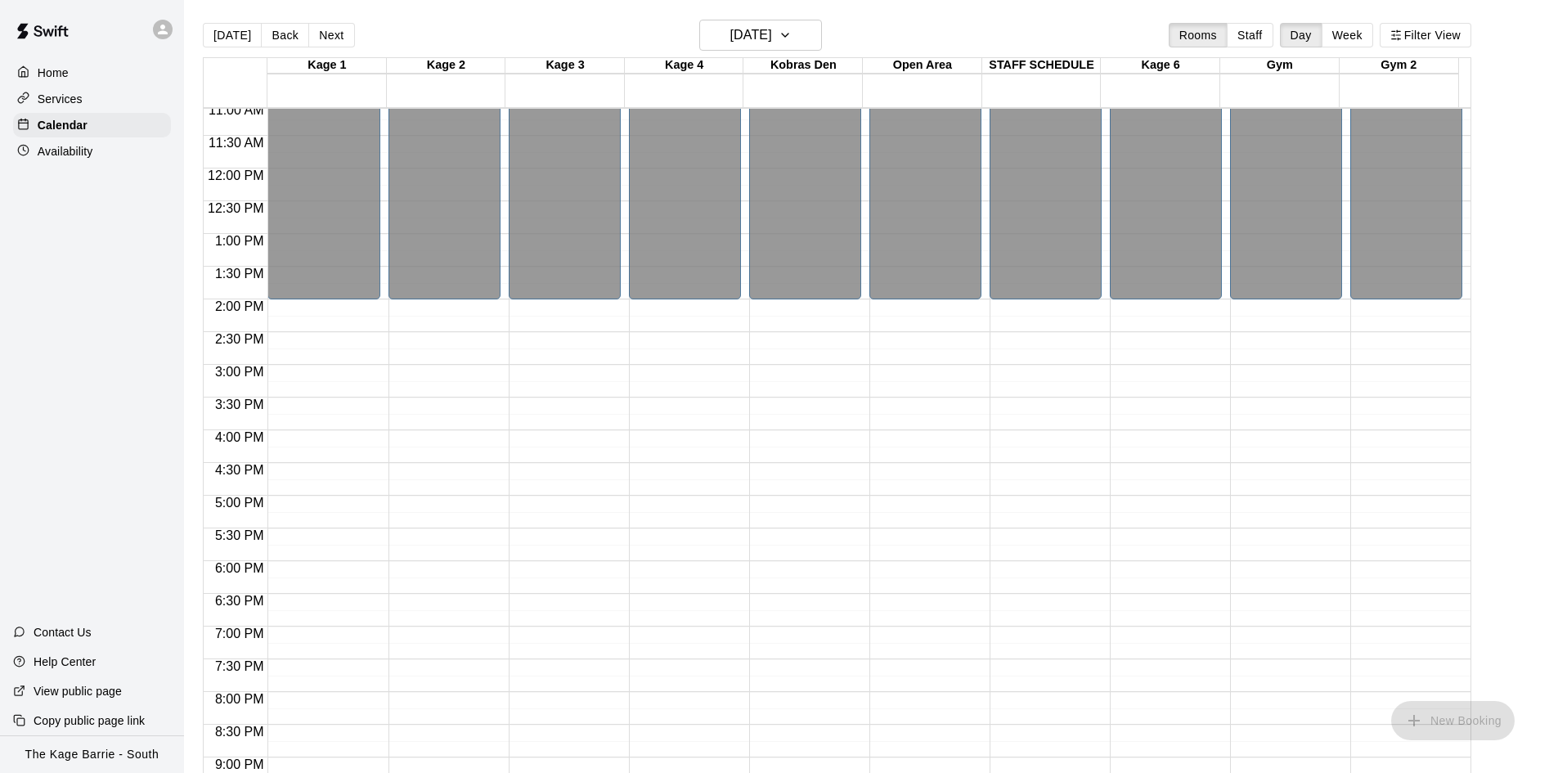
click at [330, 37] on button "Next" at bounding box center [331, 35] width 46 height 25
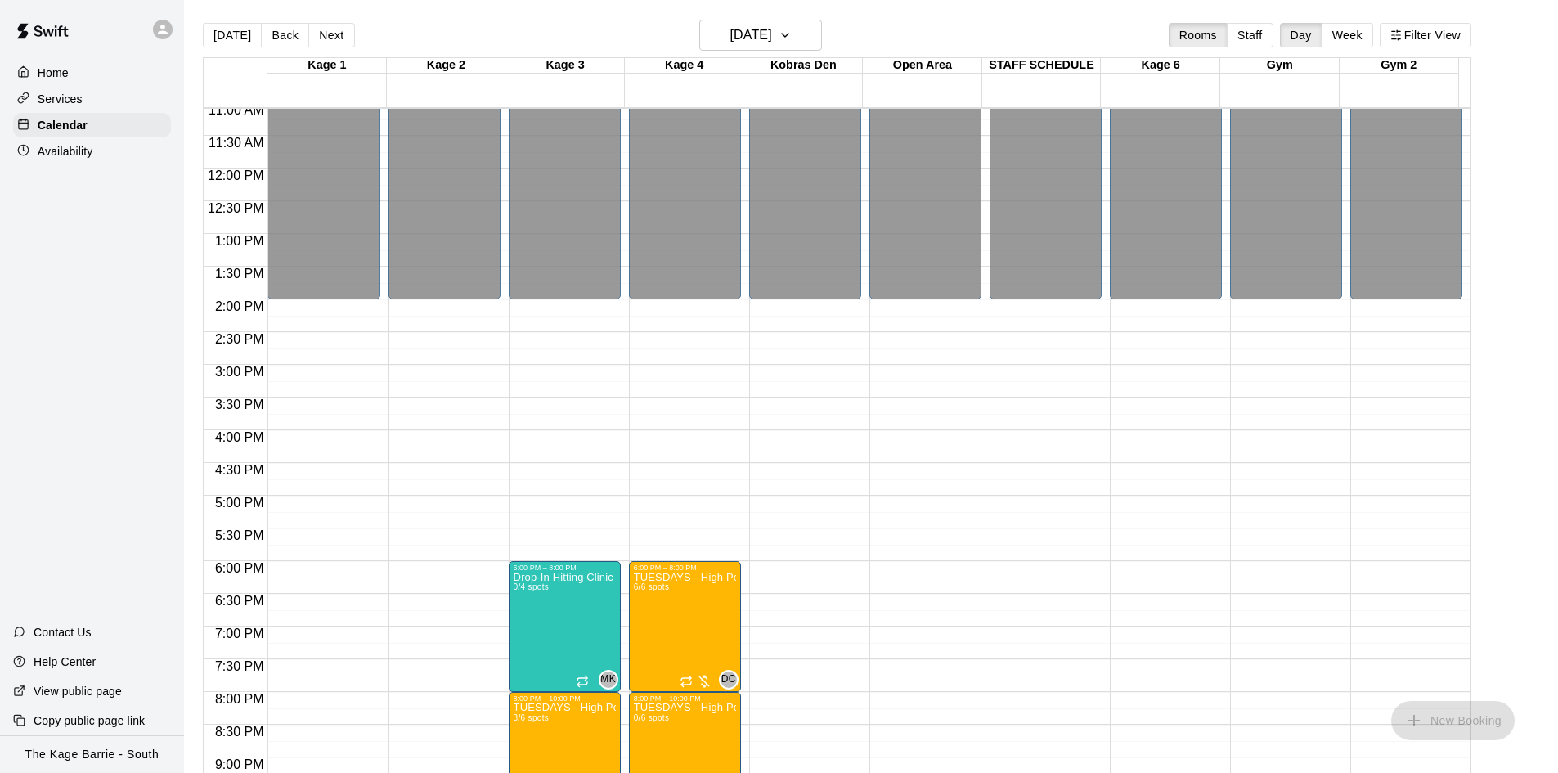
click at [330, 39] on button "Next" at bounding box center [331, 35] width 46 height 25
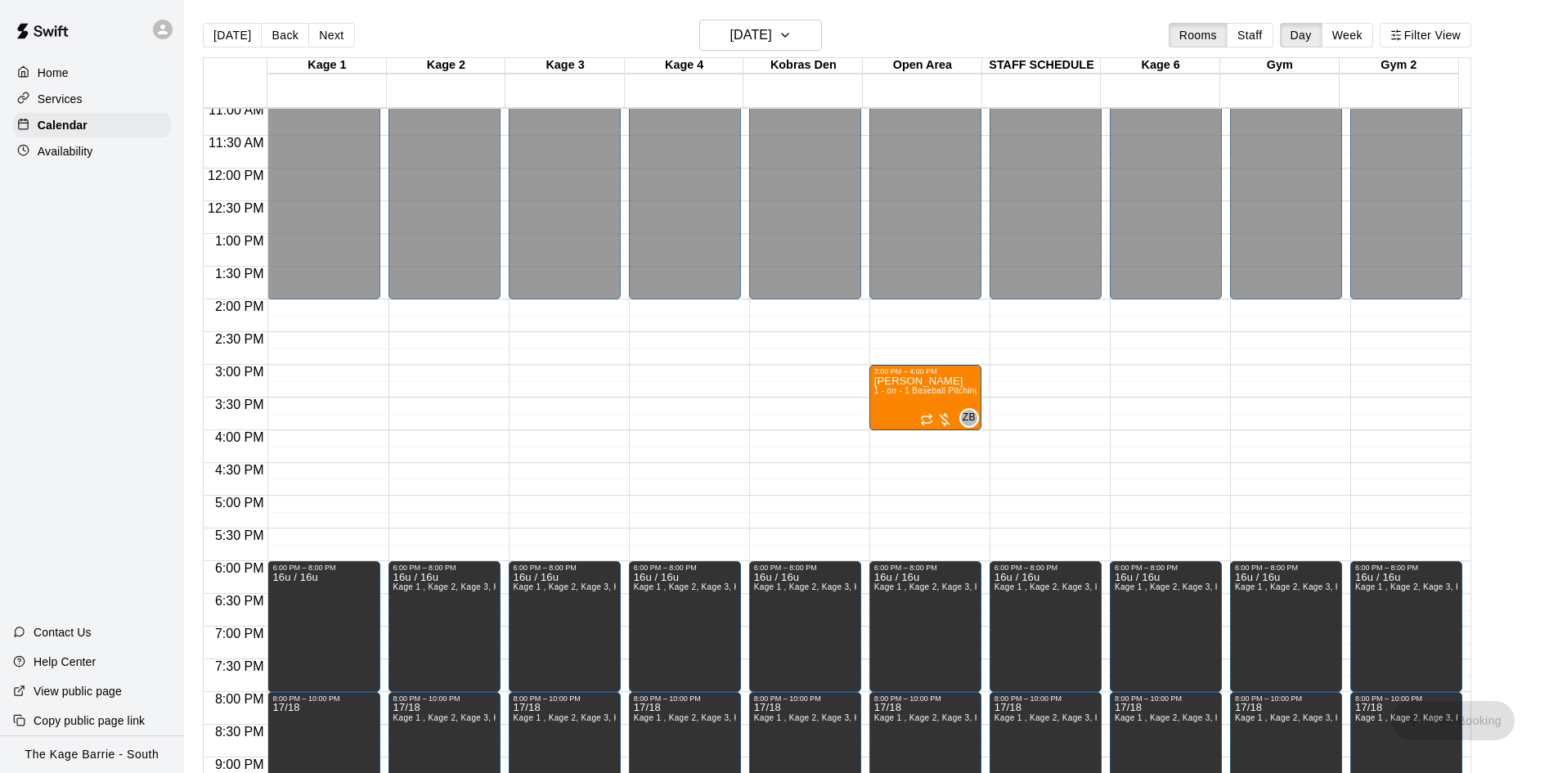
click at [330, 39] on button "Next" at bounding box center [331, 35] width 46 height 25
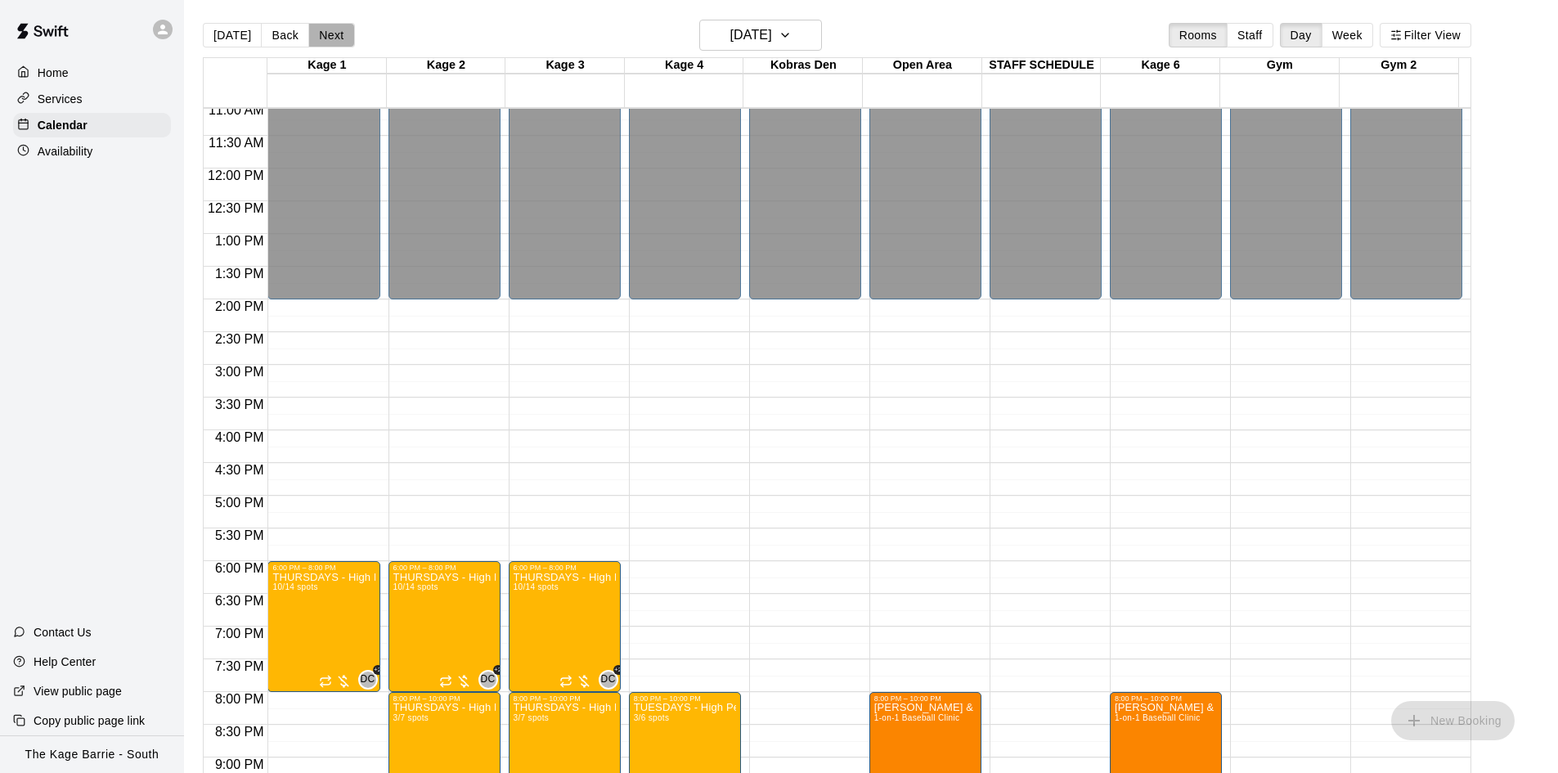
click at [330, 39] on button "Next" at bounding box center [331, 35] width 46 height 25
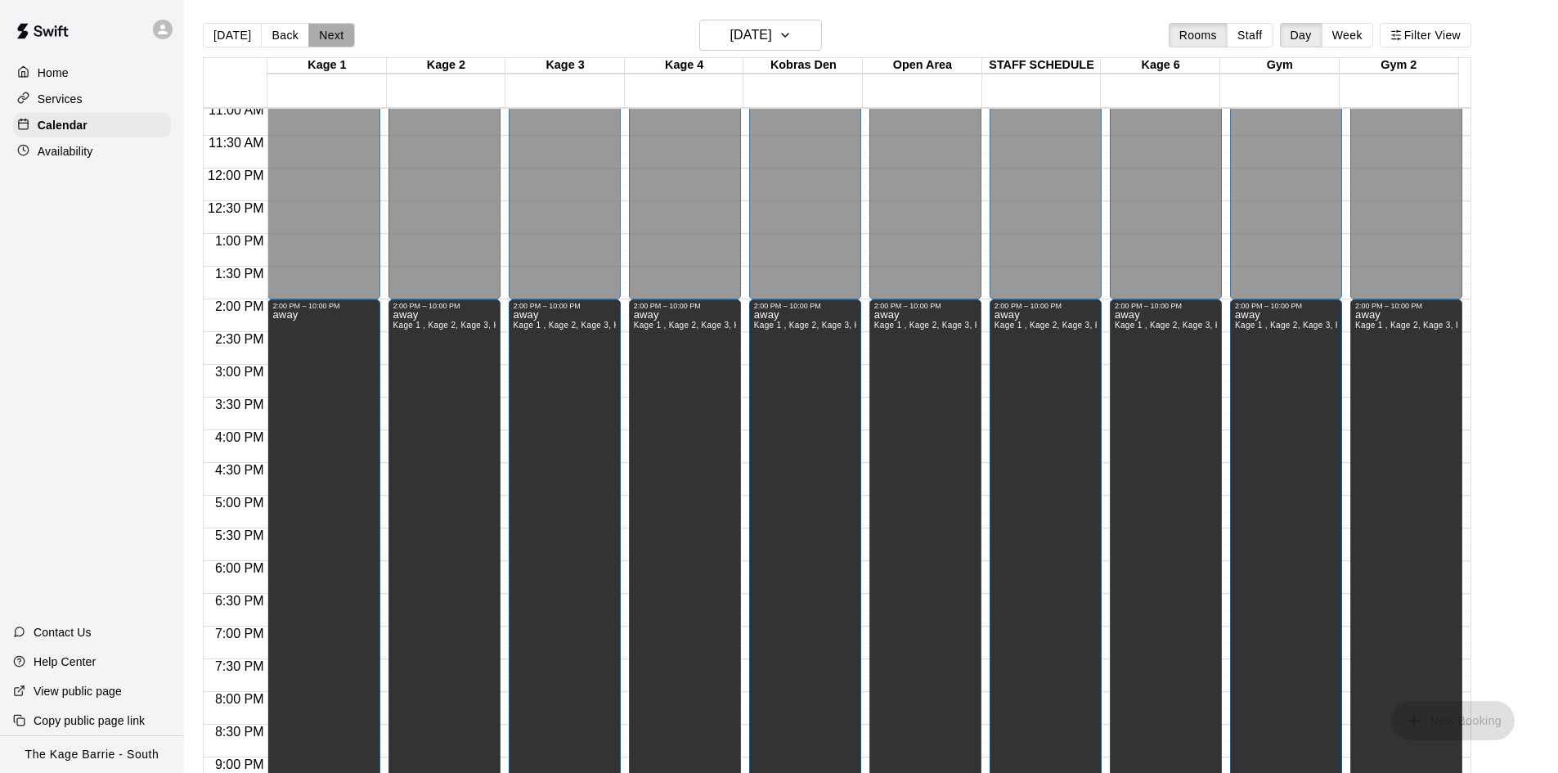
click at [322, 37] on button "Next" at bounding box center [331, 35] width 46 height 25
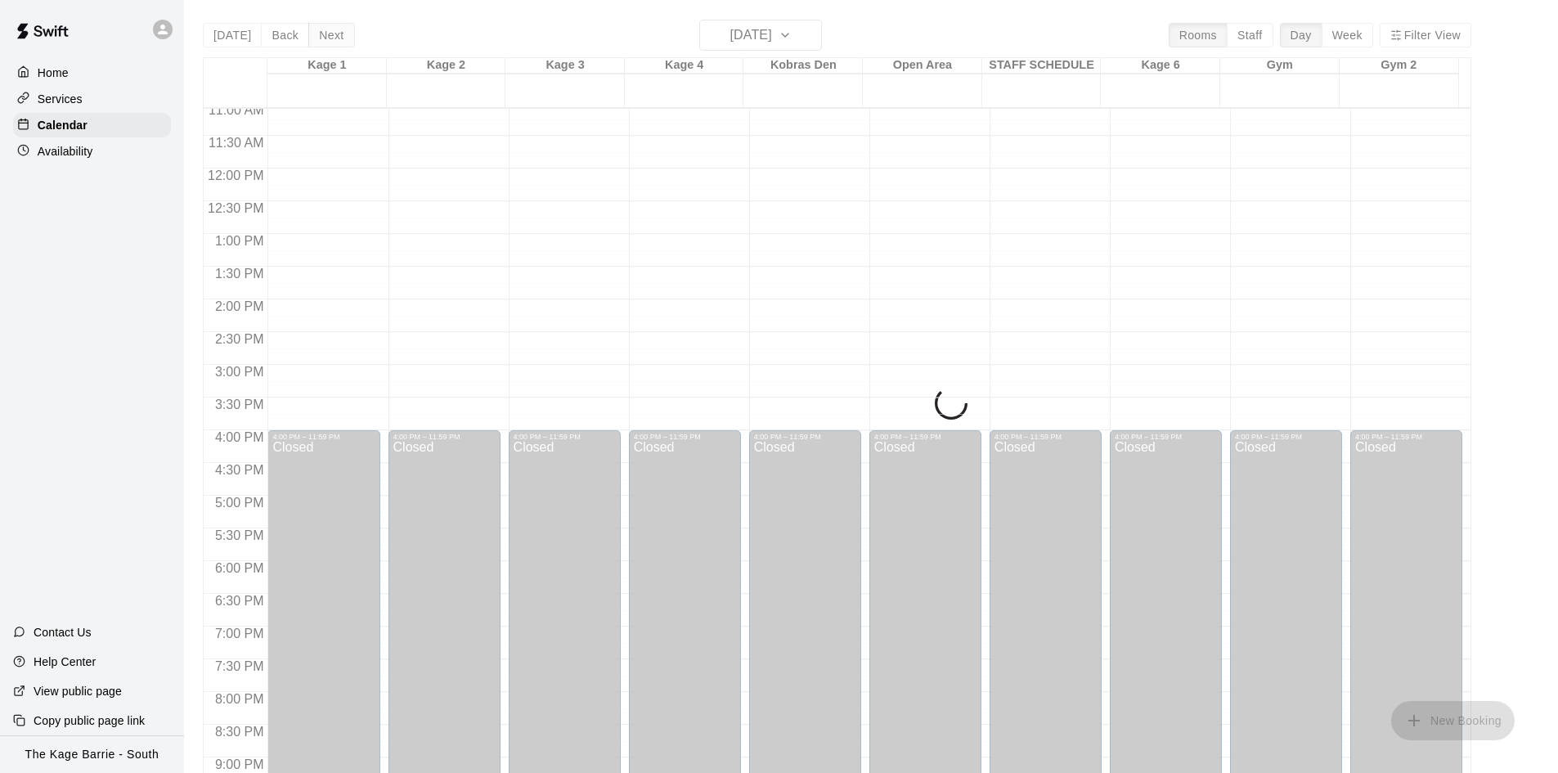
click at [322, 37] on div "[DATE] Back [DATE][DATE] Rooms Staff Day Week Filter View Kage 1 11 Sat Kage 2 …" at bounding box center [837, 406] width 1269 height 773
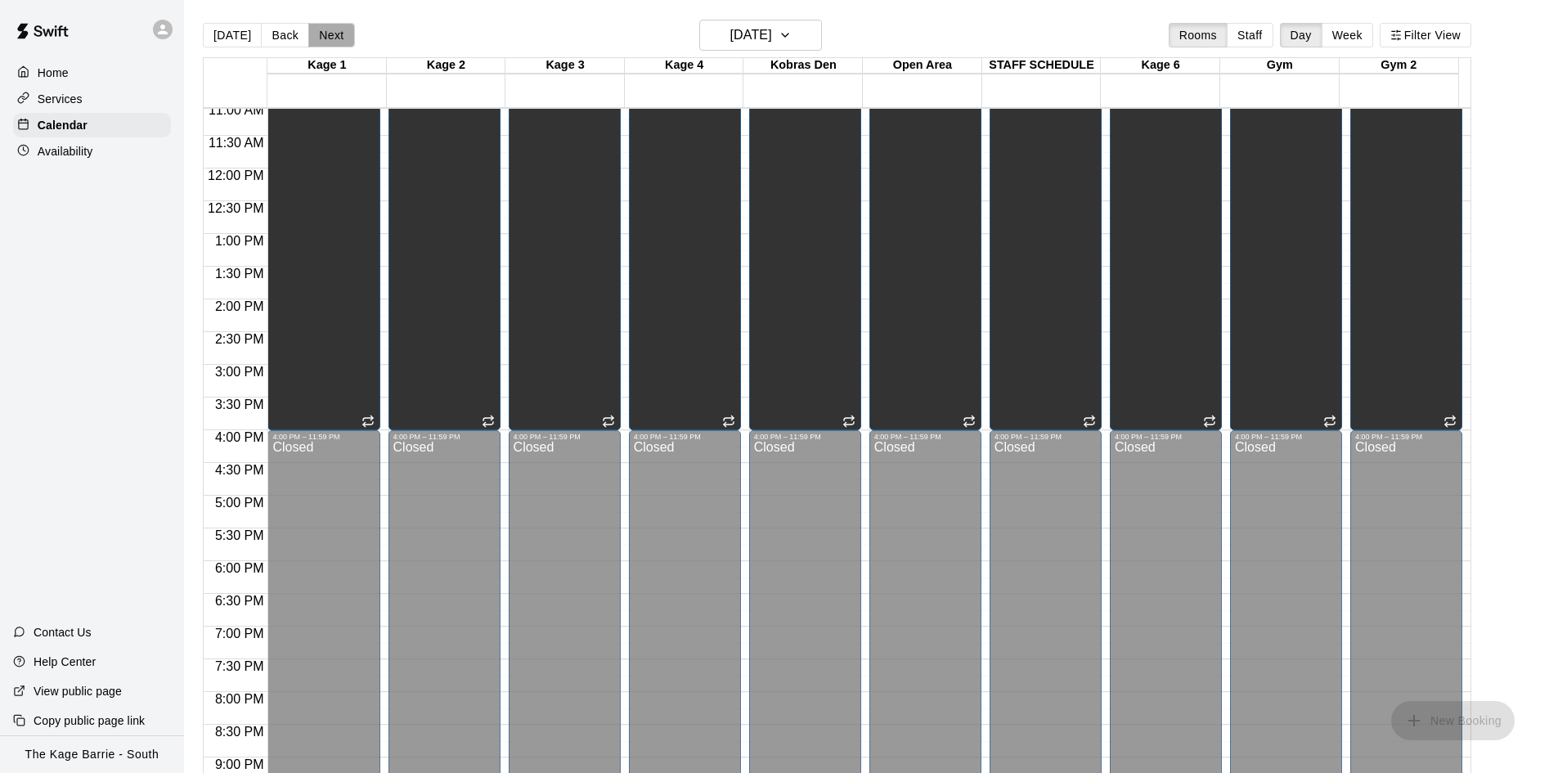
click at [322, 37] on button "Next" at bounding box center [331, 35] width 46 height 25
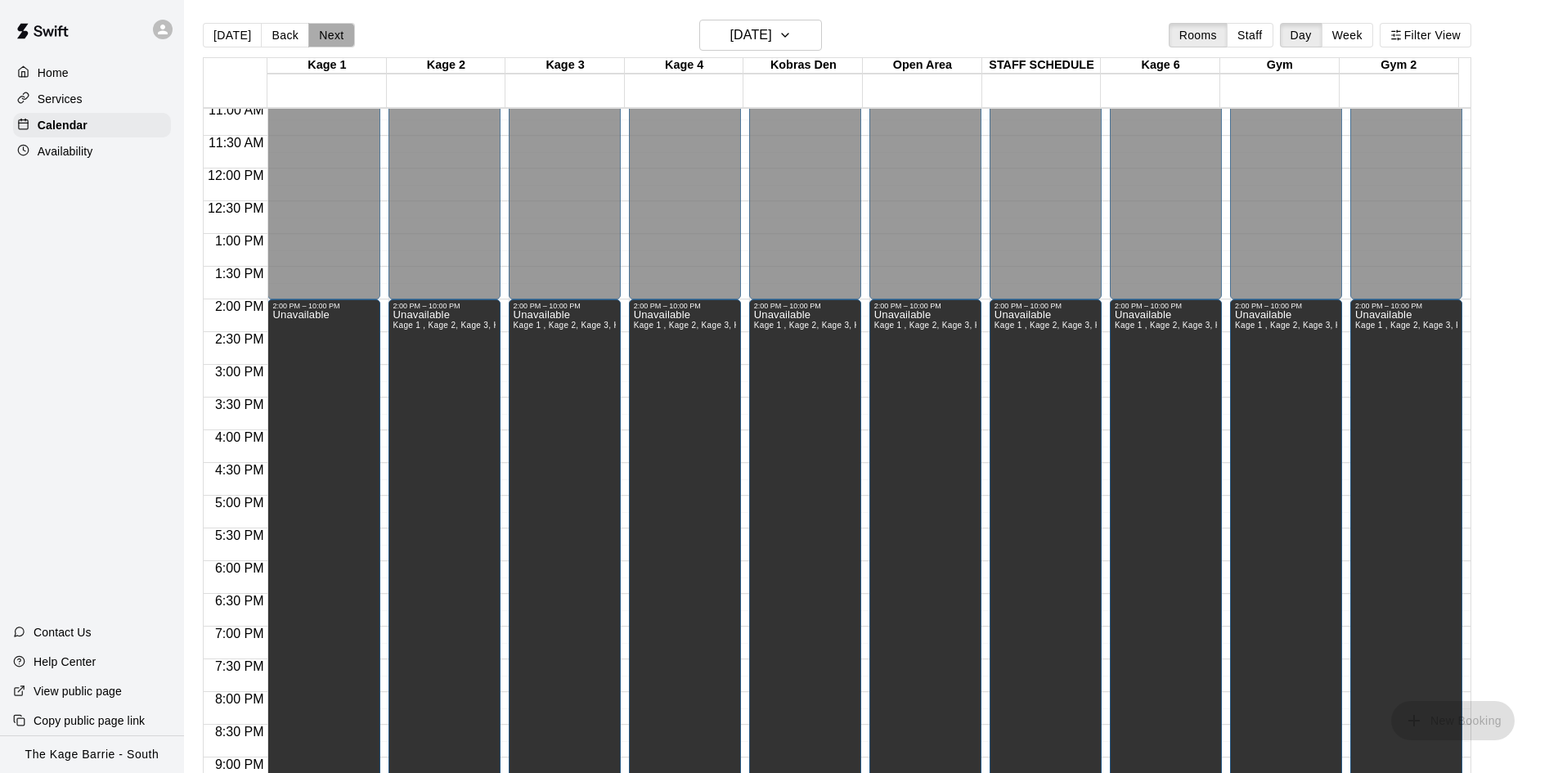
click at [322, 37] on button "Next" at bounding box center [331, 35] width 46 height 25
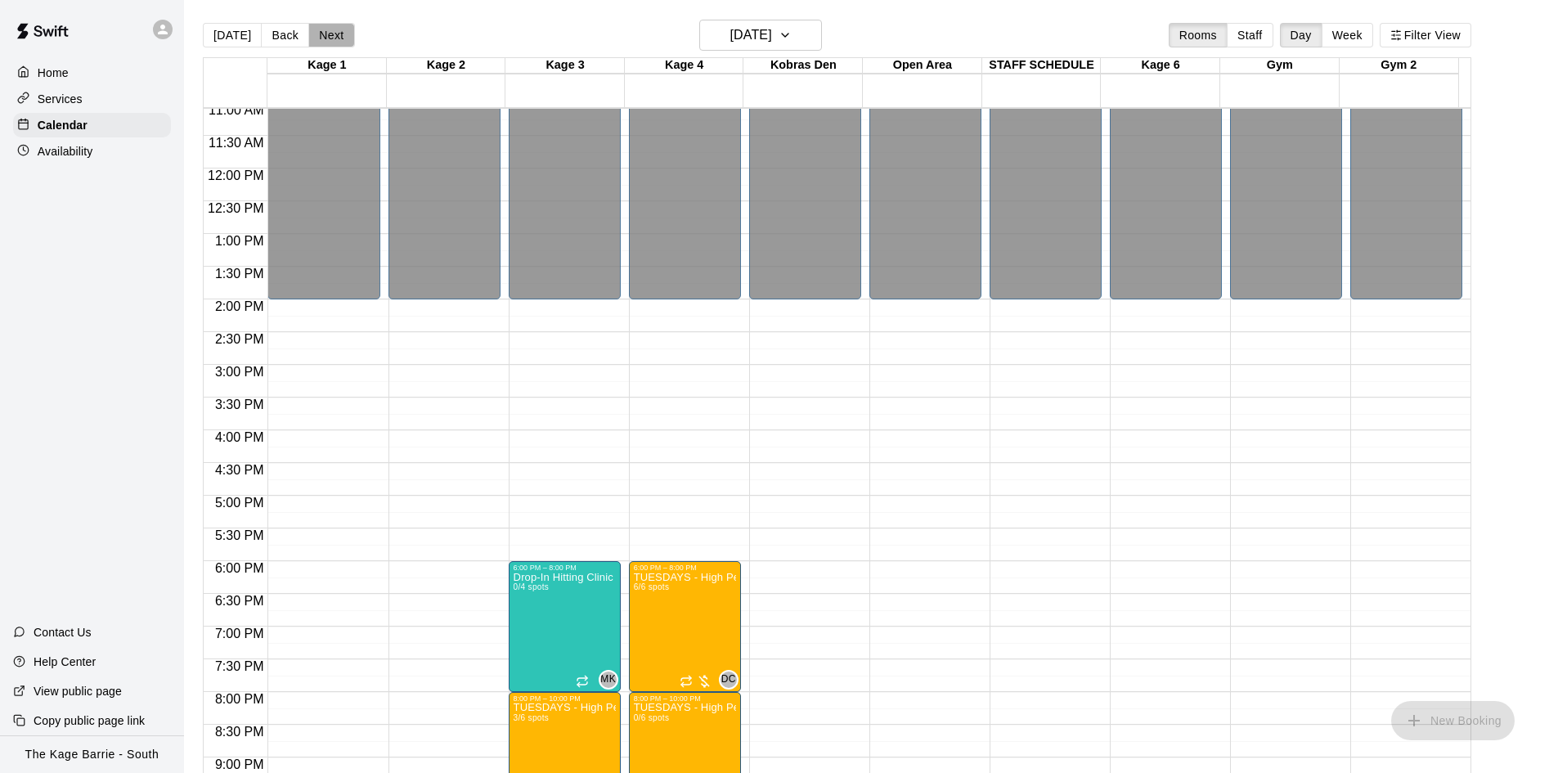
click at [323, 38] on button "Next" at bounding box center [331, 35] width 46 height 25
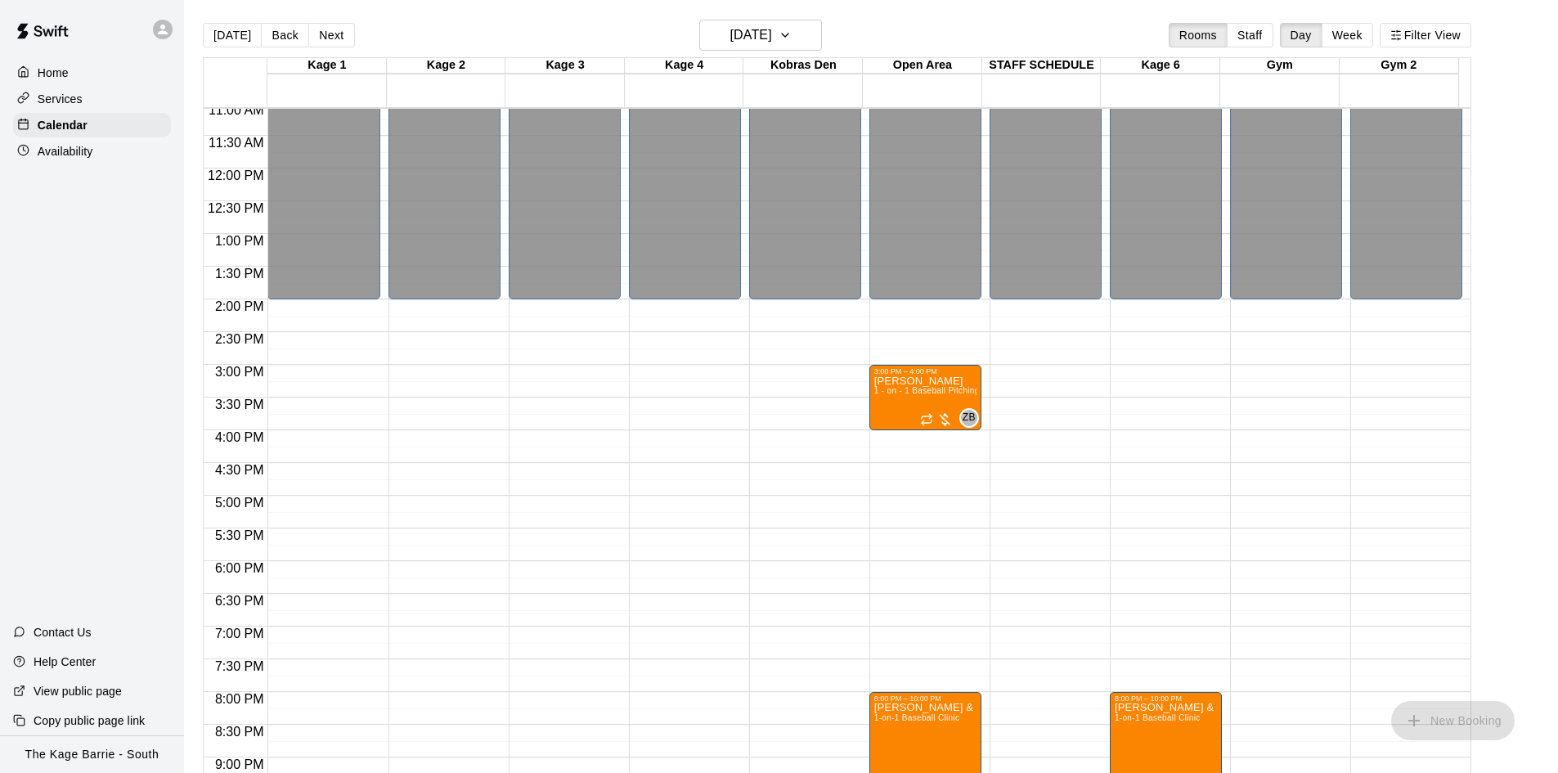
click at [324, 39] on button "Next" at bounding box center [331, 35] width 46 height 25
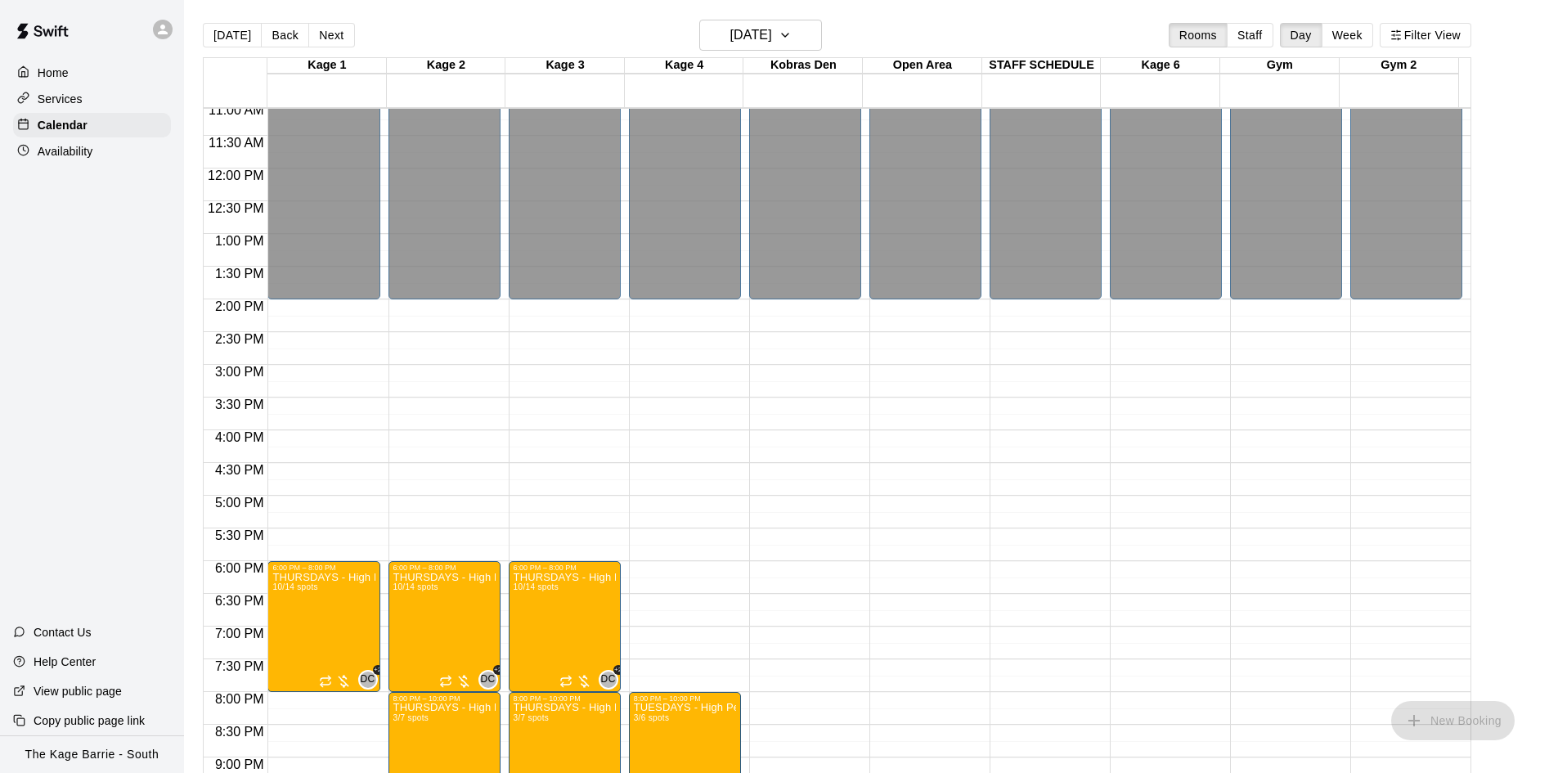
click at [324, 40] on button "Next" at bounding box center [331, 35] width 46 height 25
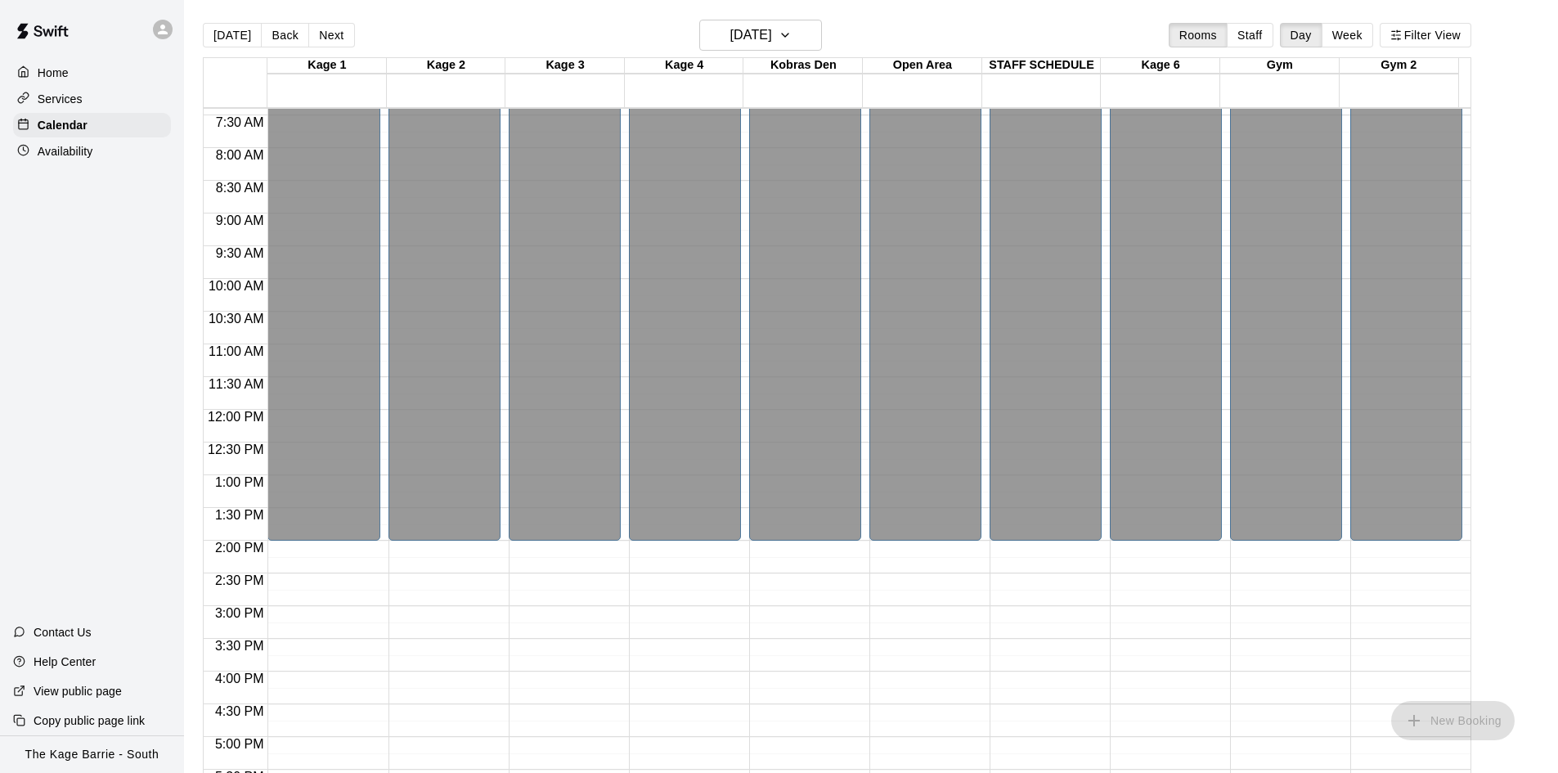
scroll to position [480, 0]
